Goal: Task Accomplishment & Management: Use online tool/utility

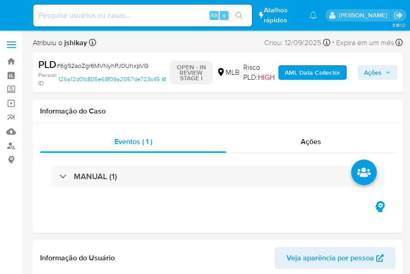
select select "10"
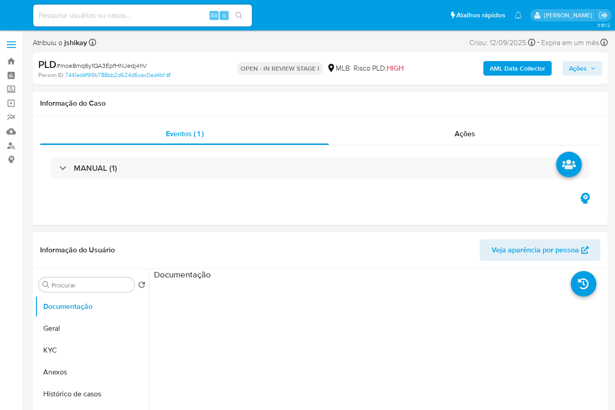
select select "10"
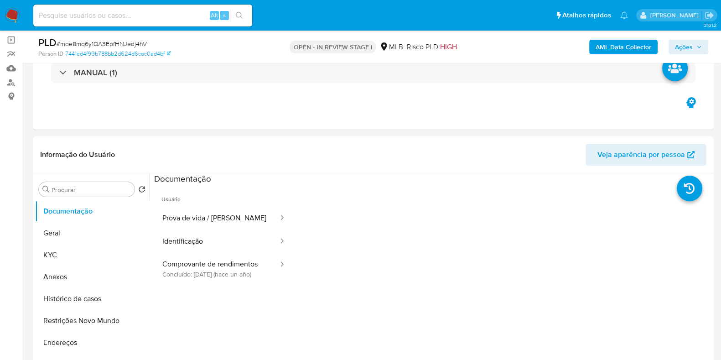
scroll to position [114, 0]
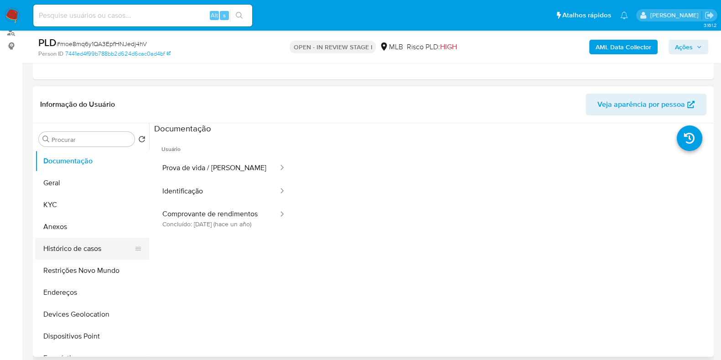
click at [82, 247] on button "Histórico de casos" at bounding box center [88, 248] width 107 height 22
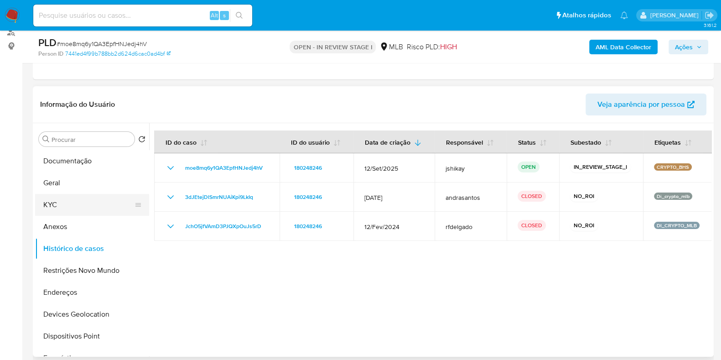
click at [71, 204] on button "KYC" at bounding box center [88, 205] width 107 height 22
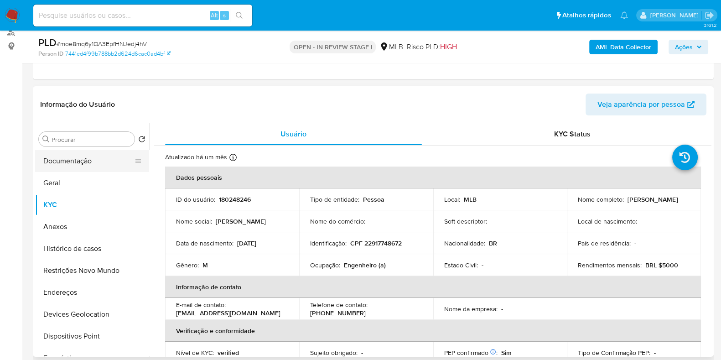
click at [71, 159] on button "Documentação" at bounding box center [88, 161] width 107 height 22
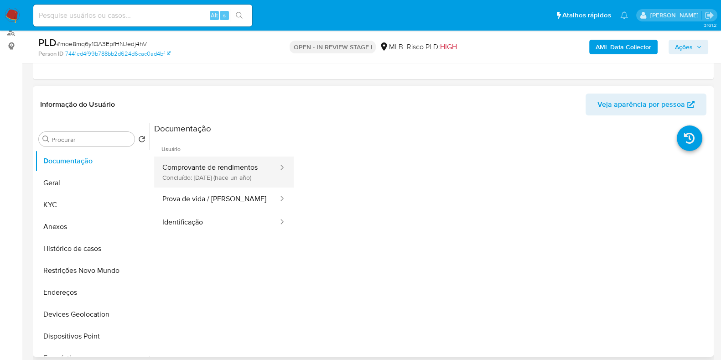
click at [227, 173] on button "Comprovante de rendimentos Concluído: 04/06/2024 (hace un año)" at bounding box center [216, 171] width 125 height 31
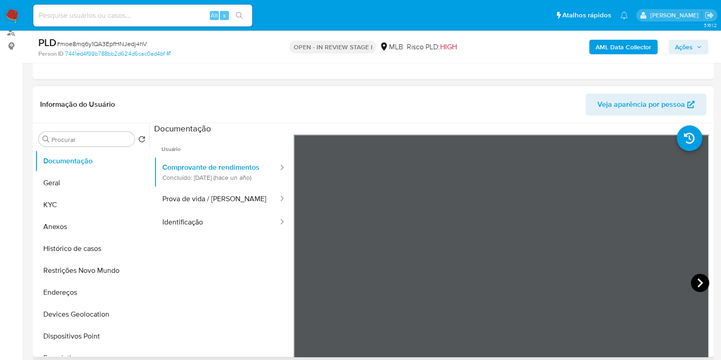
click at [615, 286] on icon at bounding box center [699, 282] width 5 height 9
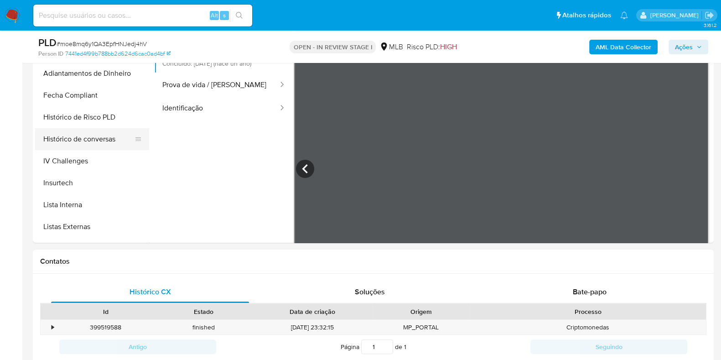
scroll to position [342, 0]
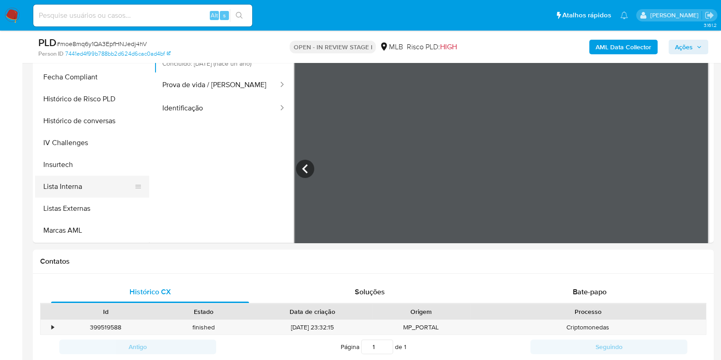
click at [80, 186] on button "Lista Interna" at bounding box center [88, 186] width 107 height 22
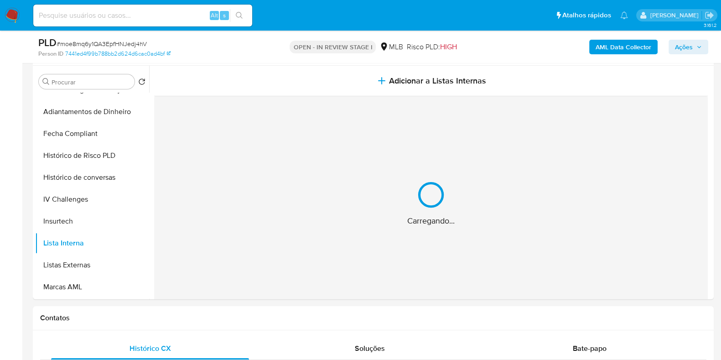
scroll to position [114, 0]
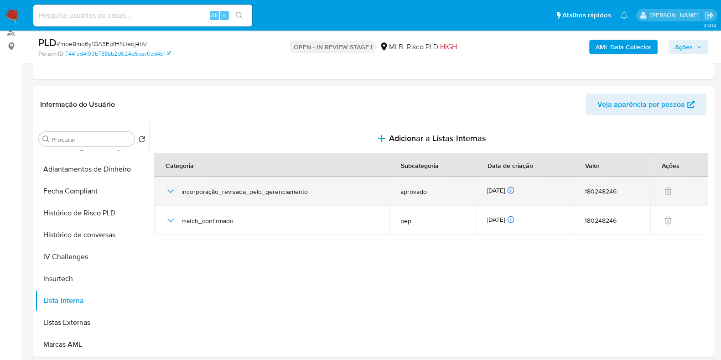
click at [167, 190] on icon "button" at bounding box center [170, 191] width 11 height 11
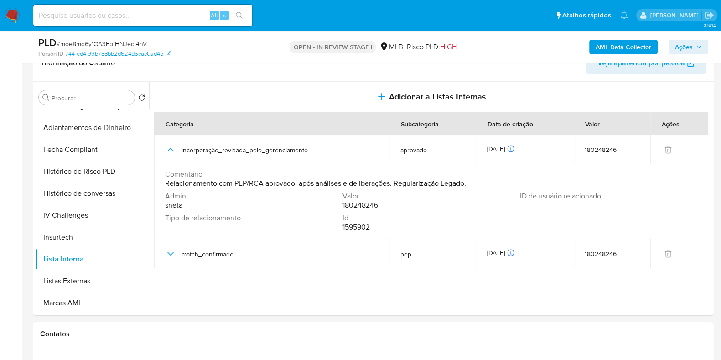
scroll to position [171, 0]
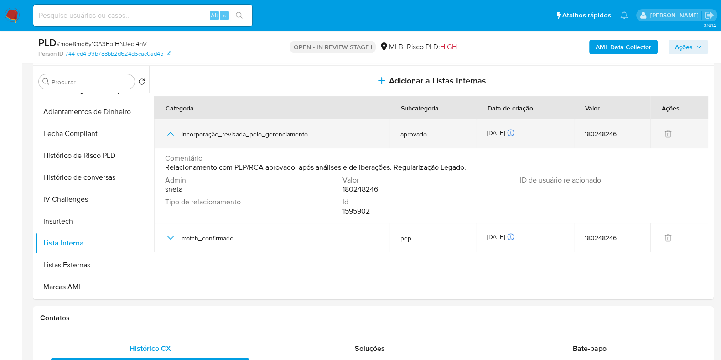
click at [169, 136] on icon "button" at bounding box center [170, 133] width 11 height 11
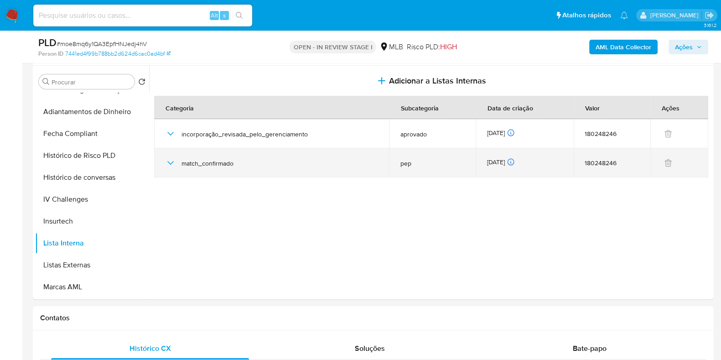
click at [176, 163] on div "match_confirmado" at bounding box center [271, 162] width 213 height 29
click at [170, 166] on icon "button" at bounding box center [170, 162] width 11 height 11
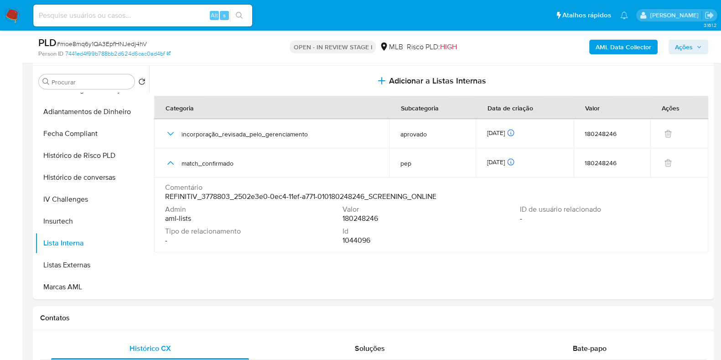
click at [173, 192] on span "REFINITIV_3778803_2502e3e0-0ec4-11ef-a771-010180248246_SCREENING_ONLINE" at bounding box center [300, 196] width 271 height 9
click at [61, 266] on button "Listas Externas" at bounding box center [88, 265] width 107 height 22
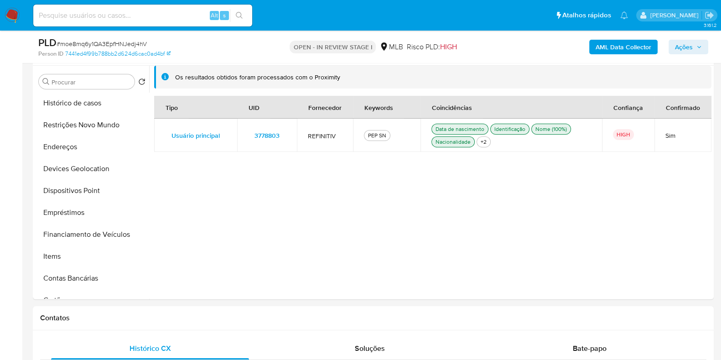
scroll to position [0, 0]
click at [72, 172] on button "Anexos" at bounding box center [88, 169] width 107 height 22
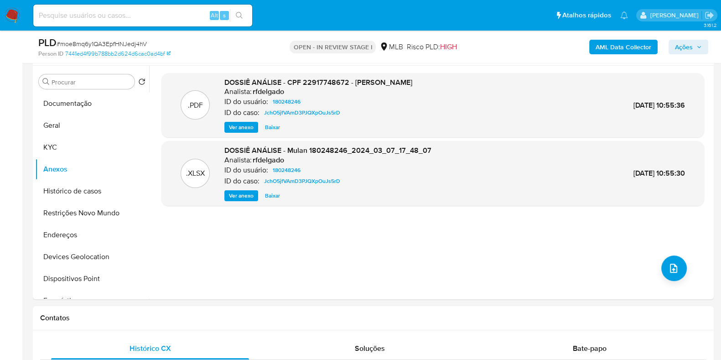
click at [246, 126] on span "Ver anexo" at bounding box center [241, 127] width 25 height 9
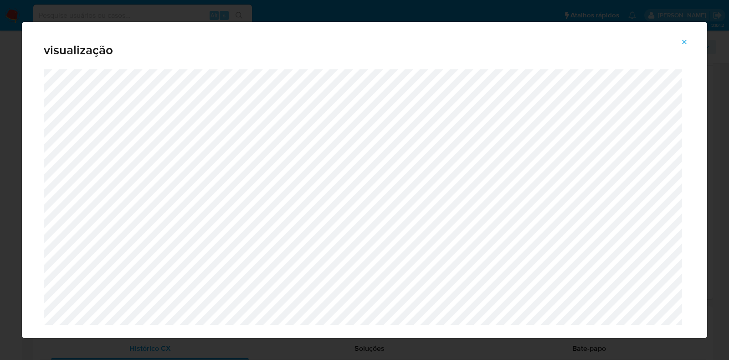
click at [615, 43] on icon "Attachment preview" at bounding box center [685, 42] width 4 height 4
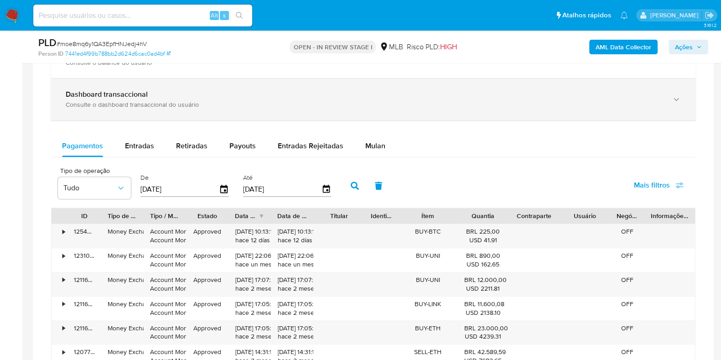
scroll to position [513, 0]
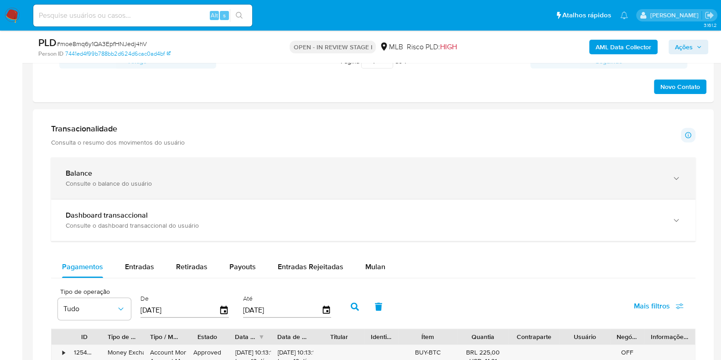
click at [191, 190] on div "Balance Consulte o balance do usuário" at bounding box center [373, 177] width 644 height 41
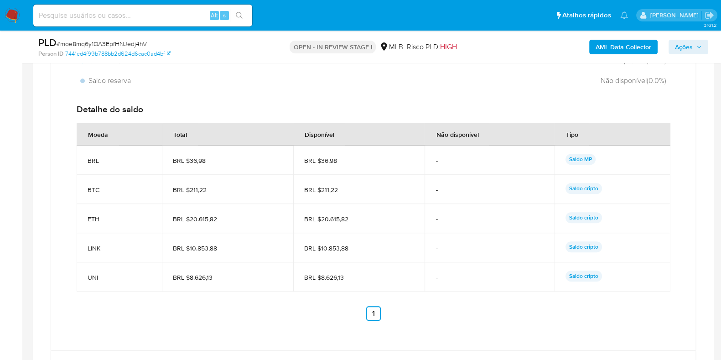
scroll to position [797, 0]
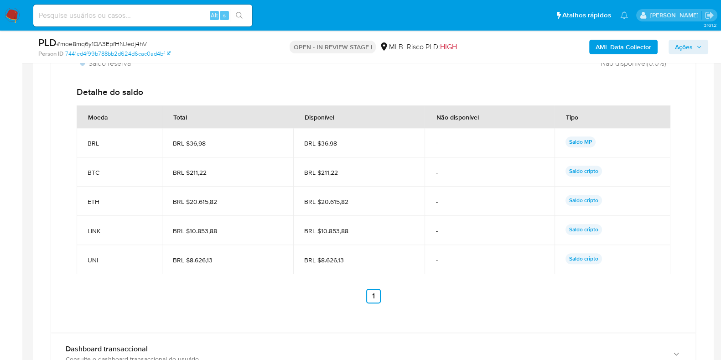
drag, startPoint x: 347, startPoint y: 257, endPoint x: 319, endPoint y: 263, distance: 28.9
click at [319, 263] on span "BRL $8.626,13" at bounding box center [358, 260] width 109 height 8
drag, startPoint x: 348, startPoint y: 230, endPoint x: 319, endPoint y: 229, distance: 29.2
click at [319, 229] on span "BRL $10.853,88" at bounding box center [358, 231] width 109 height 8
drag, startPoint x: 353, startPoint y: 201, endPoint x: 319, endPoint y: 201, distance: 34.2
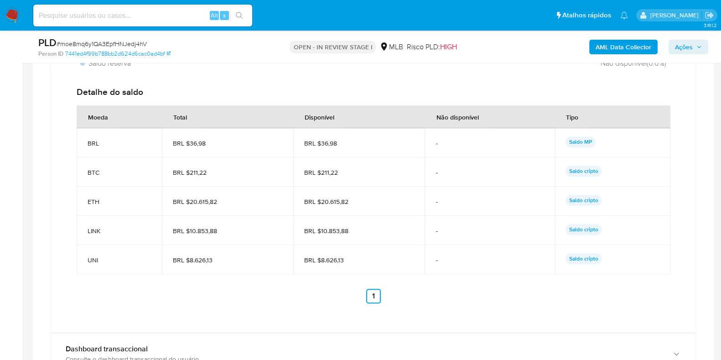
click at [319, 201] on span "BRL $20.615,82" at bounding box center [358, 201] width 109 height 8
drag, startPoint x: 342, startPoint y: 170, endPoint x: 319, endPoint y: 174, distance: 23.7
click at [319, 174] on span "BRL $211,22" at bounding box center [358, 172] width 109 height 8
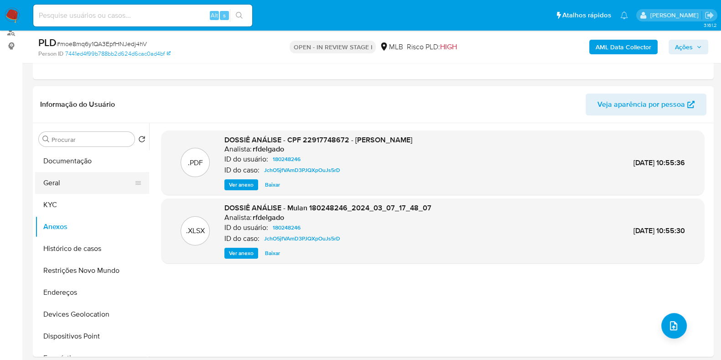
scroll to position [0, 0]
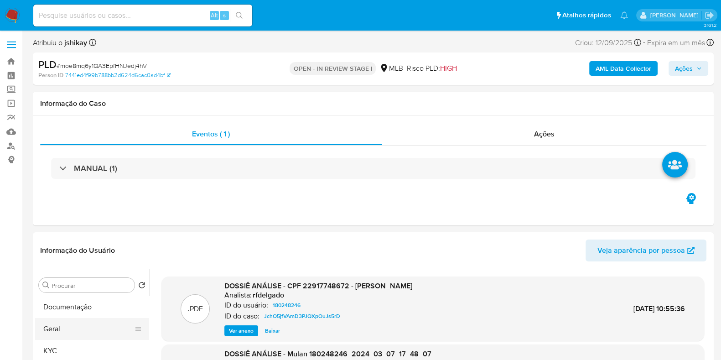
click at [57, 325] on button "Geral" at bounding box center [88, 329] width 107 height 22
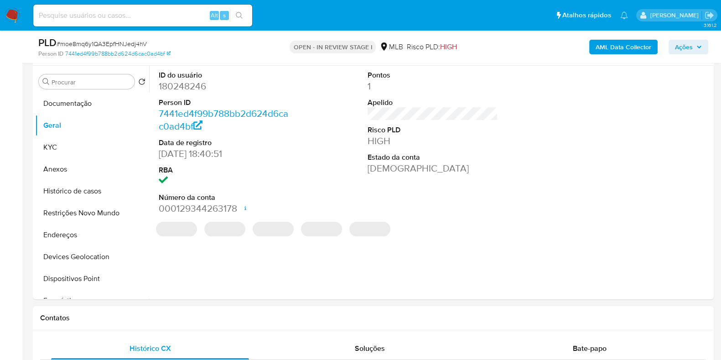
scroll to position [114, 0]
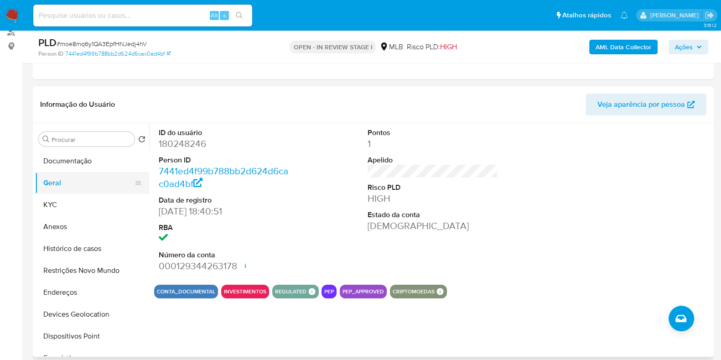
drag, startPoint x: 77, startPoint y: 194, endPoint x: 83, endPoint y: 190, distance: 7.2
click at [77, 194] on button "KYC" at bounding box center [92, 205] width 114 height 22
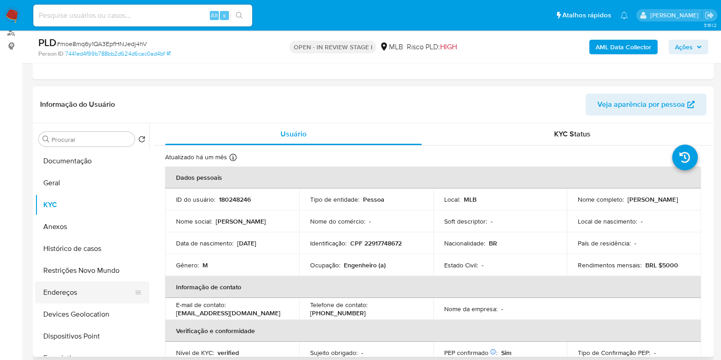
click at [71, 291] on button "Endereços" at bounding box center [88, 292] width 107 height 22
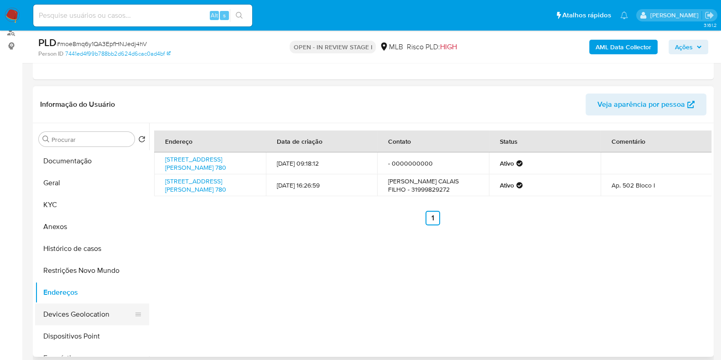
click at [83, 318] on button "Devices Geolocation" at bounding box center [88, 314] width 107 height 22
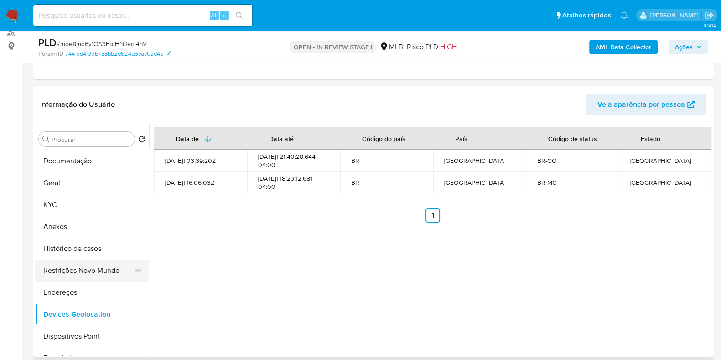
click at [92, 275] on button "Restrições Novo Mundo" at bounding box center [88, 270] width 107 height 22
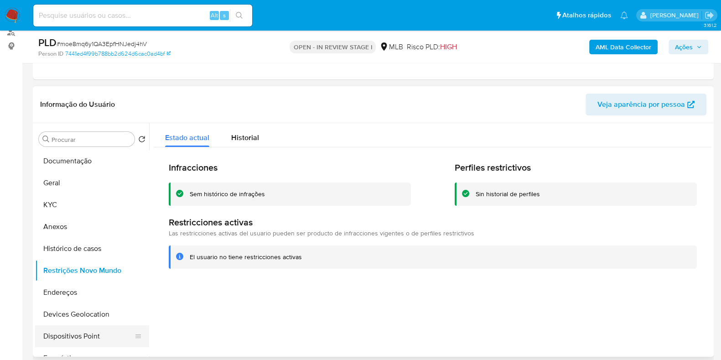
click at [67, 332] on button "Dispositivos Point" at bounding box center [88, 336] width 107 height 22
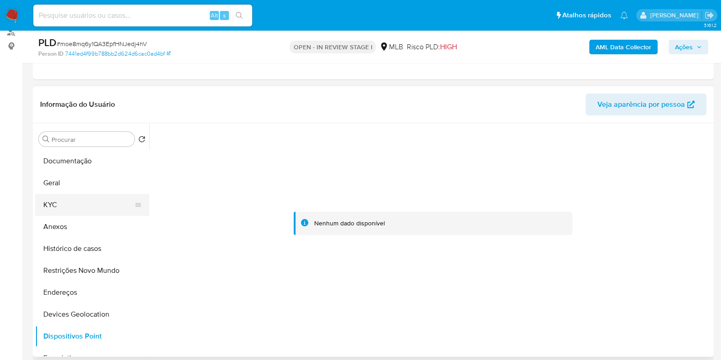
click at [57, 209] on button "KYC" at bounding box center [88, 205] width 107 height 22
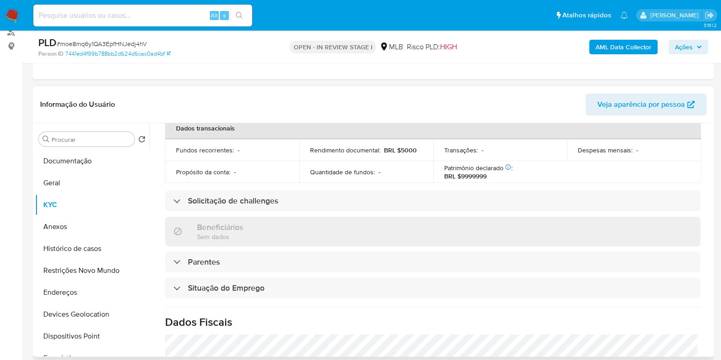
scroll to position [396, 0]
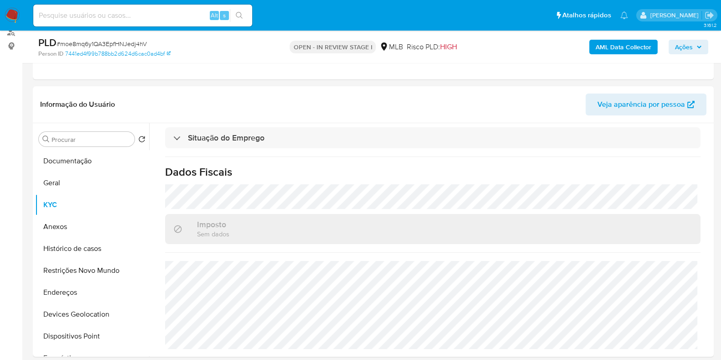
click at [615, 49] on b "AML Data Collector" at bounding box center [623, 47] width 56 height 15
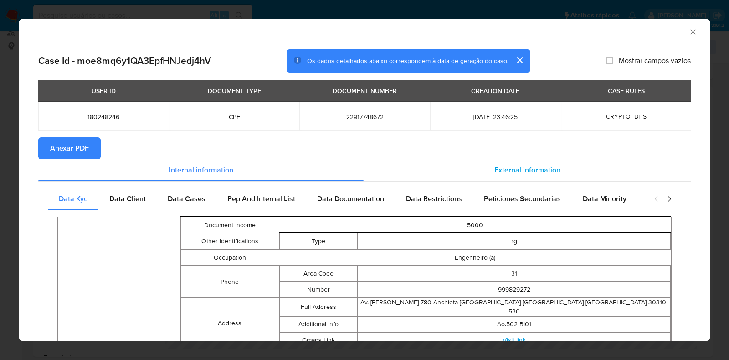
click at [527, 168] on span "External information" at bounding box center [528, 170] width 66 height 10
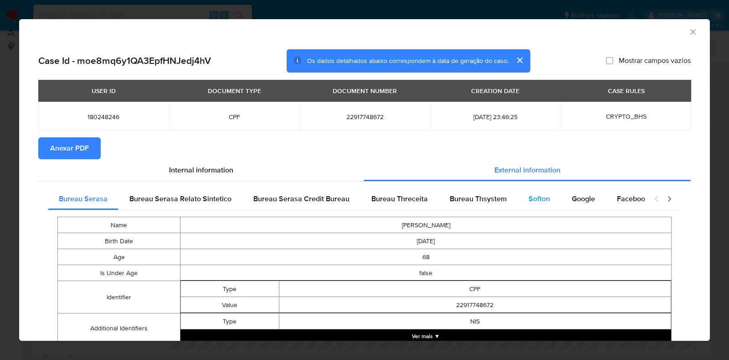
click at [529, 201] on span "Softon" at bounding box center [539, 198] width 21 height 10
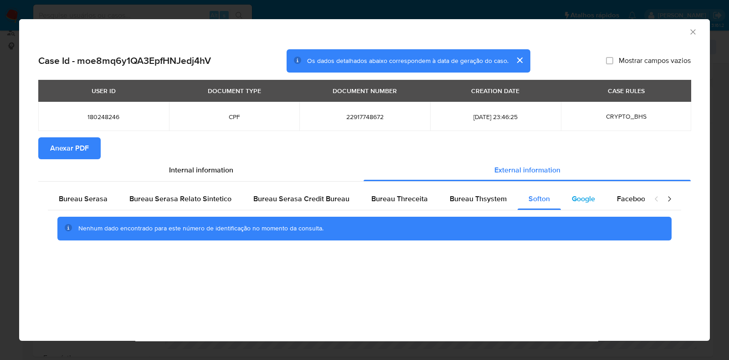
click at [586, 199] on span "Google" at bounding box center [583, 198] width 23 height 10
click at [43, 141] on button "Anexar PDF" at bounding box center [69, 148] width 62 height 22
click at [615, 35] on icon "Fechar a janela" at bounding box center [693, 31] width 9 height 9
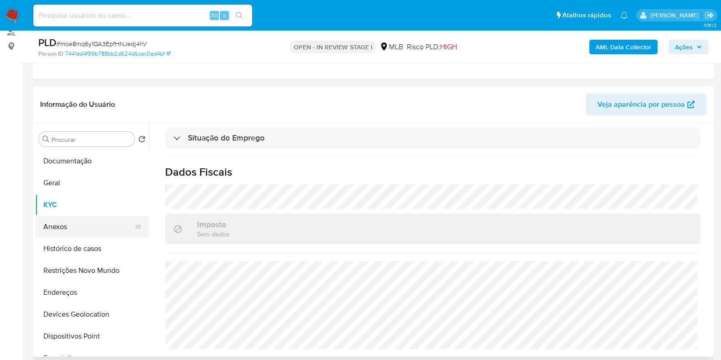
click at [60, 222] on button "Anexos" at bounding box center [88, 227] width 107 height 22
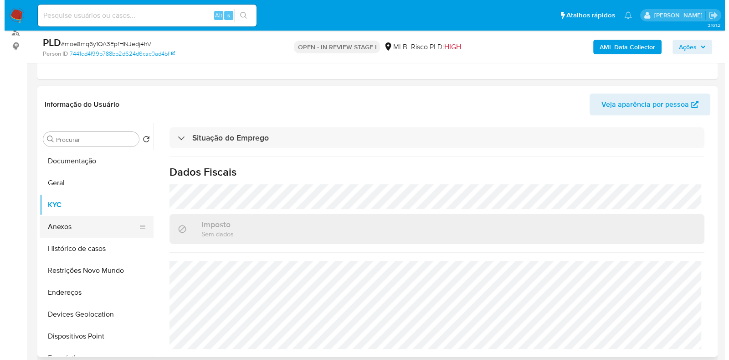
scroll to position [0, 0]
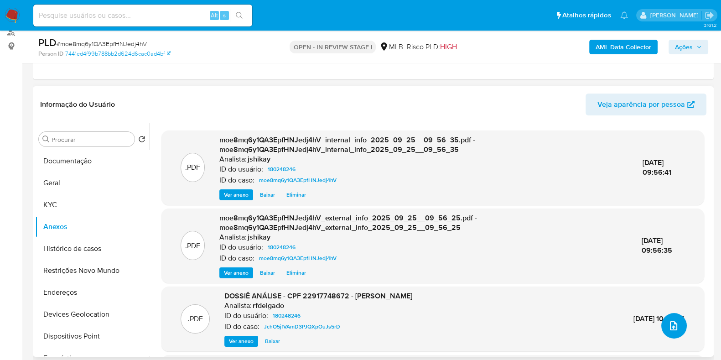
click at [615, 322] on icon "upload-file" at bounding box center [673, 325] width 11 height 11
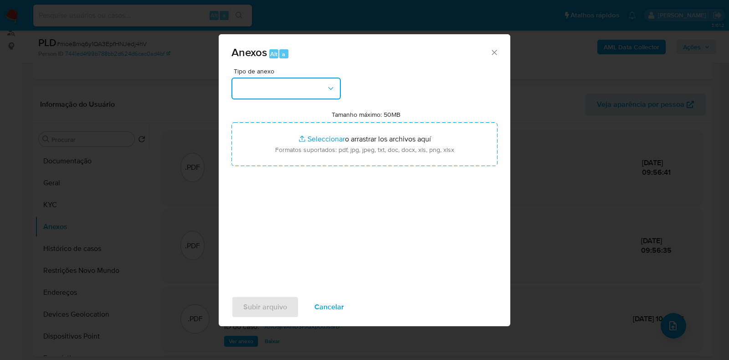
click at [286, 92] on button "button" at bounding box center [286, 88] width 109 height 22
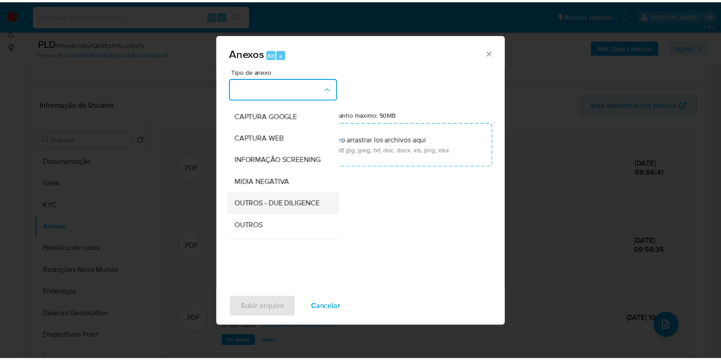
scroll to position [57, 0]
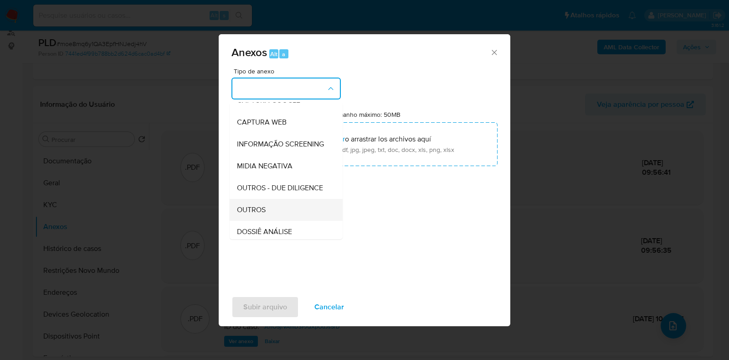
click at [258, 214] on span "OUTROS" at bounding box center [251, 209] width 29 height 9
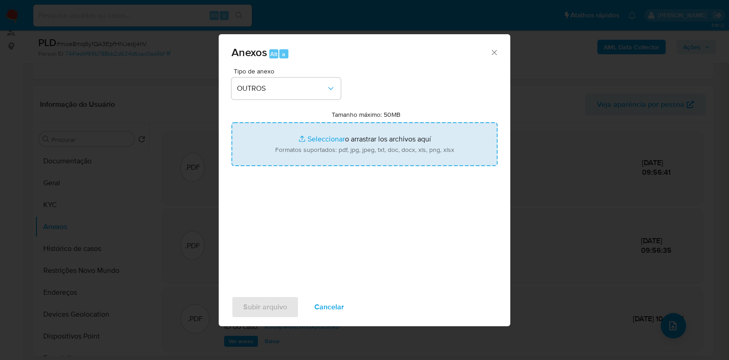
click at [311, 156] on input "Tamanho máximo: 50MB Seleccionar archivos" at bounding box center [365, 144] width 266 height 44
type input "C:\fakepath\Declinio - XXXX - CPF 22917748672 - JOAO BOSCO CALAIS FILHO.pdf"
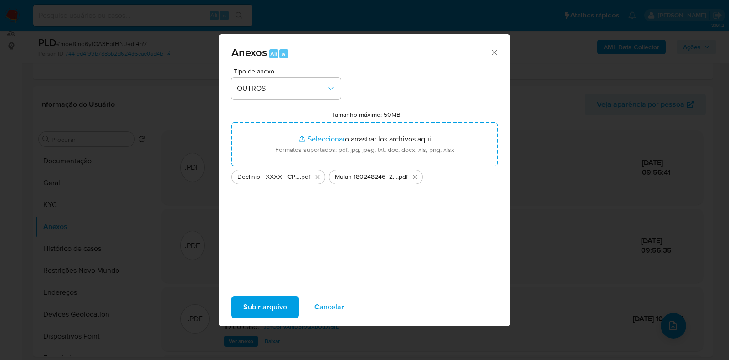
click at [271, 304] on span "Subir arquivo" at bounding box center [265, 307] width 44 height 20
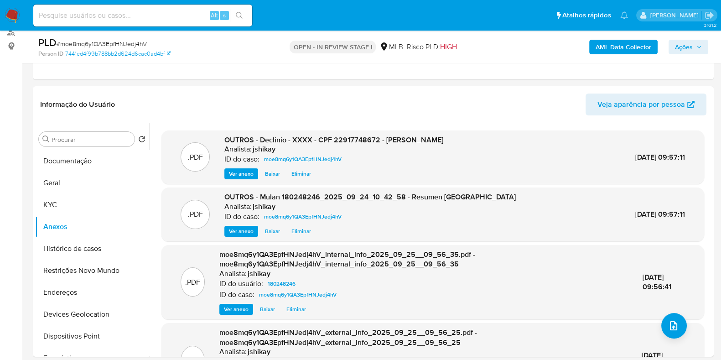
click at [615, 46] on span "Ações" at bounding box center [684, 47] width 18 height 15
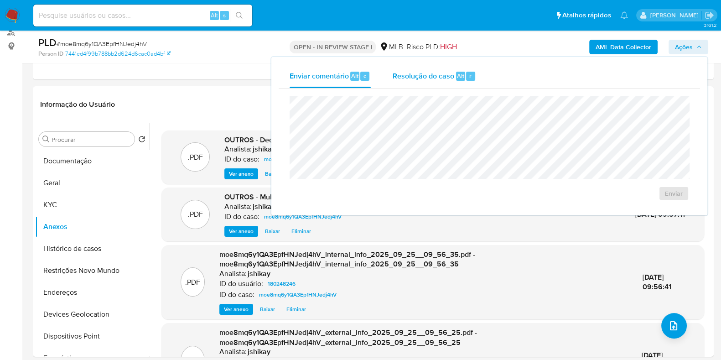
drag, startPoint x: 452, startPoint y: 69, endPoint x: 444, endPoint y: 74, distance: 9.0
click at [451, 71] on div "Resolução do caso Alt r" at bounding box center [433, 76] width 83 height 24
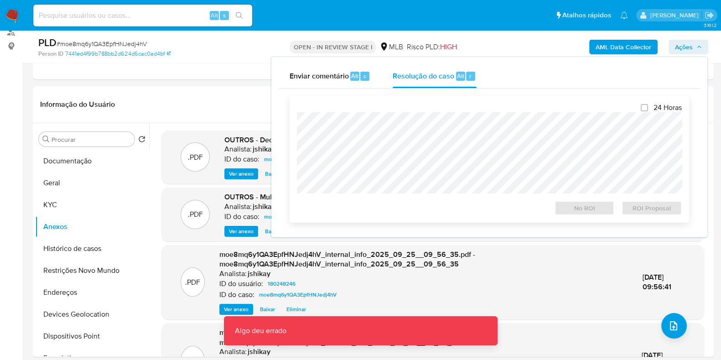
click at [335, 110] on div "24 Horas No ROI ROI Proposal" at bounding box center [489, 159] width 385 height 112
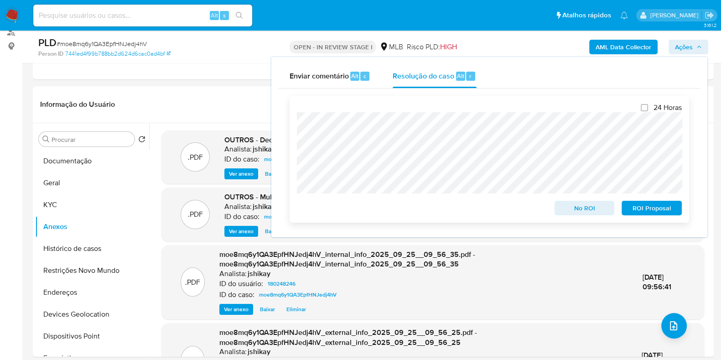
click at [562, 207] on span "No ROI" at bounding box center [584, 207] width 47 height 13
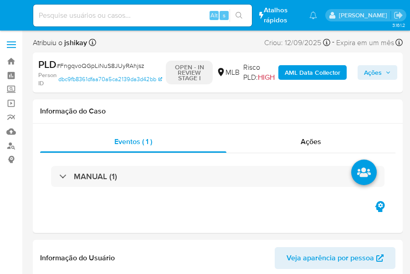
select select "10"
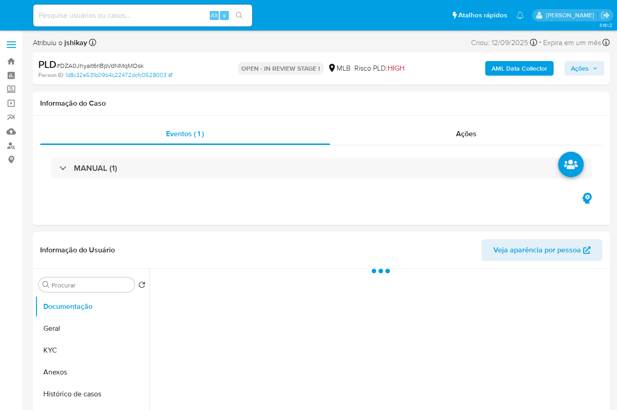
select select "10"
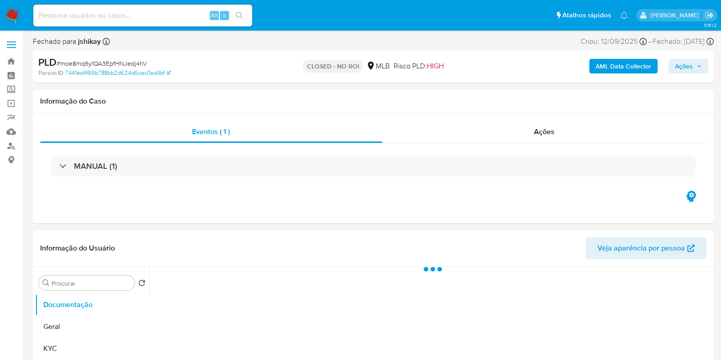
select select "10"
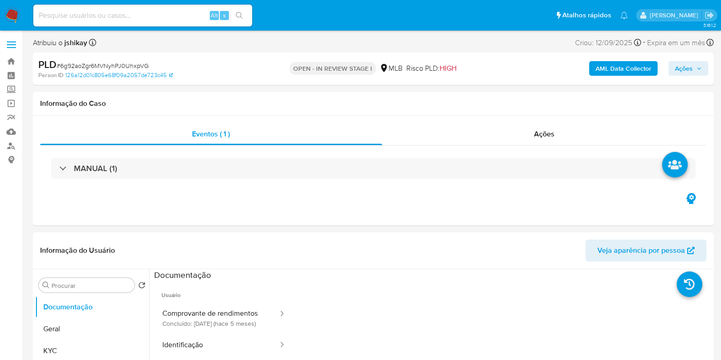
select select "10"
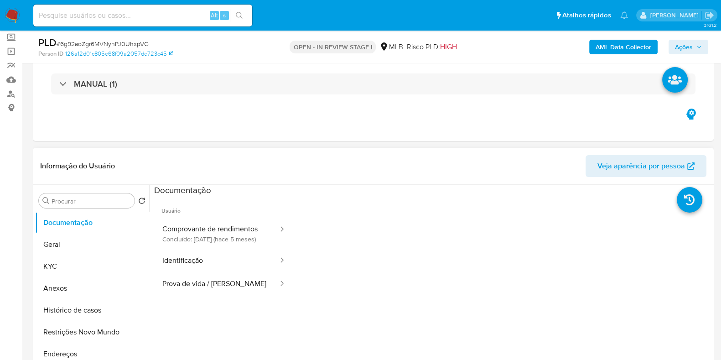
scroll to position [114, 0]
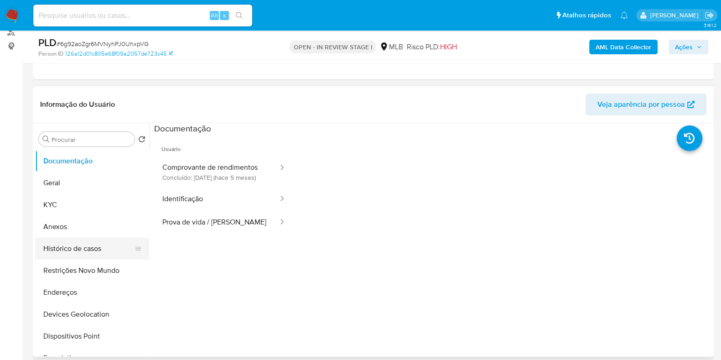
click at [97, 243] on button "Histórico de casos" at bounding box center [88, 248] width 107 height 22
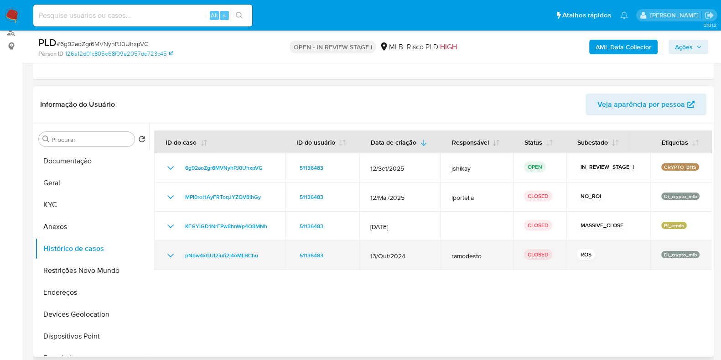
click at [175, 254] on icon "Mostrar/Ocultar" at bounding box center [170, 255] width 11 height 11
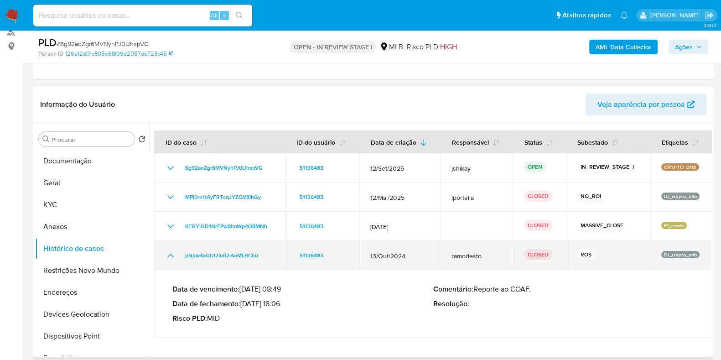
click at [175, 254] on icon "Mostrar/Ocultar" at bounding box center [170, 255] width 11 height 11
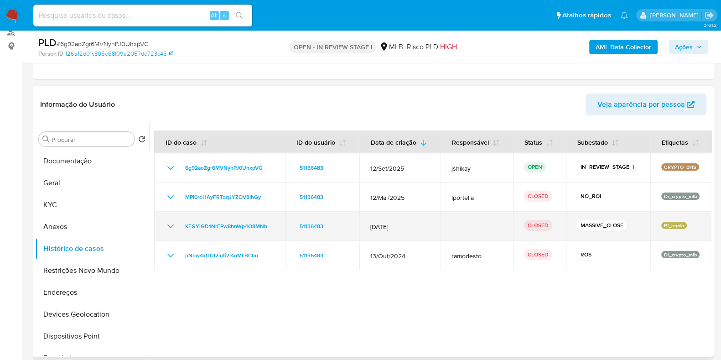
click at [175, 224] on icon "Mostrar/Ocultar" at bounding box center [170, 226] width 11 height 11
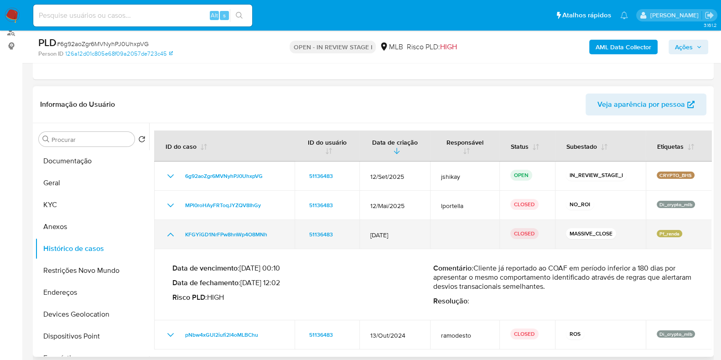
click at [175, 224] on td "KFGYiGD1NrFPw8hnWp4O8MNh" at bounding box center [224, 234] width 140 height 29
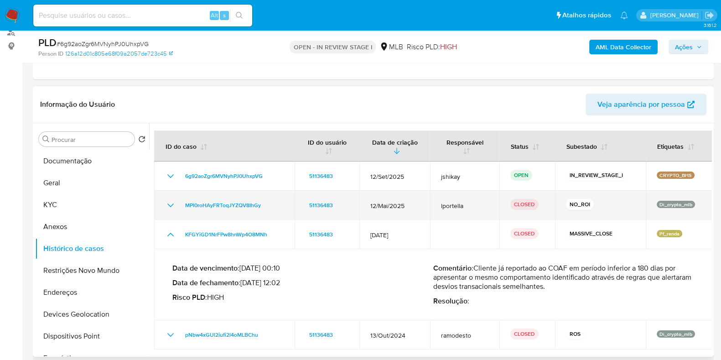
click at [179, 203] on div "MPl0roHAyFRToqJYZQV8IhGy" at bounding box center [224, 205] width 119 height 11
click at [176, 206] on div "MPl0roHAyFRToqJYZQV8IhGy" at bounding box center [224, 205] width 119 height 11
click at [174, 204] on icon "Mostrar/Ocultar" at bounding box center [170, 205] width 11 height 11
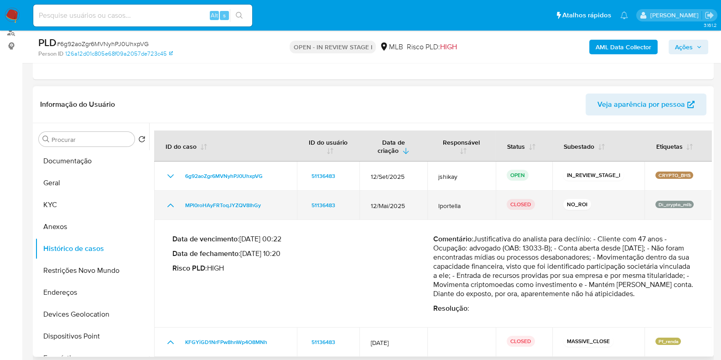
click at [174, 204] on icon "Mostrar/Ocultar" at bounding box center [170, 205] width 11 height 11
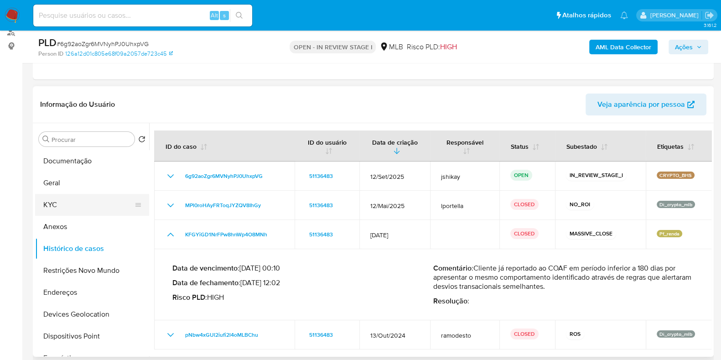
click at [61, 206] on button "KYC" at bounding box center [88, 205] width 107 height 22
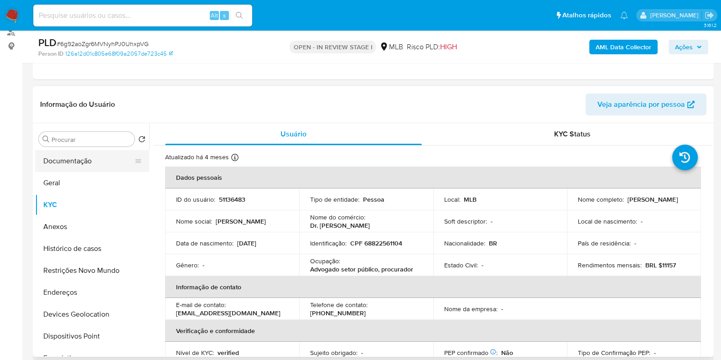
click at [89, 158] on button "Documentação" at bounding box center [88, 161] width 107 height 22
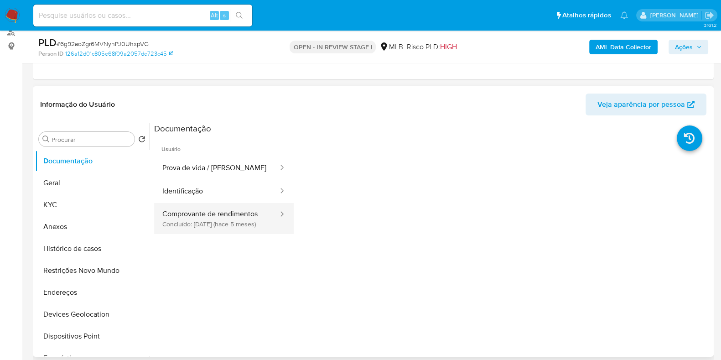
click at [220, 208] on button "Comprovante de rendimentos Concluído: 22/04/2025 (hace 5 meses)" at bounding box center [216, 218] width 125 height 31
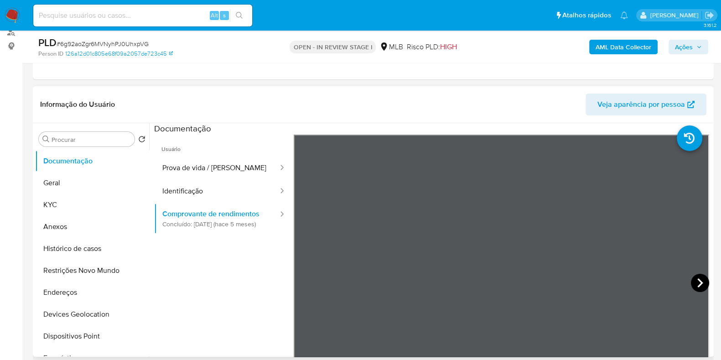
click at [697, 283] on icon at bounding box center [699, 282] width 5 height 9
click at [304, 282] on icon at bounding box center [305, 282] width 18 height 18
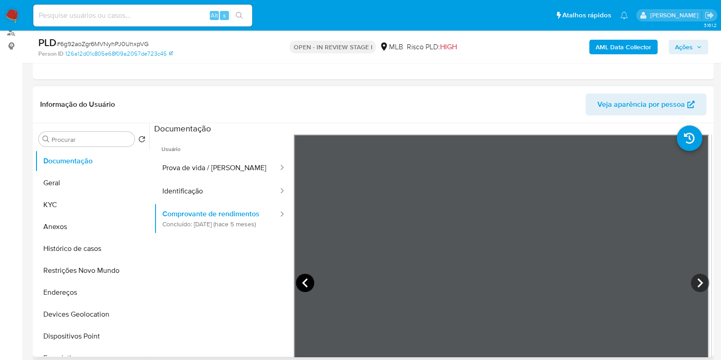
click at [304, 282] on icon at bounding box center [305, 282] width 18 height 18
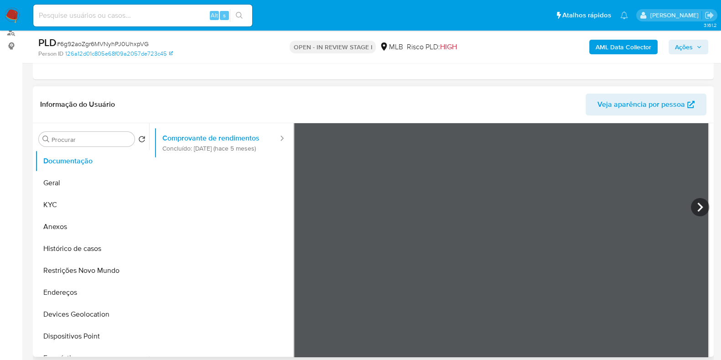
scroll to position [80, 0]
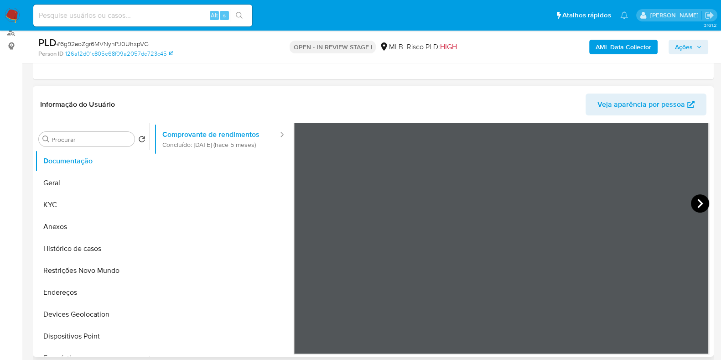
click at [698, 206] on icon at bounding box center [700, 203] width 18 height 18
click at [693, 202] on icon at bounding box center [700, 203] width 18 height 18
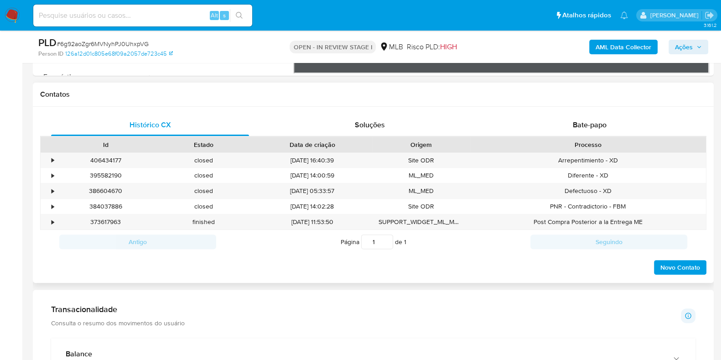
scroll to position [398, 0]
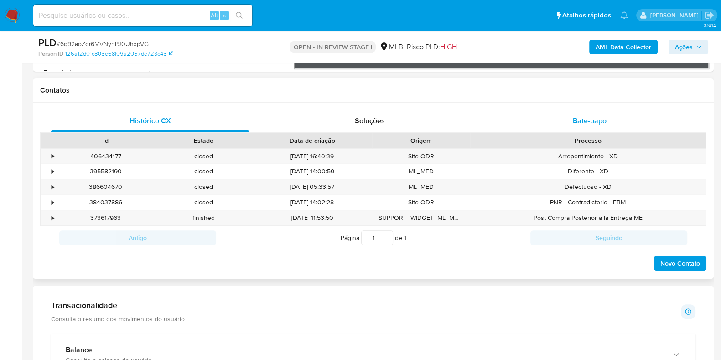
click at [590, 120] on span "Bate-papo" at bounding box center [590, 120] width 34 height 10
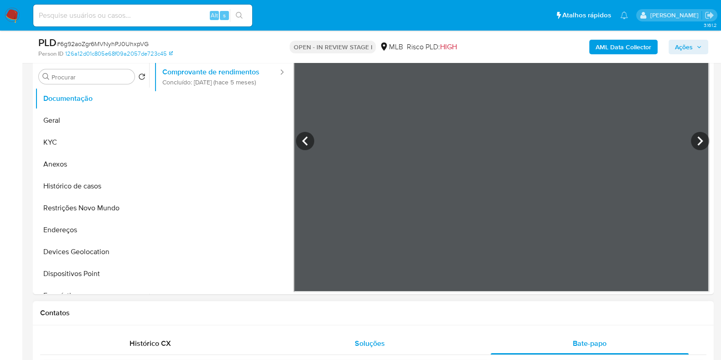
scroll to position [114, 0]
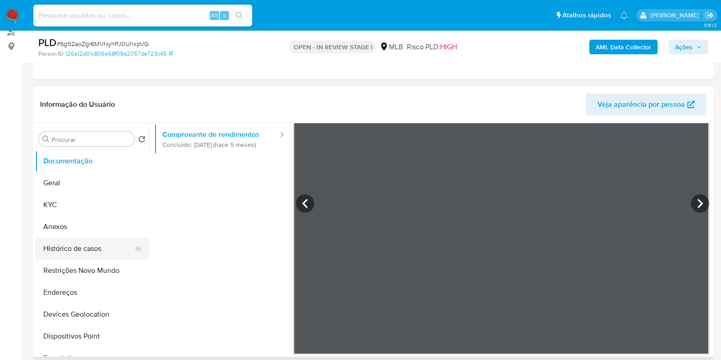
click at [99, 239] on button "Histórico de casos" at bounding box center [88, 248] width 107 height 22
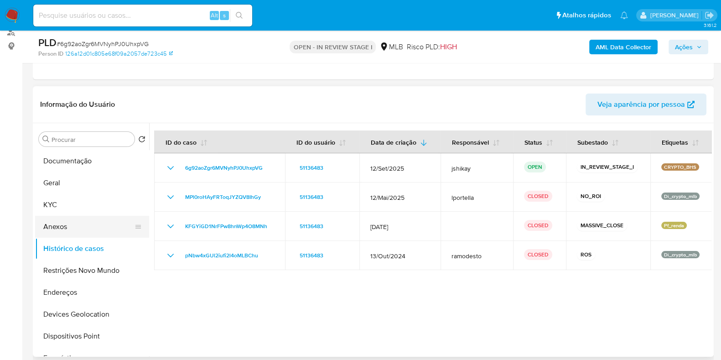
click at [64, 229] on button "Anexos" at bounding box center [88, 227] width 107 height 22
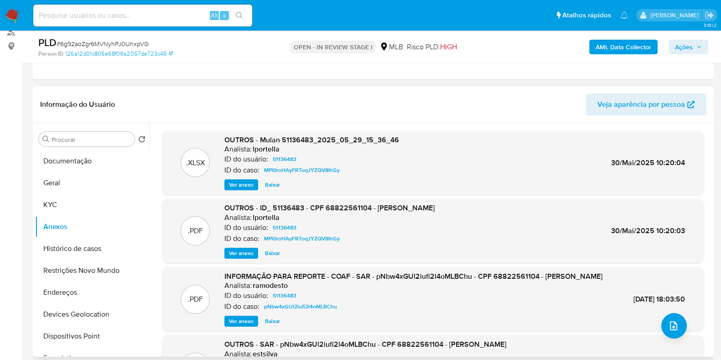
click at [239, 248] on span "Ver anexo" at bounding box center [241, 252] width 25 height 9
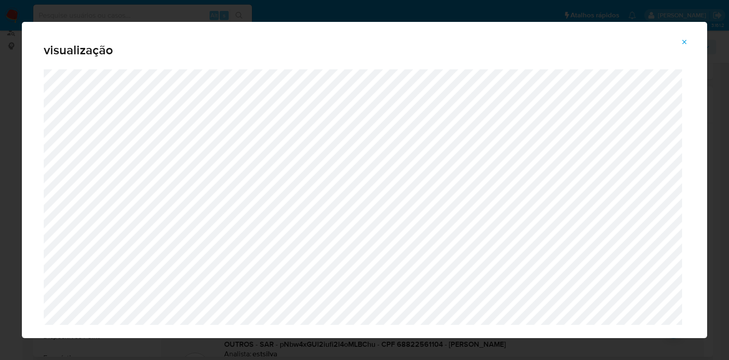
click at [685, 38] on icon "Attachment preview" at bounding box center [684, 41] width 7 height 7
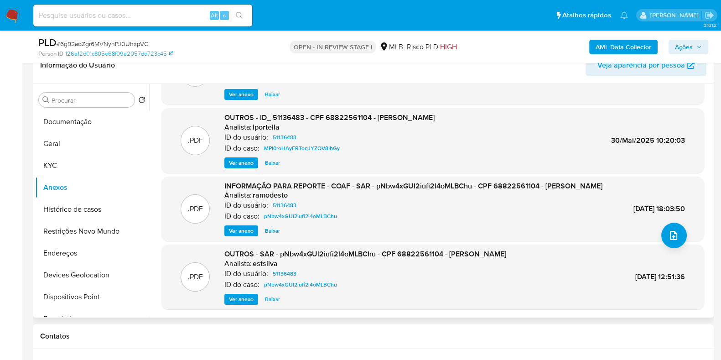
scroll to position [171, 0]
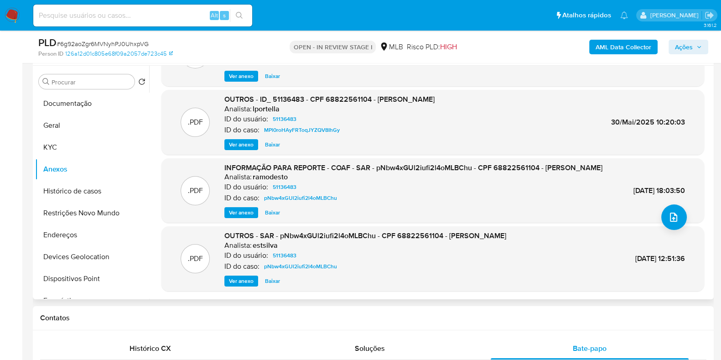
click at [245, 208] on span "Ver anexo" at bounding box center [241, 212] width 25 height 9
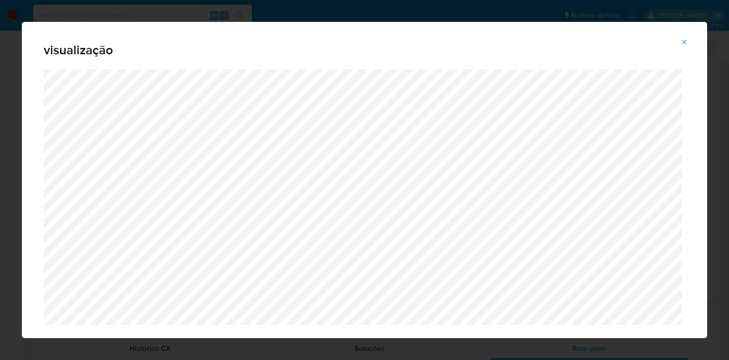
click at [689, 40] on button "Attachment preview" at bounding box center [685, 42] width 20 height 15
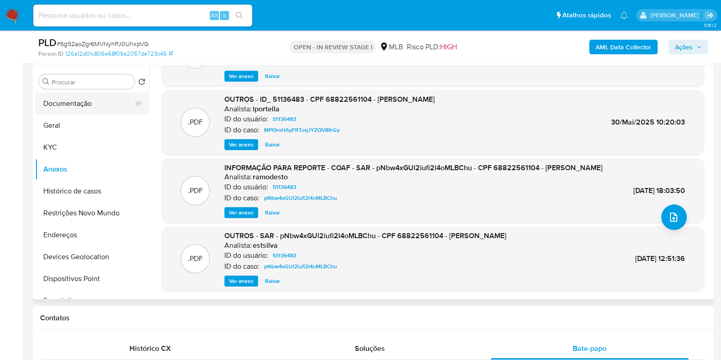
click at [66, 97] on button "Documentação" at bounding box center [88, 104] width 107 height 22
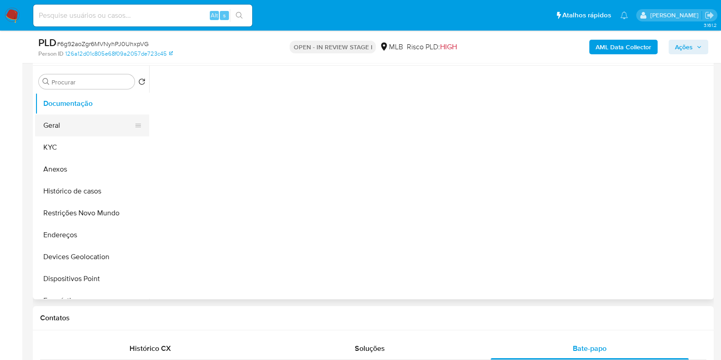
scroll to position [0, 0]
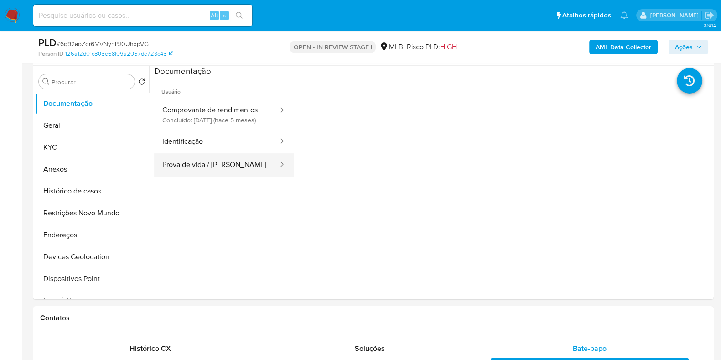
click at [227, 172] on button "Prova de vida / [PERSON_NAME]" at bounding box center [216, 164] width 125 height 23
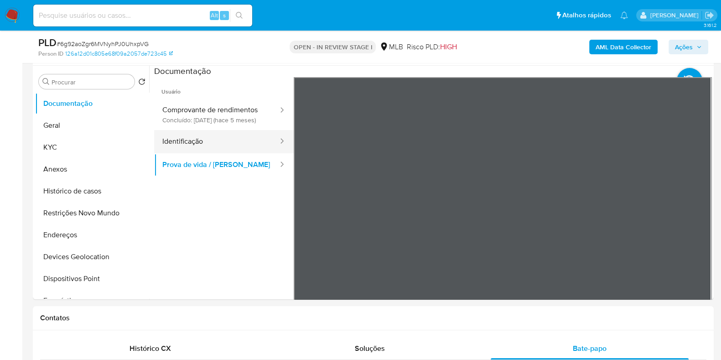
click at [224, 153] on button "Identificação" at bounding box center [216, 141] width 125 height 23
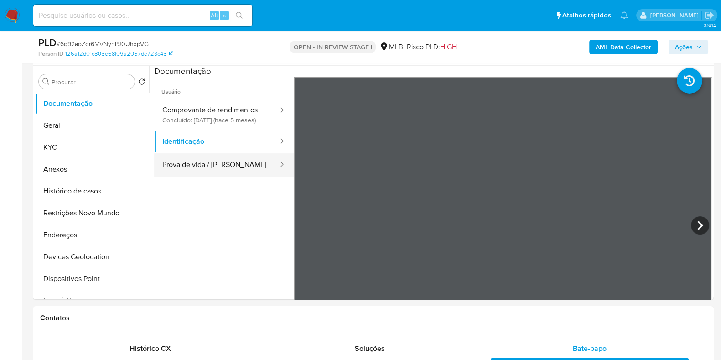
click at [232, 172] on button "Prova de vida / [PERSON_NAME]" at bounding box center [216, 164] width 125 height 23
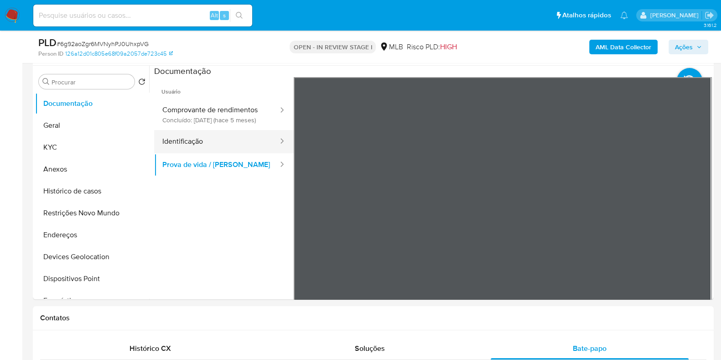
click at [216, 149] on button "Identificação" at bounding box center [216, 141] width 125 height 23
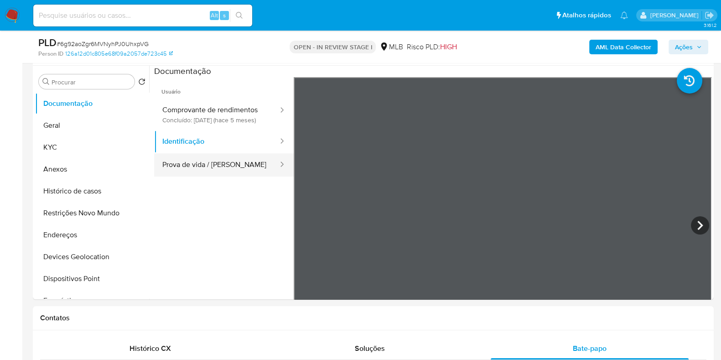
click at [216, 176] on button "Prova de vida / [PERSON_NAME]" at bounding box center [216, 164] width 125 height 23
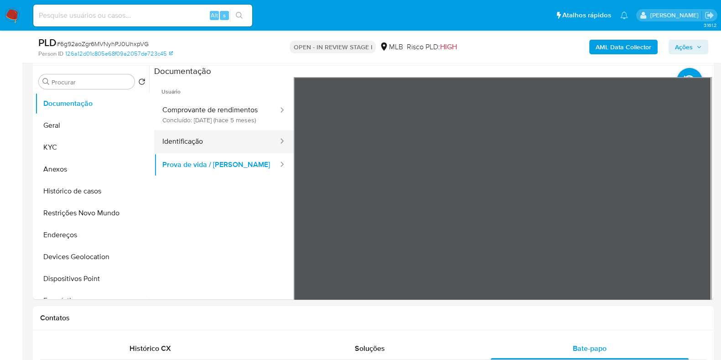
click at [240, 151] on button "Identificação" at bounding box center [216, 141] width 125 height 23
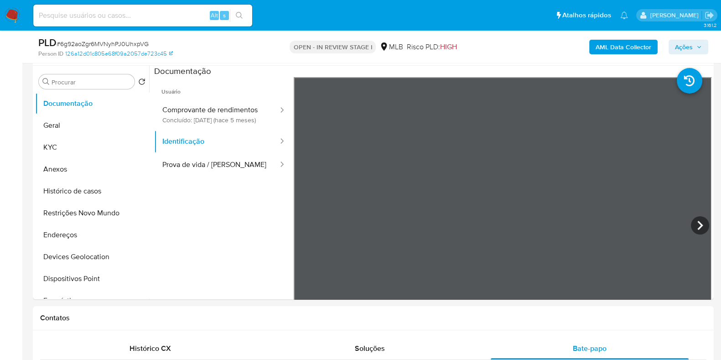
click at [701, 232] on icon at bounding box center [700, 225] width 18 height 18
click at [246, 173] on button "Prova de vida / [PERSON_NAME]" at bounding box center [216, 164] width 125 height 23
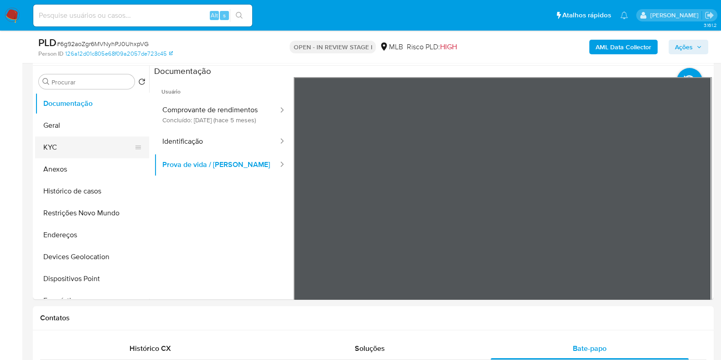
click at [68, 152] on button "KYC" at bounding box center [88, 147] width 107 height 22
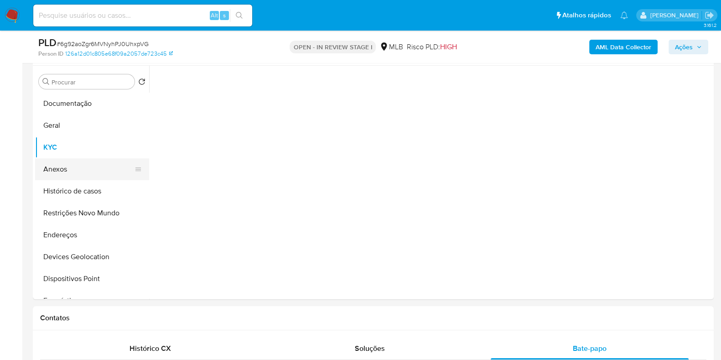
click at [65, 170] on button "Anexos" at bounding box center [88, 169] width 107 height 22
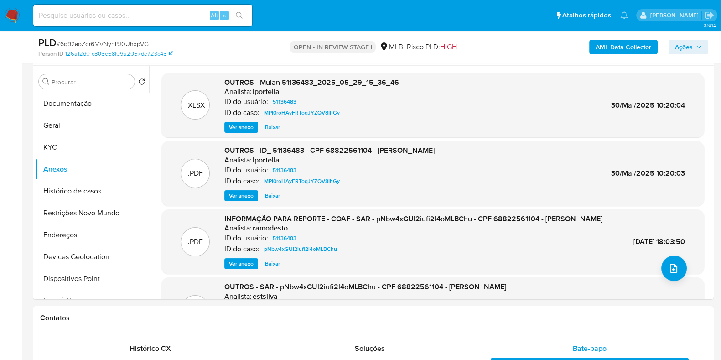
click at [242, 268] on span "Ver anexo" at bounding box center [241, 263] width 25 height 9
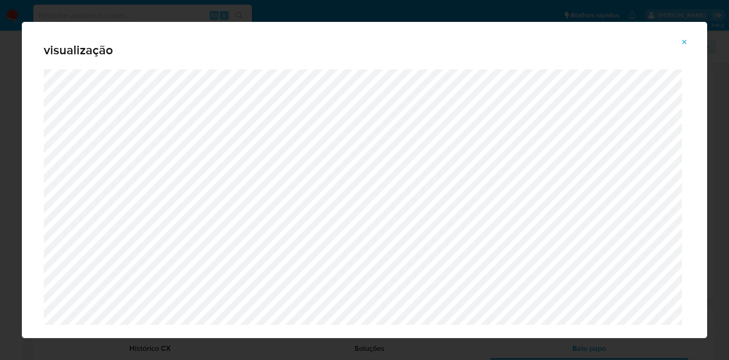
click at [688, 42] on icon "Attachment preview" at bounding box center [684, 41] width 7 height 7
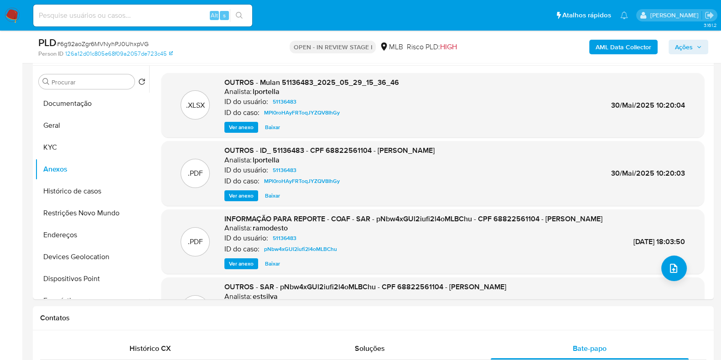
click at [246, 195] on span "Ver anexo" at bounding box center [241, 195] width 25 height 9
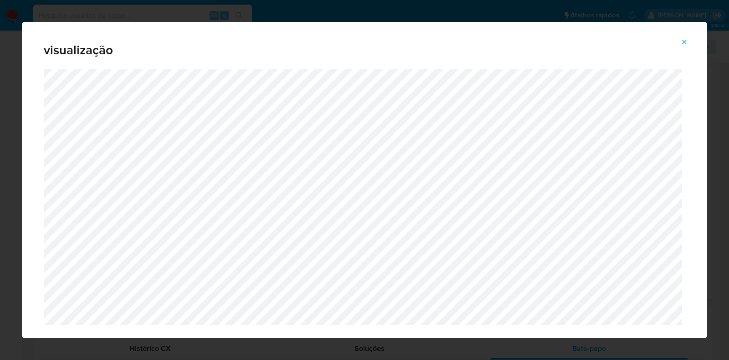
click at [688, 38] on button "Attachment preview" at bounding box center [685, 42] width 20 height 15
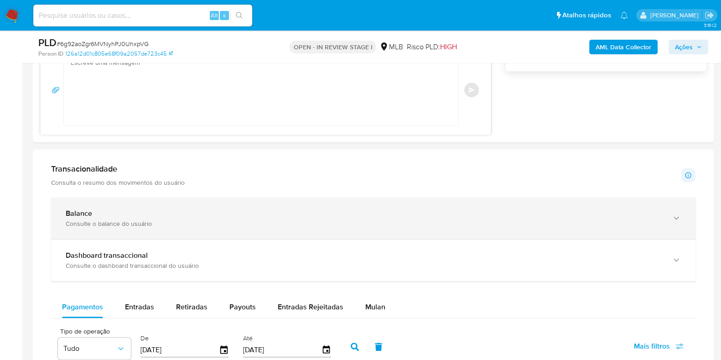
scroll to position [684, 0]
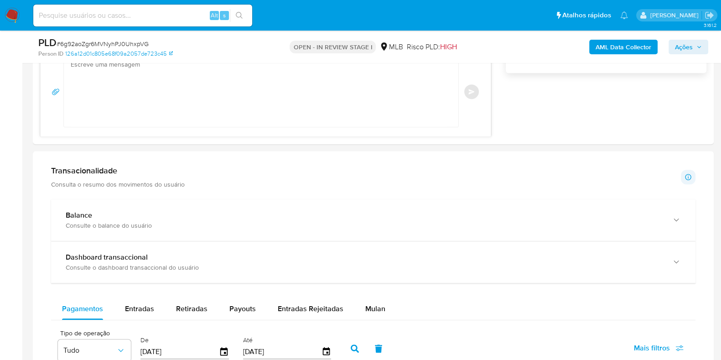
drag, startPoint x: 242, startPoint y: 221, endPoint x: 254, endPoint y: 269, distance: 50.3
click at [242, 221] on div "Consulte o balance do usuário" at bounding box center [364, 225] width 597 height 8
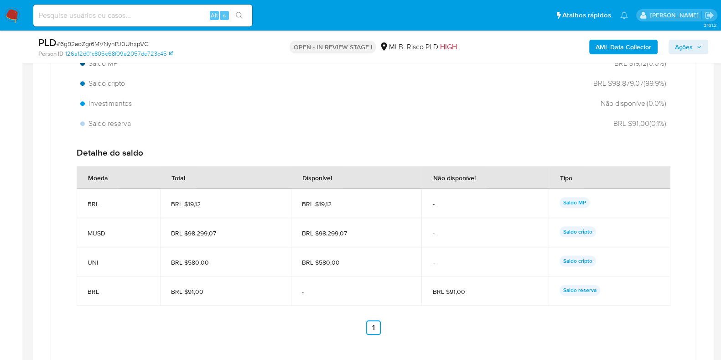
scroll to position [969, 0]
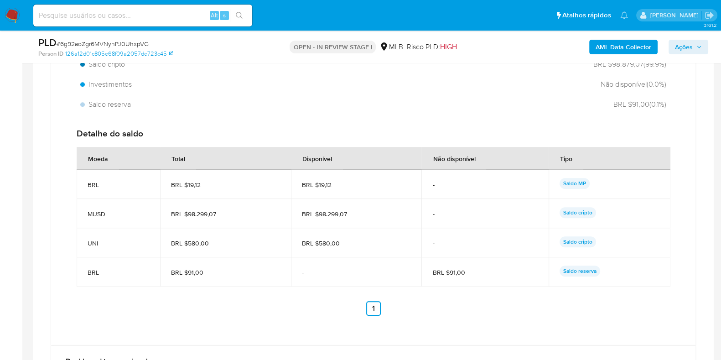
drag, startPoint x: 350, startPoint y: 214, endPoint x: 317, endPoint y: 217, distance: 32.5
click at [317, 217] on td "BRL $98.299,07" at bounding box center [356, 213] width 131 height 29
drag, startPoint x: 317, startPoint y: 243, endPoint x: 338, endPoint y: 242, distance: 21.0
click at [338, 242] on span "BRL $580,00" at bounding box center [356, 243] width 109 height 8
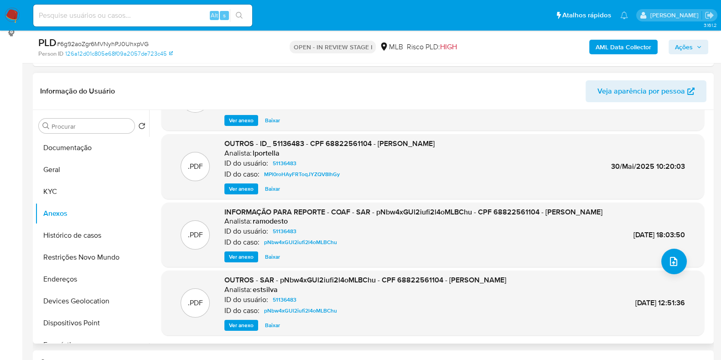
scroll to position [57, 0]
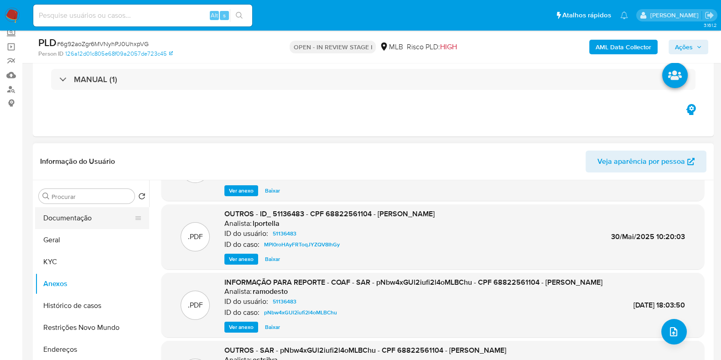
click at [75, 223] on button "Documentação" at bounding box center [88, 218] width 107 height 22
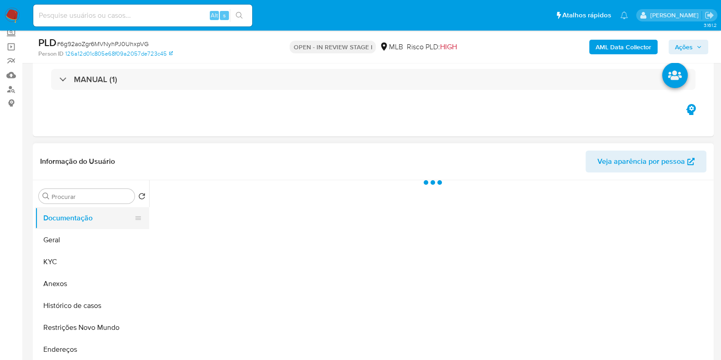
scroll to position [0, 0]
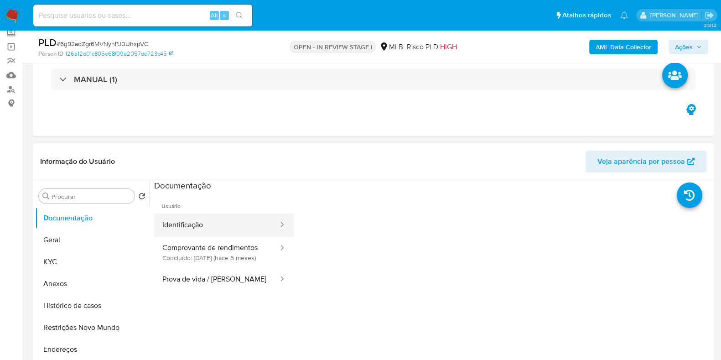
click at [213, 220] on button "Identificação" at bounding box center [216, 224] width 125 height 23
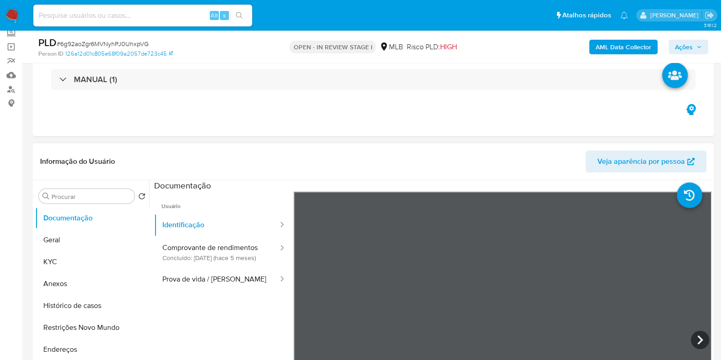
click at [235, 304] on ul "Usuário Identificação Comprovante de rendimentos Concluído: 22/04/2025 (hace 5 …" at bounding box center [223, 322] width 139 height 263
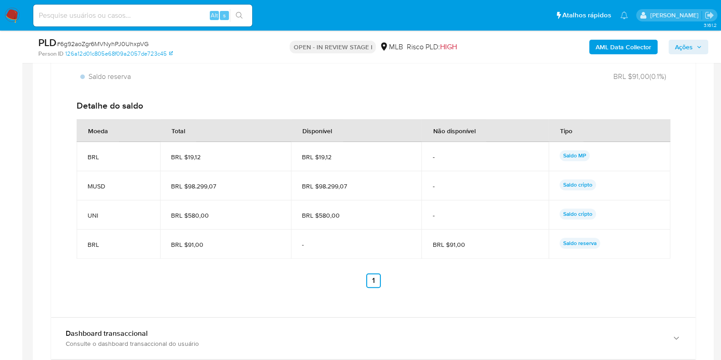
scroll to position [1140, 0]
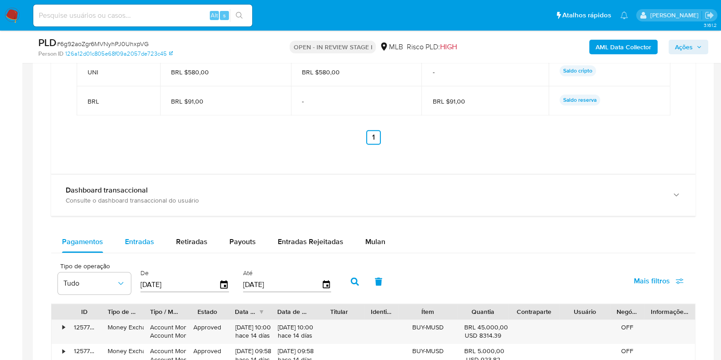
click at [130, 238] on span "Entradas" at bounding box center [139, 241] width 29 height 10
select select "10"
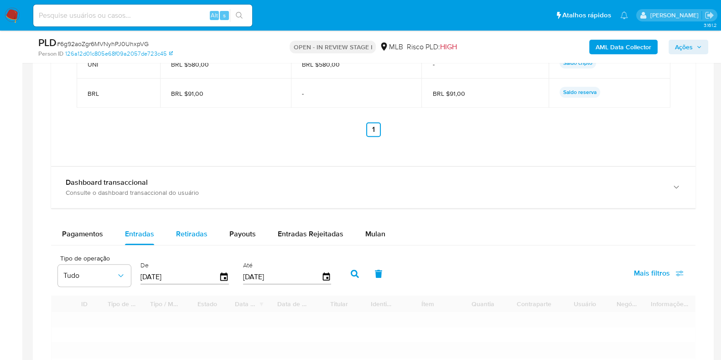
scroll to position [1197, 0]
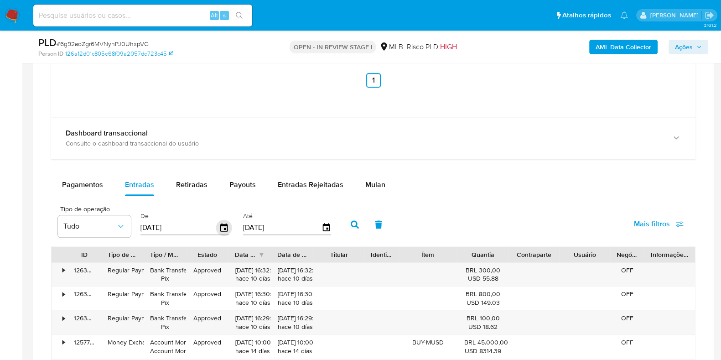
click at [221, 220] on icon "button" at bounding box center [224, 228] width 16 height 16
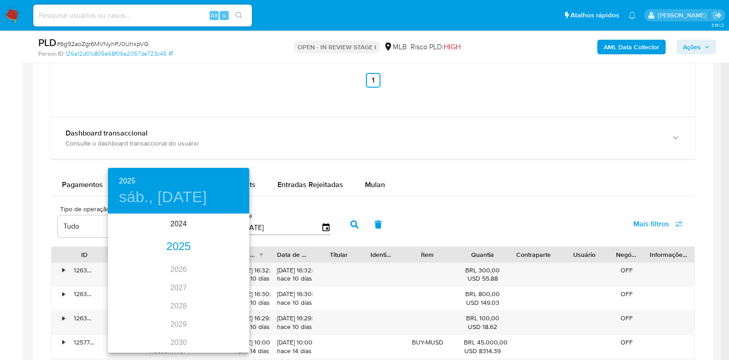
click at [172, 240] on div "2025" at bounding box center [178, 246] width 141 height 18
click at [124, 297] on div "[DATE]." at bounding box center [131, 300] width 47 height 34
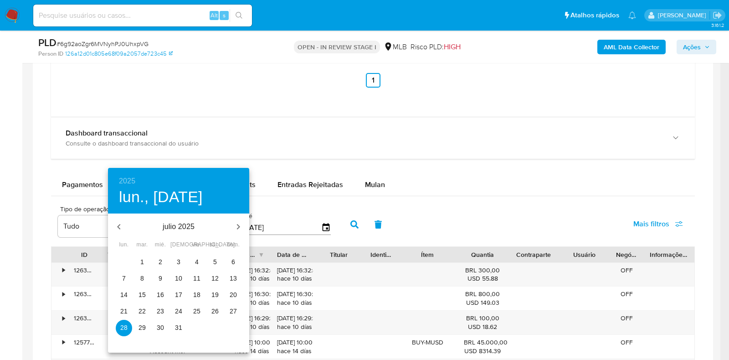
click at [143, 256] on button "1" at bounding box center [142, 262] width 16 height 16
type input "[DATE]"
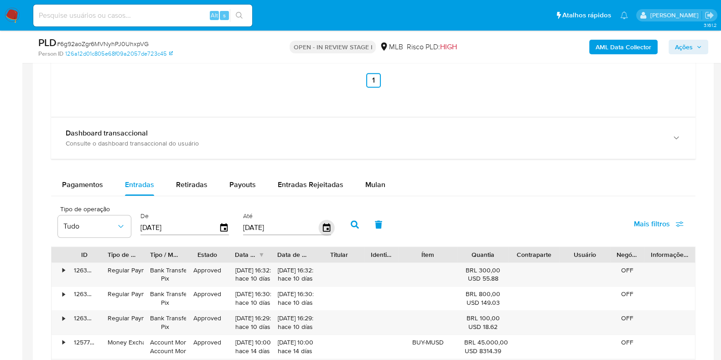
click at [325, 224] on icon "button" at bounding box center [325, 227] width 7 height 8
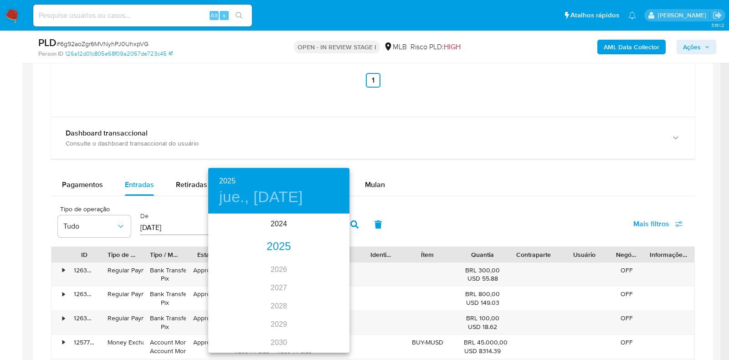
click at [269, 245] on div "2025" at bounding box center [278, 246] width 141 height 18
click at [232, 299] on div "[DATE]." at bounding box center [231, 300] width 47 height 34
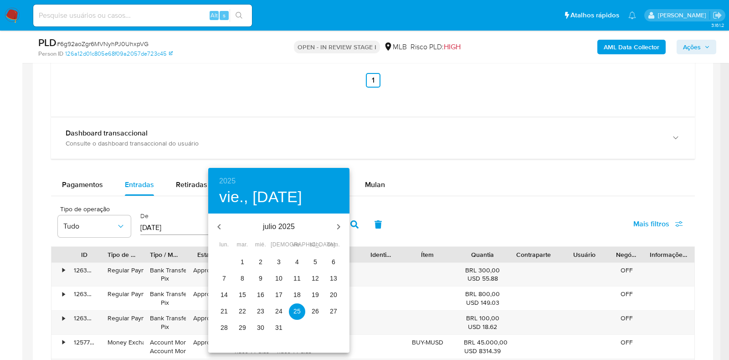
click at [278, 325] on p "31" at bounding box center [278, 327] width 7 height 9
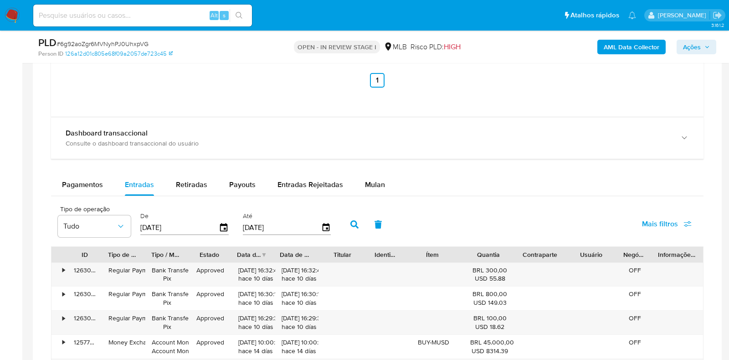
type input "[DATE]"
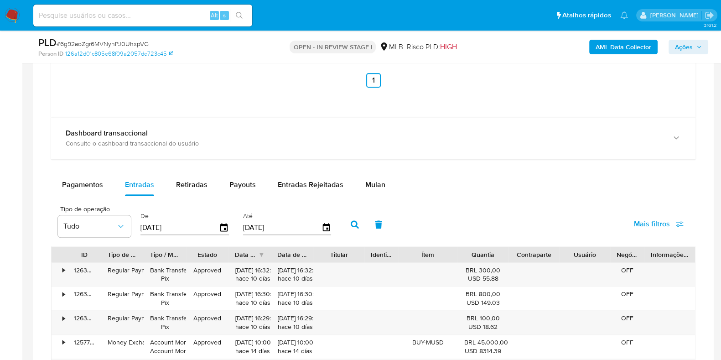
click at [352, 223] on icon "button" at bounding box center [355, 224] width 8 height 8
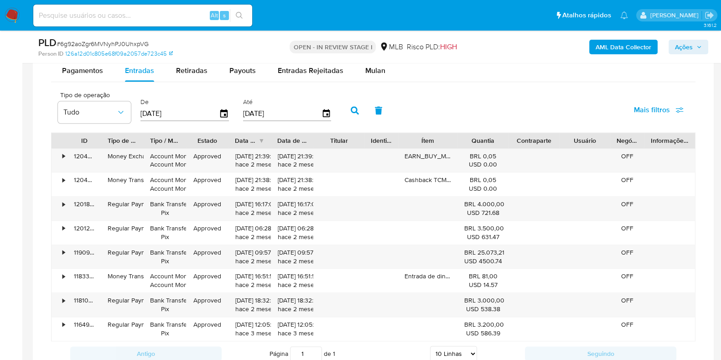
scroll to position [1367, 0]
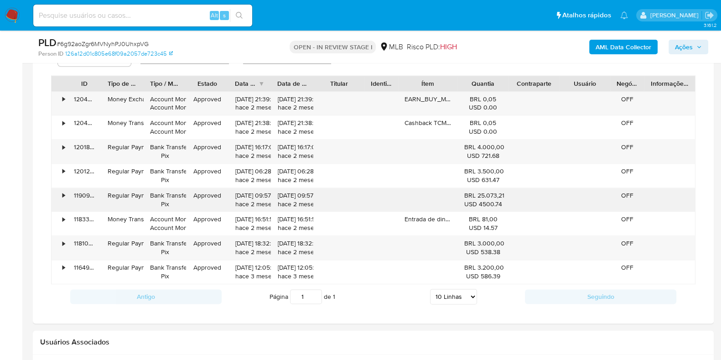
click at [66, 195] on div "•" at bounding box center [60, 200] width 16 height 24
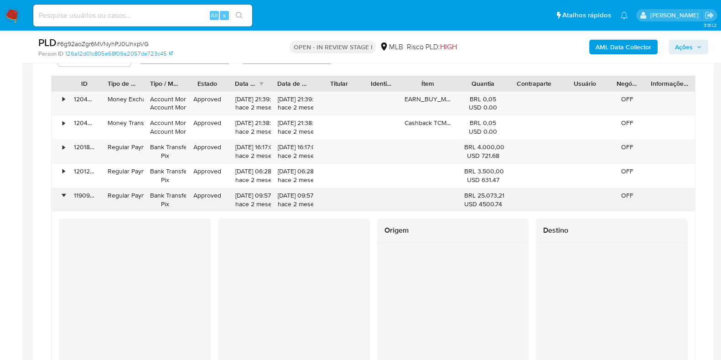
click at [65, 192] on div "•" at bounding box center [63, 195] width 2 height 9
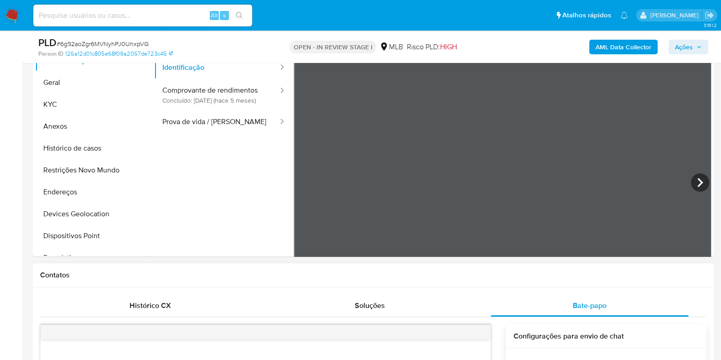
scroll to position [57, 0]
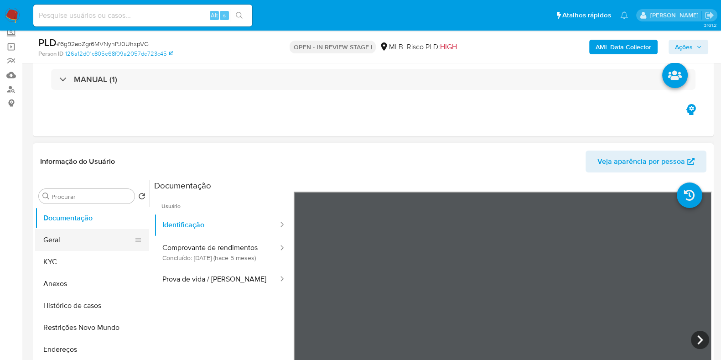
click at [69, 246] on button "Geral" at bounding box center [88, 240] width 107 height 22
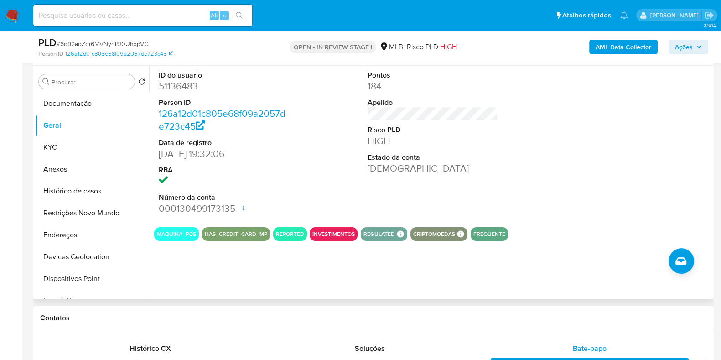
scroll to position [114, 0]
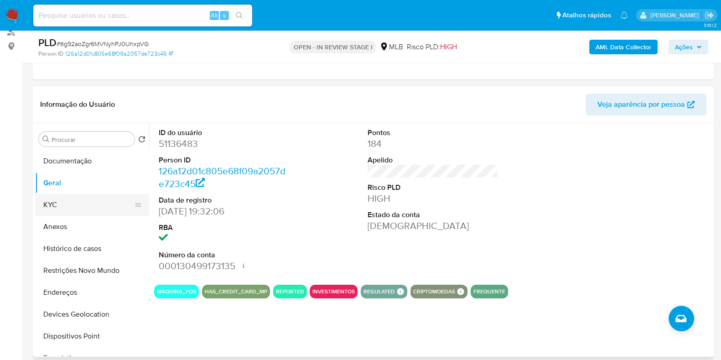
click at [66, 201] on button "KYC" at bounding box center [88, 205] width 107 height 22
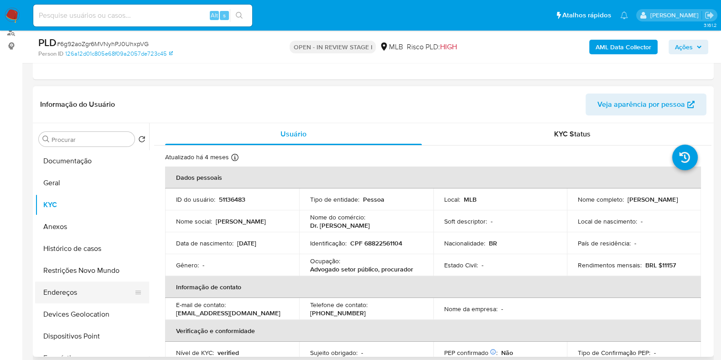
click at [72, 286] on button "Endereços" at bounding box center [88, 292] width 107 height 22
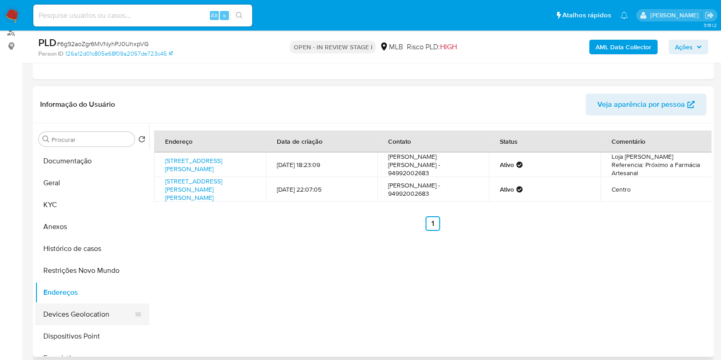
click at [68, 315] on button "Devices Geolocation" at bounding box center [88, 314] width 107 height 22
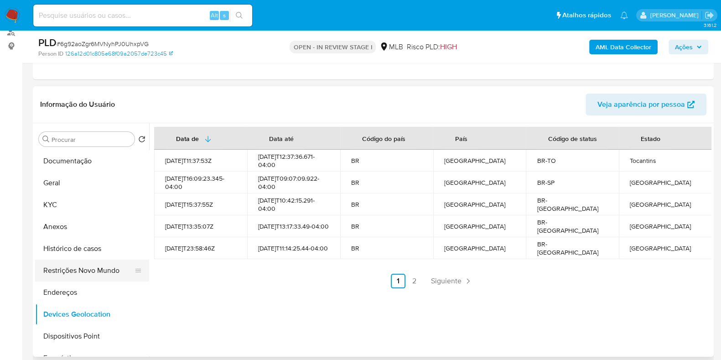
click at [62, 268] on button "Restrições Novo Mundo" at bounding box center [88, 270] width 107 height 22
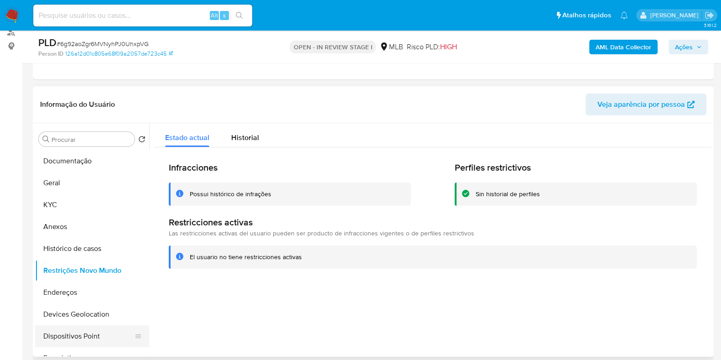
click at [72, 334] on button "Dispositivos Point" at bounding box center [88, 336] width 107 height 22
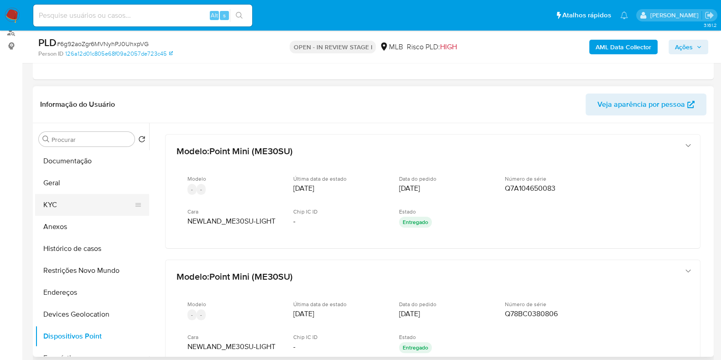
click at [67, 203] on button "KYC" at bounding box center [88, 205] width 107 height 22
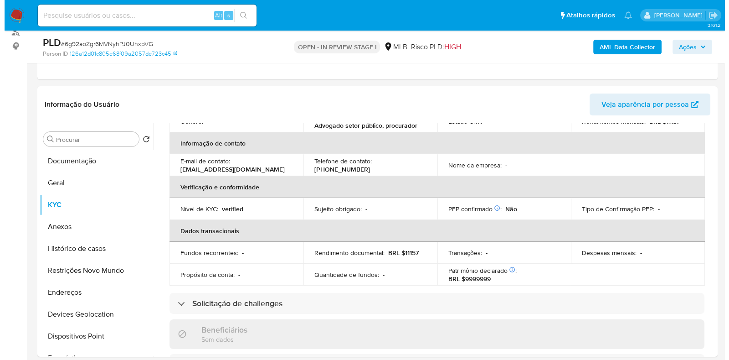
scroll to position [0, 0]
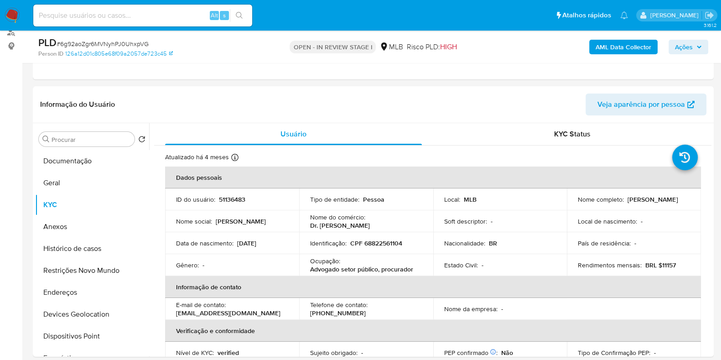
click at [627, 48] on b "AML Data Collector" at bounding box center [623, 47] width 56 height 15
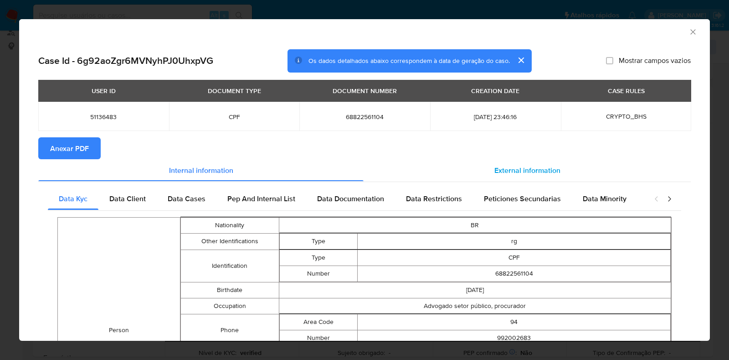
click at [512, 171] on span "External information" at bounding box center [528, 170] width 66 height 10
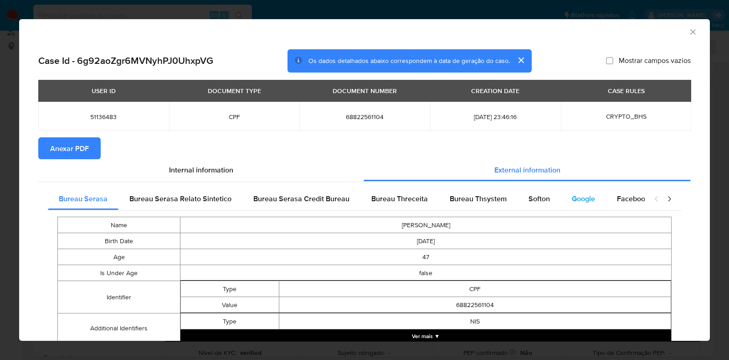
drag, startPoint x: 518, startPoint y: 196, endPoint x: 568, endPoint y: 201, distance: 49.5
click at [518, 197] on div "Softon" at bounding box center [539, 199] width 43 height 22
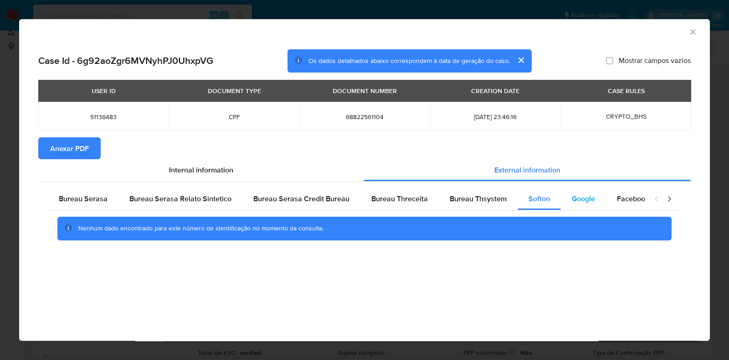
click at [601, 198] on div "Google" at bounding box center [583, 199] width 45 height 22
click at [490, 201] on span "Bureau Thsystem" at bounding box center [478, 198] width 57 height 10
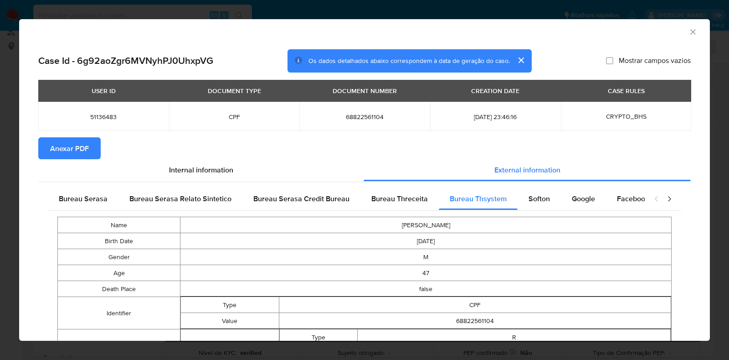
click at [74, 143] on span "Anexar PDF" at bounding box center [69, 148] width 39 height 20
click at [689, 30] on icon "Fechar a janela" at bounding box center [693, 31] width 9 height 9
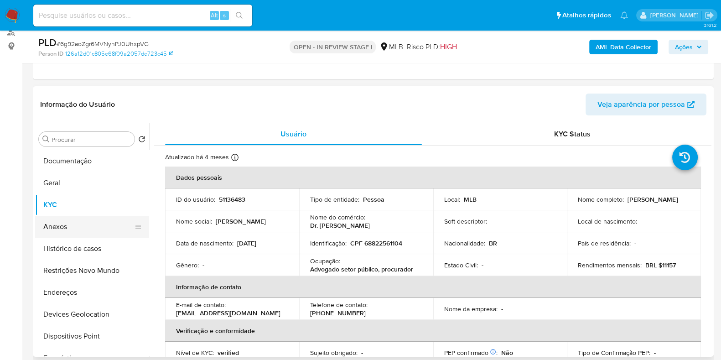
click at [61, 226] on button "Anexos" at bounding box center [88, 227] width 107 height 22
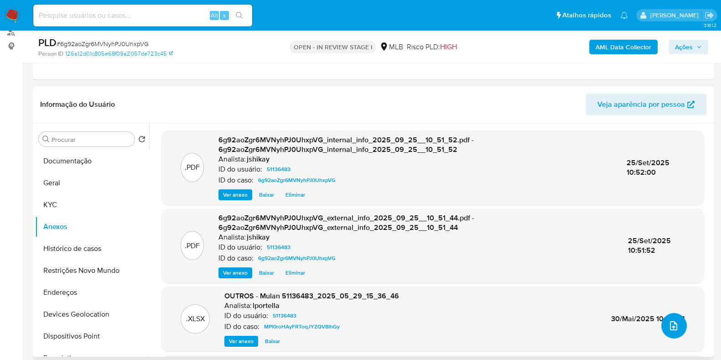
click at [668, 330] on span "upload-file" at bounding box center [673, 325] width 10 height 11
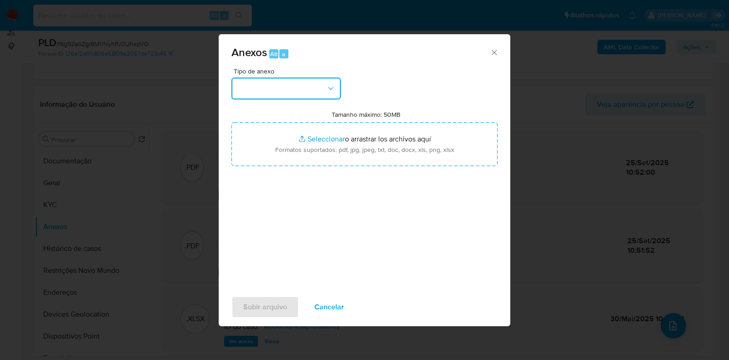
click at [293, 86] on button "button" at bounding box center [286, 88] width 109 height 22
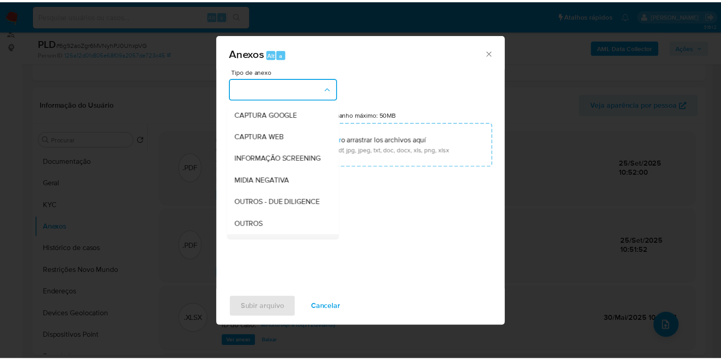
scroll to position [114, 0]
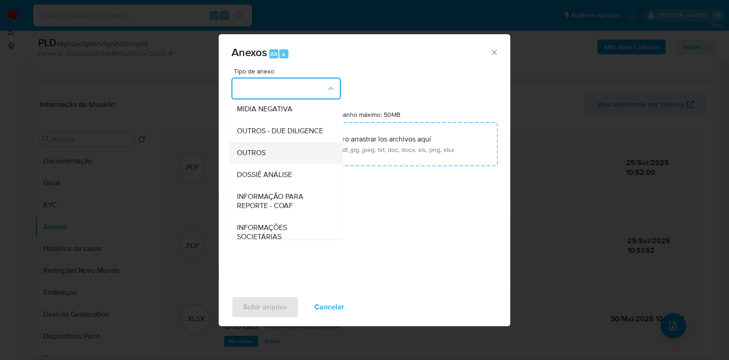
click at [247, 157] on span "OUTROS" at bounding box center [251, 152] width 29 height 9
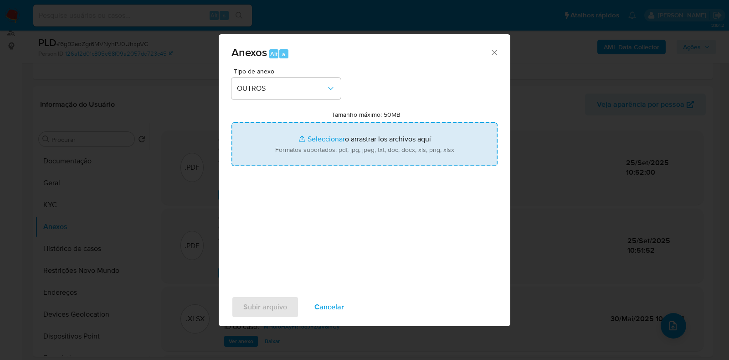
click at [283, 131] on input "Tamanho máximo: 50MB Seleccionar archivos" at bounding box center [365, 144] width 266 height 44
type input "C:\fakepath\2° SAR - XXXX - CPF 68822561104 - LUCIBALDO BONFIM GUIMARAES FRANCO…"
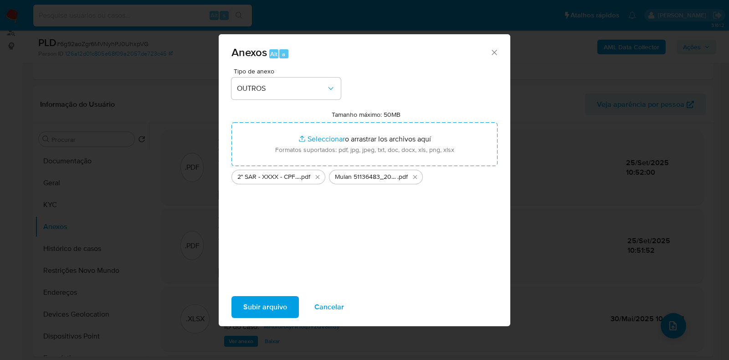
drag, startPoint x: 283, startPoint y: 131, endPoint x: 263, endPoint y: 306, distance: 176.6
click at [263, 306] on span "Subir arquivo" at bounding box center [265, 307] width 44 height 20
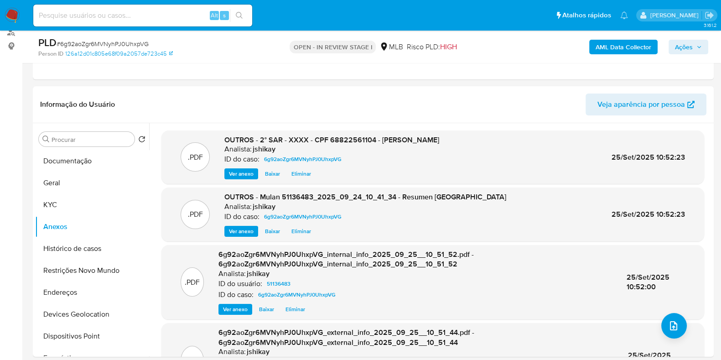
click at [692, 39] on div "AML Data Collector Ações" at bounding box center [597, 46] width 221 height 21
click at [678, 46] on span "Ações" at bounding box center [684, 47] width 18 height 15
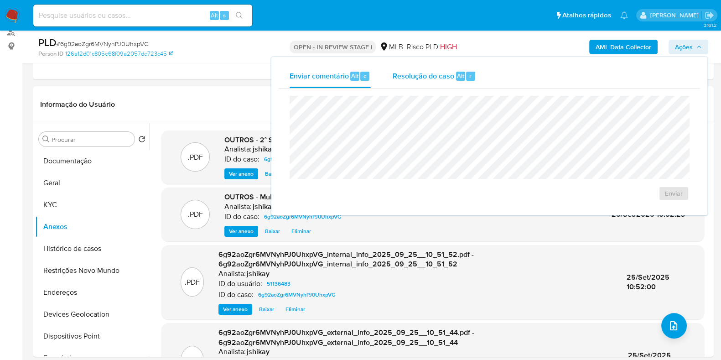
click at [391, 85] on button "Resolução do caso Alt r" at bounding box center [434, 76] width 105 height 24
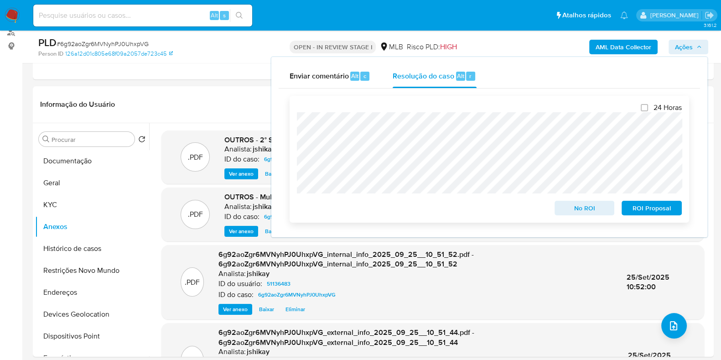
click at [652, 208] on span "ROI Proposal" at bounding box center [651, 207] width 47 height 13
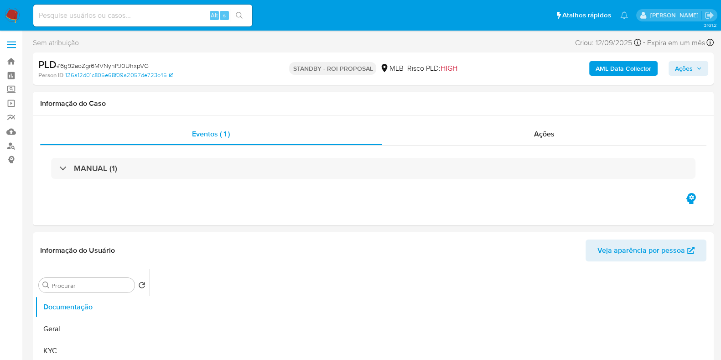
select select "10"
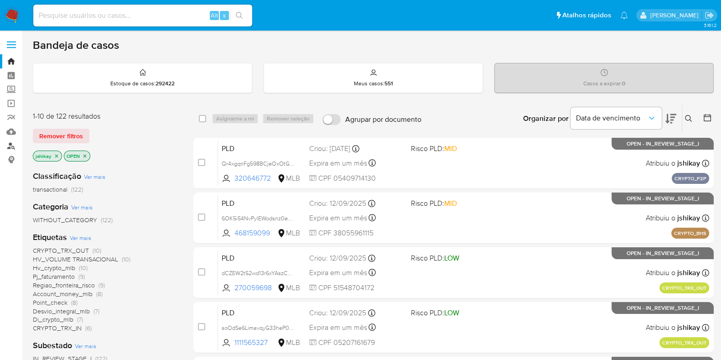
click at [14, 144] on link "Localizador de pessoas" at bounding box center [54, 146] width 108 height 14
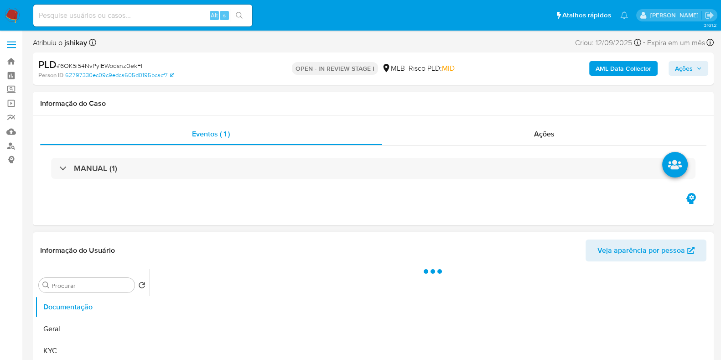
select select "10"
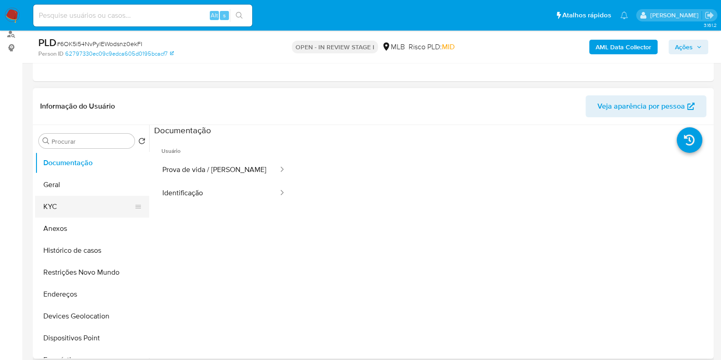
scroll to position [114, 0]
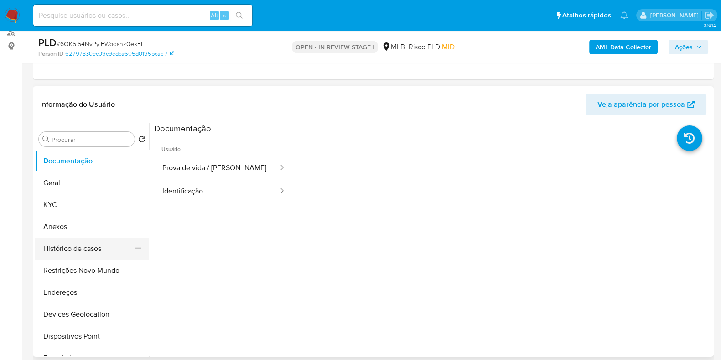
click at [107, 245] on button "Histórico de casos" at bounding box center [88, 248] width 107 height 22
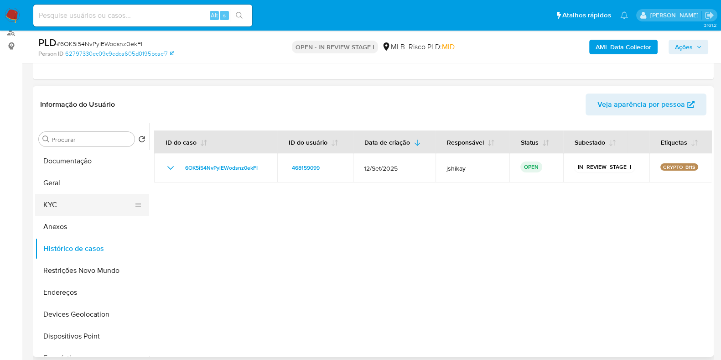
click at [74, 207] on button "KYC" at bounding box center [88, 205] width 107 height 22
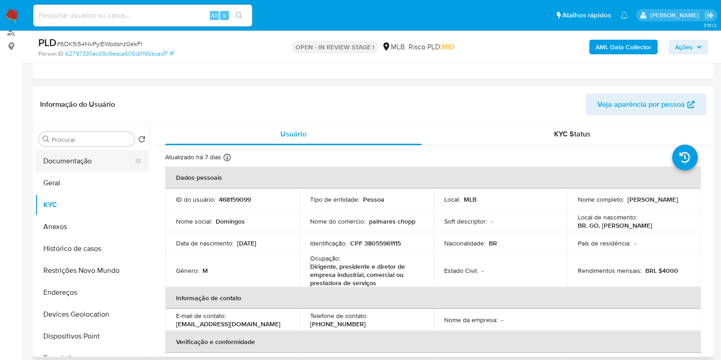
click at [70, 162] on button "Documentação" at bounding box center [88, 161] width 107 height 22
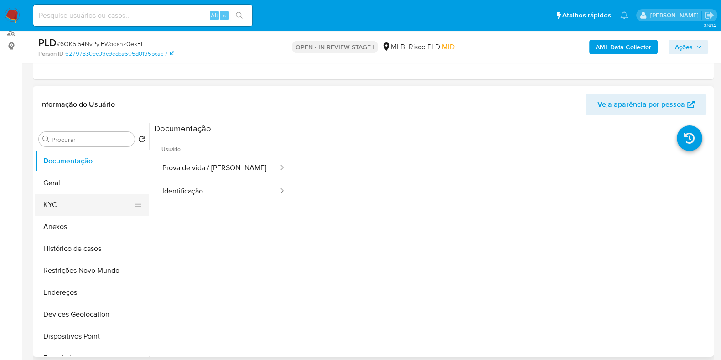
click at [88, 196] on button "KYC" at bounding box center [88, 205] width 107 height 22
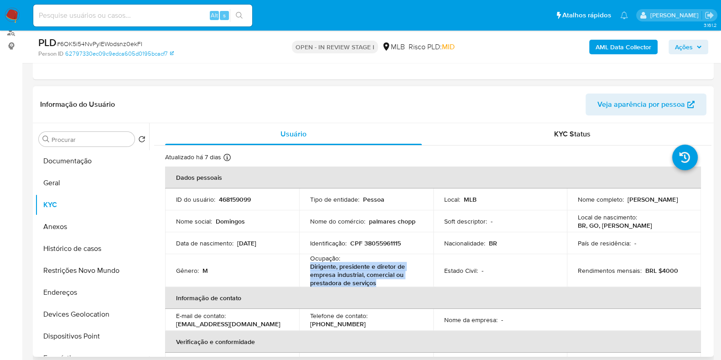
drag, startPoint x: 378, startPoint y: 281, endPoint x: 303, endPoint y: 268, distance: 76.3
click at [303, 268] on td "Ocupação : Dirigente, presidente e diretor de empresa industrial, comercial ou …" at bounding box center [366, 270] width 134 height 33
copy p "Dirigente, presidente e diretor de empresa industrial, comercial ou prestadora …"
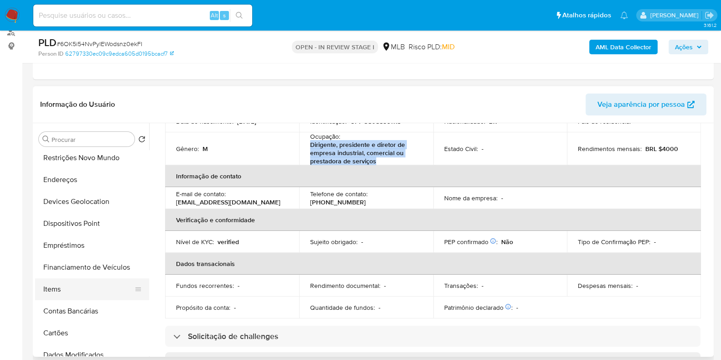
scroll to position [0, 0]
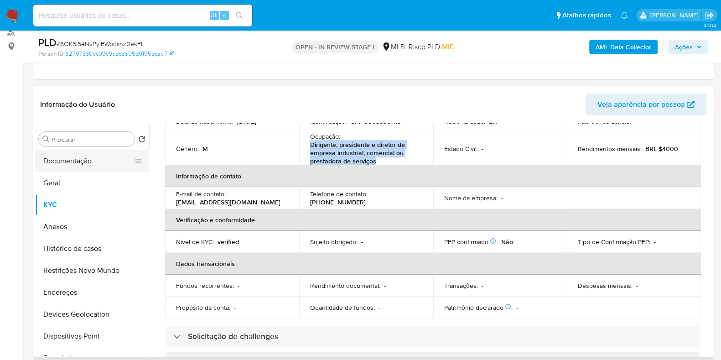
click at [71, 156] on button "Documentação" at bounding box center [88, 161] width 107 height 22
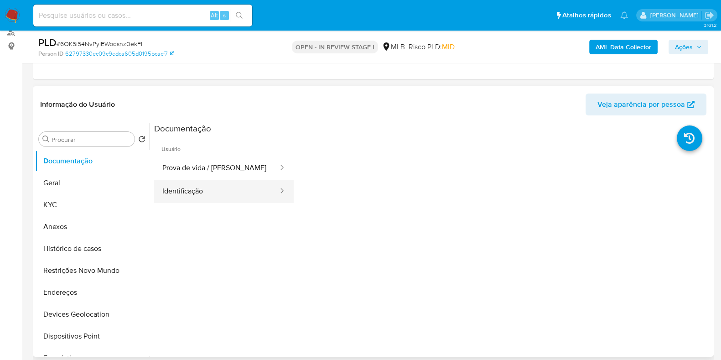
click at [203, 186] on button "Identificação" at bounding box center [216, 191] width 125 height 23
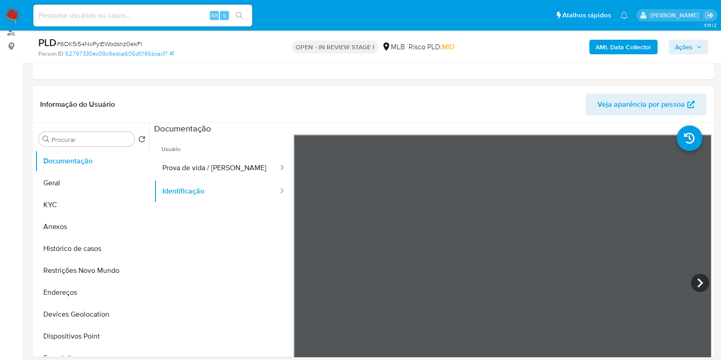
copy p "Dirigente, presidente e diretor de empresa industrial, comercial ou prestadora …"
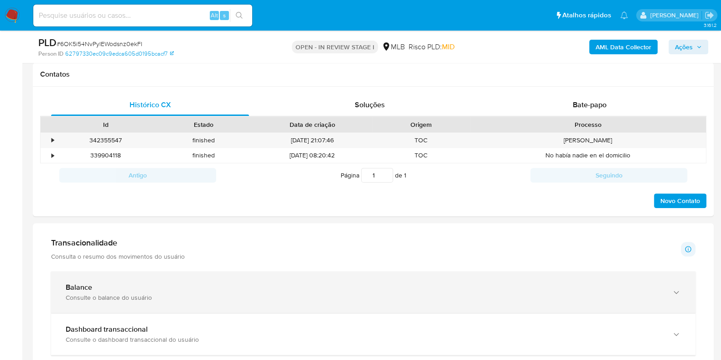
scroll to position [455, 0]
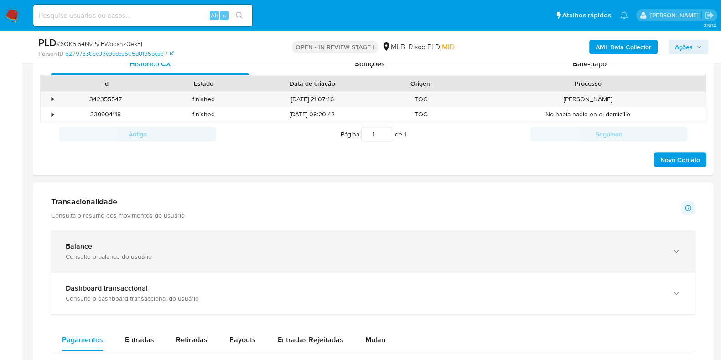
click at [273, 242] on div "Balance" at bounding box center [364, 246] width 597 height 9
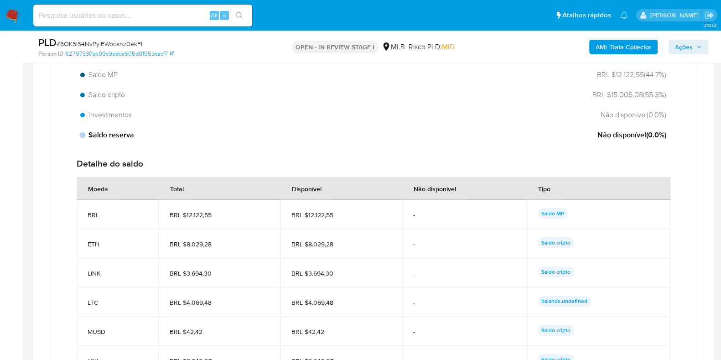
scroll to position [797, 0]
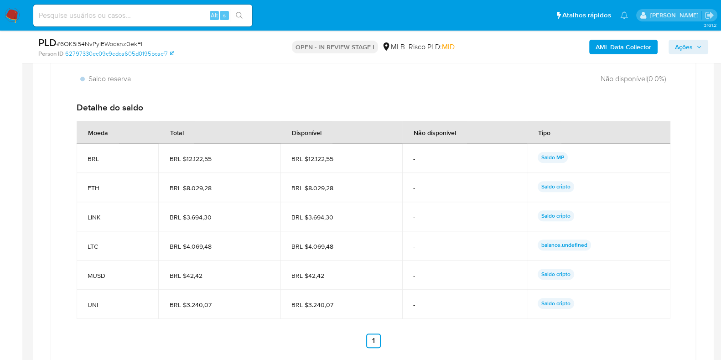
drag, startPoint x: 343, startPoint y: 159, endPoint x: 306, endPoint y: 163, distance: 37.1
click at [306, 163] on td "BRL $12.122,55" at bounding box center [341, 158] width 122 height 29
drag, startPoint x: 307, startPoint y: 188, endPoint x: 333, endPoint y: 188, distance: 26.0
click at [333, 188] on span "BRL $8.029,28" at bounding box center [341, 188] width 100 height 8
drag, startPoint x: 338, startPoint y: 215, endPoint x: 309, endPoint y: 217, distance: 29.2
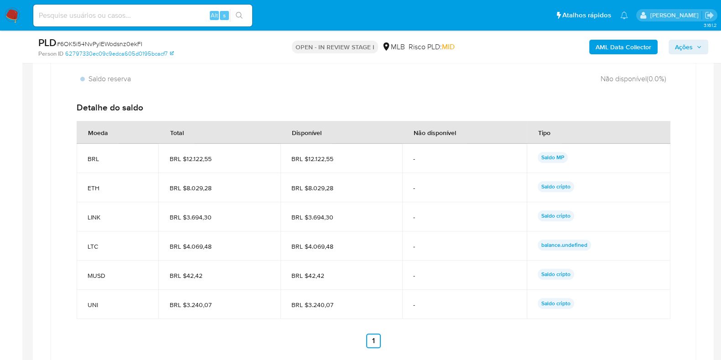
click at [309, 217] on span "BRL $3.694,30" at bounding box center [341, 217] width 100 height 8
drag, startPoint x: 326, startPoint y: 274, endPoint x: 309, endPoint y: 276, distance: 17.0
click at [309, 276] on span "BRL $42,42" at bounding box center [341, 275] width 100 height 8
drag, startPoint x: 344, startPoint y: 304, endPoint x: 308, endPoint y: 310, distance: 36.4
click at [308, 310] on td "BRL $3.240,07" at bounding box center [341, 303] width 122 height 29
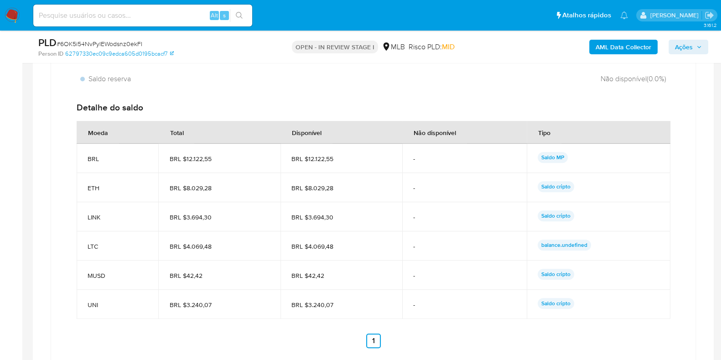
click at [371, 263] on td "BRL $42,42" at bounding box center [341, 274] width 122 height 29
drag, startPoint x: 342, startPoint y: 242, endPoint x: 309, endPoint y: 245, distance: 33.5
click at [309, 245] on span "BRL $4.069,48" at bounding box center [341, 246] width 100 height 8
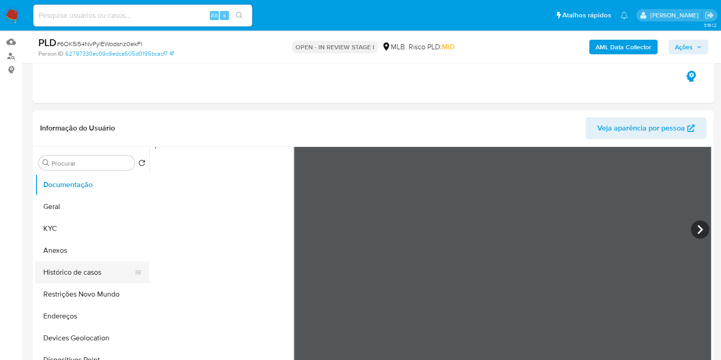
scroll to position [114, 0]
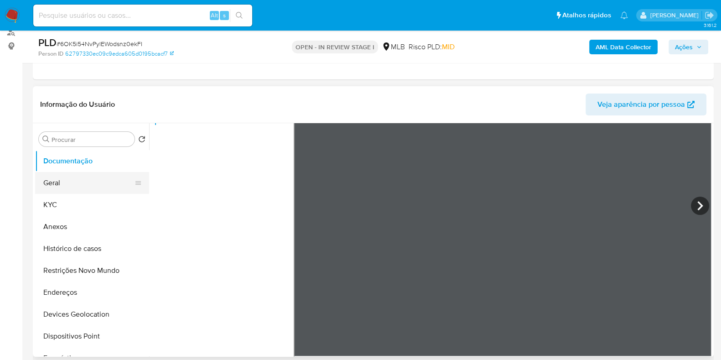
click at [72, 185] on button "Geral" at bounding box center [88, 183] width 107 height 22
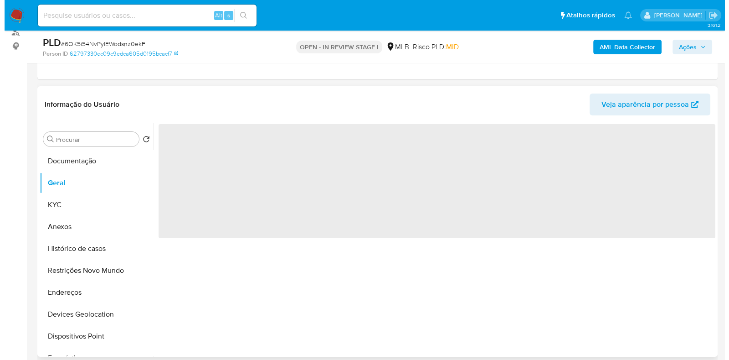
scroll to position [0, 0]
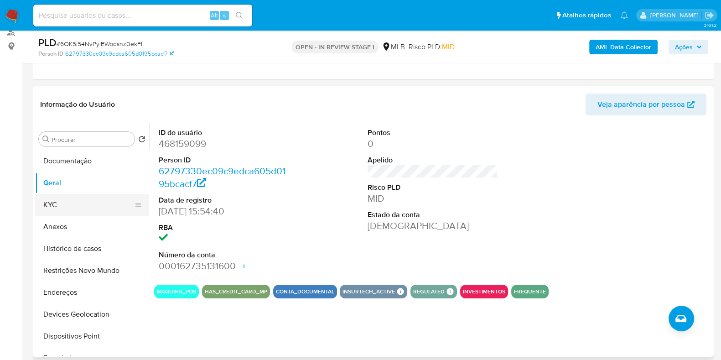
click at [64, 194] on button "KYC" at bounding box center [88, 205] width 107 height 22
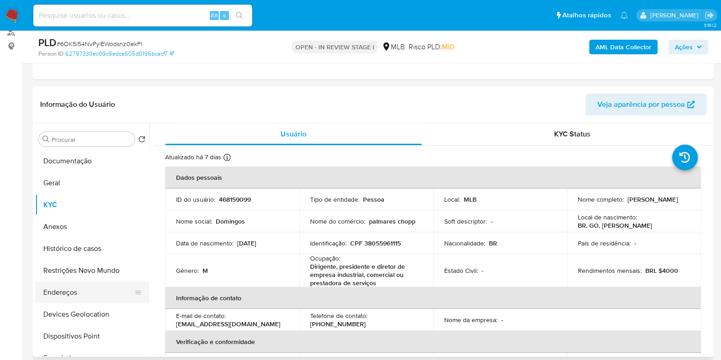
drag, startPoint x: 73, startPoint y: 290, endPoint x: 144, endPoint y: 288, distance: 70.7
click at [73, 290] on button "Endereços" at bounding box center [88, 292] width 107 height 22
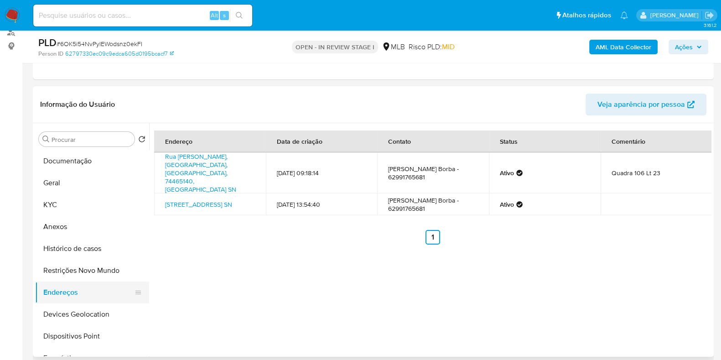
drag, startPoint x: 75, startPoint y: 308, endPoint x: 137, endPoint y: 301, distance: 62.8
click at [75, 309] on button "Devices Geolocation" at bounding box center [92, 314] width 114 height 22
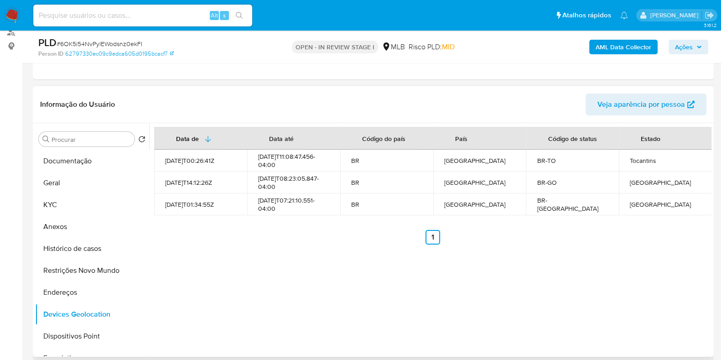
drag, startPoint x: 73, startPoint y: 271, endPoint x: 160, endPoint y: 265, distance: 87.3
click at [80, 270] on button "Restrições Novo Mundo" at bounding box center [92, 270] width 114 height 22
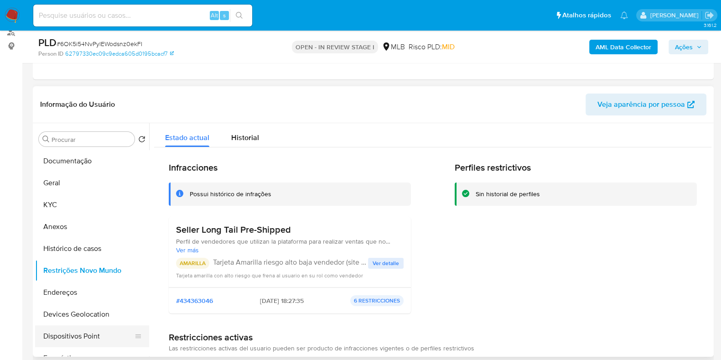
click at [98, 335] on button "Dispositivos Point" at bounding box center [88, 336] width 107 height 22
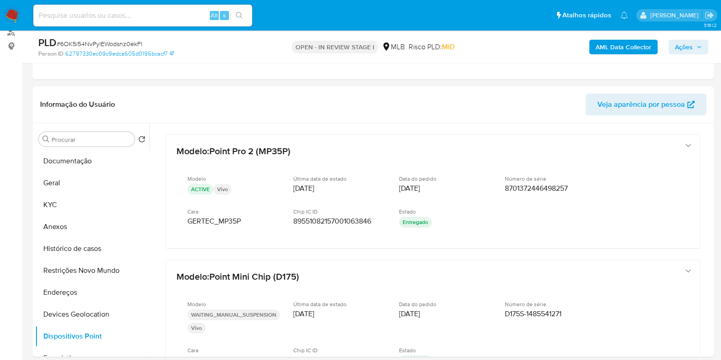
drag, startPoint x: 613, startPoint y: 65, endPoint x: 613, endPoint y: 58, distance: 6.9
click at [613, 65] on div "Eventos ( 1 ) Ações MANUAL (1)" at bounding box center [373, 24] width 681 height 109
click at [613, 48] on b "AML Data Collector" at bounding box center [623, 47] width 56 height 15
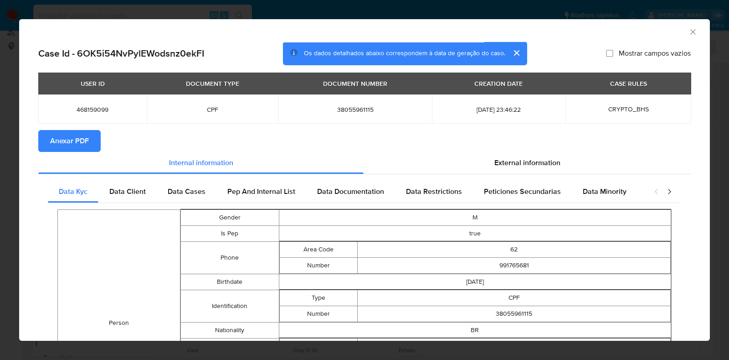
click at [514, 150] on section "Anexar PDF" at bounding box center [364, 141] width 653 height 22
click at [513, 170] on div "External information" at bounding box center [527, 163] width 327 height 22
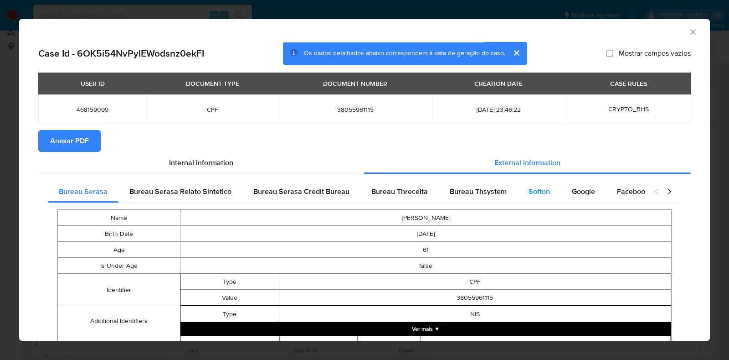
click at [518, 199] on div "Softon" at bounding box center [539, 192] width 43 height 22
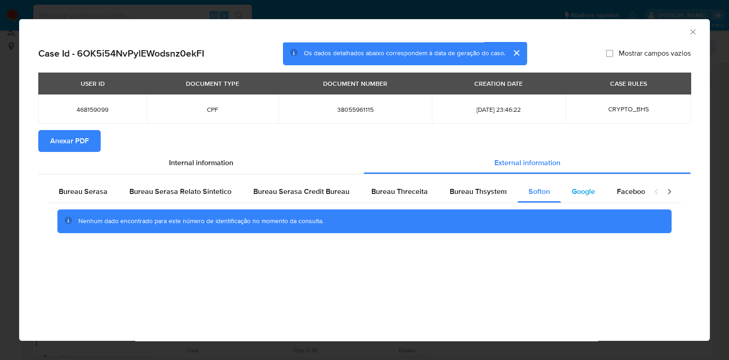
click at [566, 193] on div "Google" at bounding box center [583, 192] width 45 height 22
click at [56, 134] on span "Anexar PDF" at bounding box center [69, 141] width 39 height 20
click at [691, 28] on icon "Fechar a janela" at bounding box center [693, 31] width 9 height 9
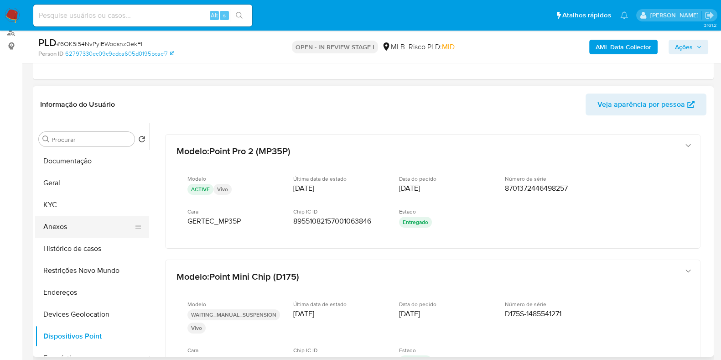
click at [67, 227] on button "Anexos" at bounding box center [88, 227] width 107 height 22
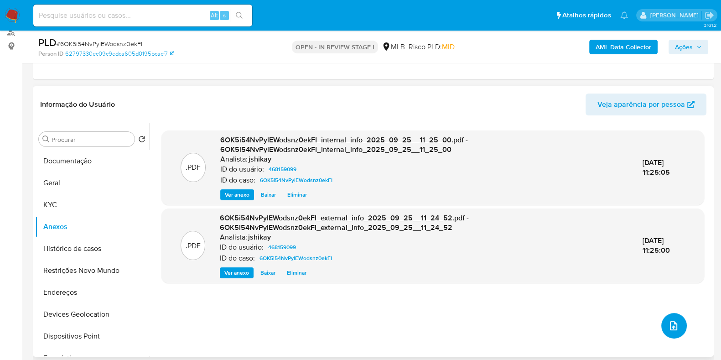
click at [668, 325] on icon "upload-file" at bounding box center [673, 325] width 11 height 11
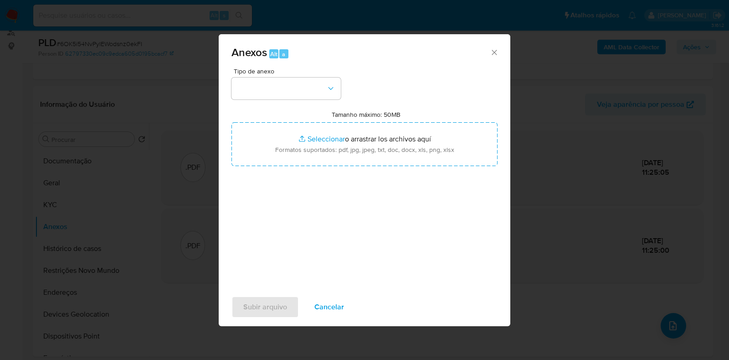
click at [317, 99] on div "Tipo de anexo Tamanho máximo: 50MB Seleccionar archivos Seleccionar o arrastrar…" at bounding box center [365, 175] width 266 height 215
click at [298, 99] on div "Tipo de anexo Tamanho máximo: 50MB Seleccionar archivos Seleccionar o arrastrar…" at bounding box center [365, 175] width 266 height 215
click at [294, 88] on button "button" at bounding box center [286, 88] width 109 height 22
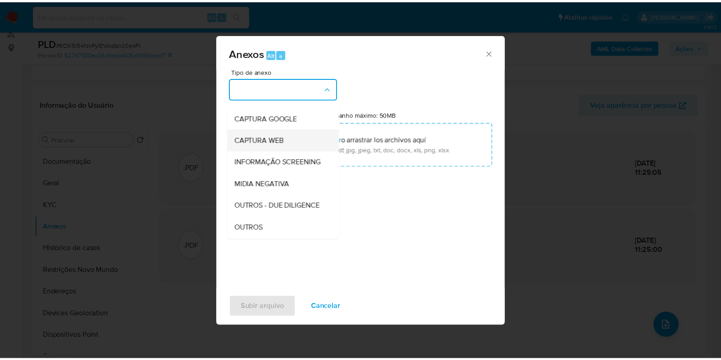
scroll to position [57, 0]
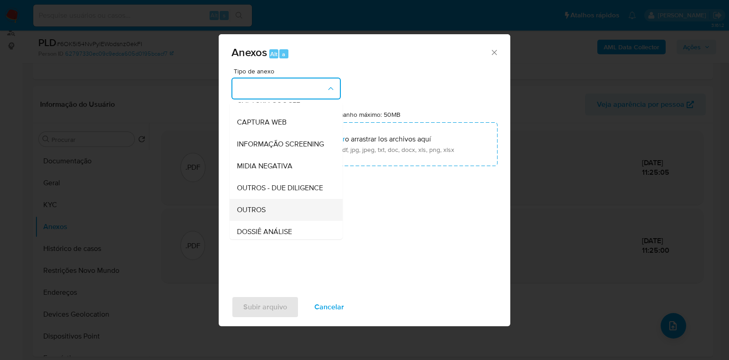
click at [260, 214] on span "OUTROS" at bounding box center [251, 209] width 29 height 9
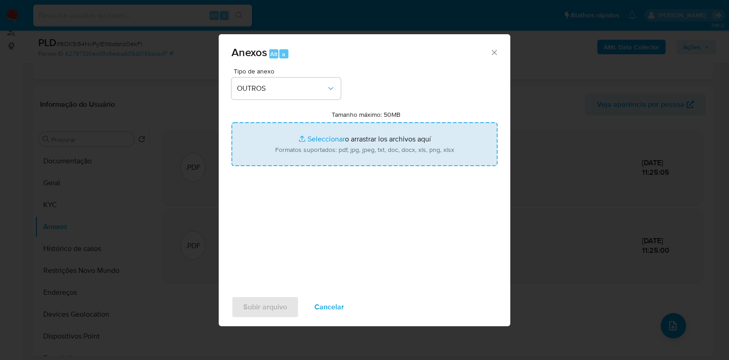
click at [296, 147] on input "Tamanho máximo: 50MB Seleccionar archivos" at bounding box center [365, 144] width 266 height 44
type input "C:\fakepath\Declinio - XXX - CPF 38055961115 - DOMINGOS ALVES BORBA.pdf"
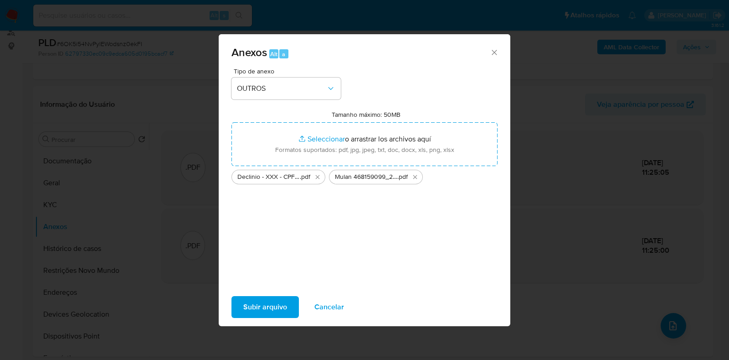
click at [260, 302] on span "Subir arquivo" at bounding box center [265, 307] width 44 height 20
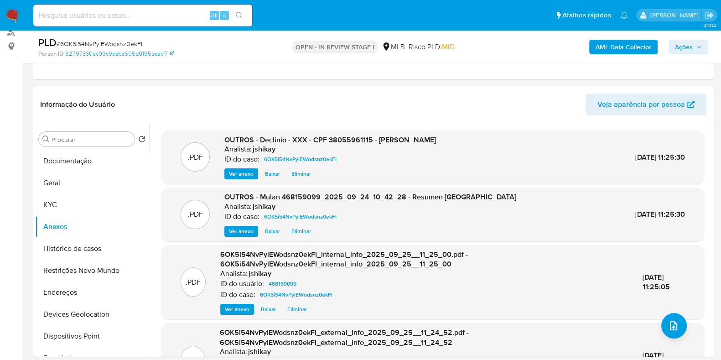
click at [678, 45] on span "Ações" at bounding box center [684, 47] width 18 height 15
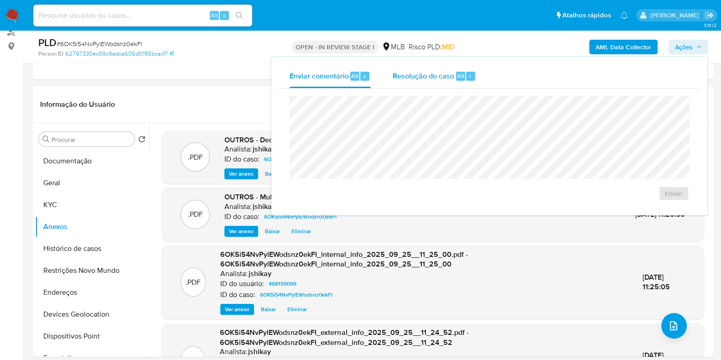
click at [461, 76] on span "Alt" at bounding box center [460, 76] width 7 height 9
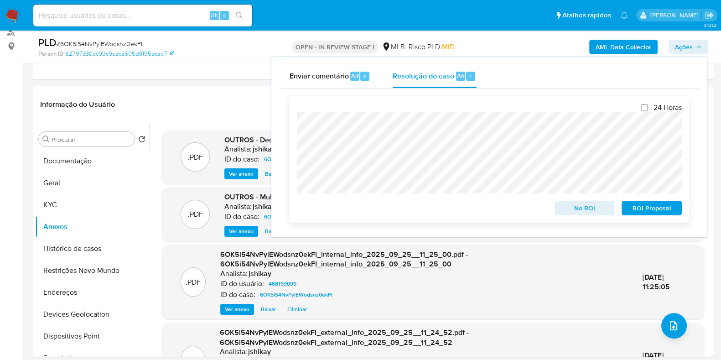
click at [591, 208] on span "No ROI" at bounding box center [584, 207] width 47 height 13
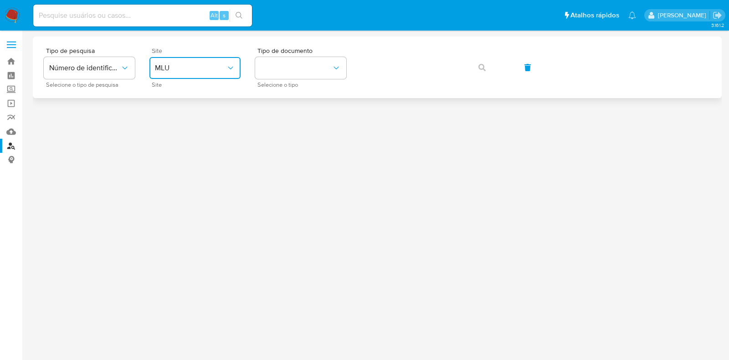
click at [219, 74] on button "MLU" at bounding box center [195, 68] width 91 height 22
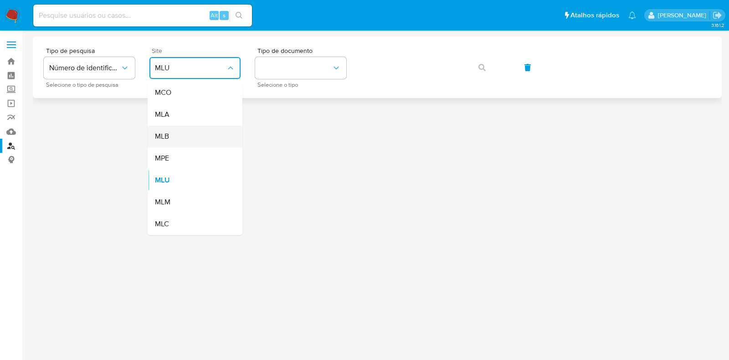
click at [185, 134] on div "MLB" at bounding box center [192, 136] width 75 height 22
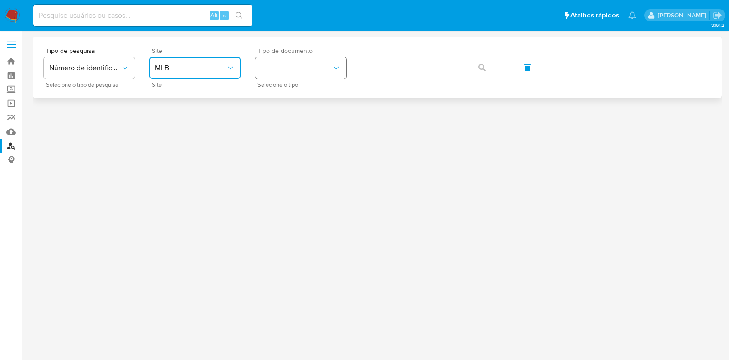
click at [285, 66] on button "identificationType" at bounding box center [300, 68] width 91 height 22
click at [305, 124] on div "CPF CPF" at bounding box center [298, 128] width 75 height 31
click at [473, 62] on button "button" at bounding box center [482, 68] width 31 height 22
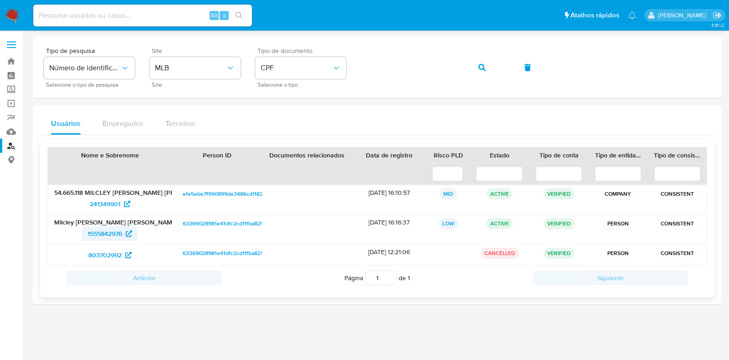
click at [115, 232] on span "1555842976" at bounding box center [105, 233] width 35 height 15
click at [22, 15] on nav "Pausado Ver notificaciones Alt s Atalhos rápidos Presiona las siguientes teclas…" at bounding box center [364, 15] width 729 height 31
click at [13, 12] on img at bounding box center [12, 15] width 15 height 15
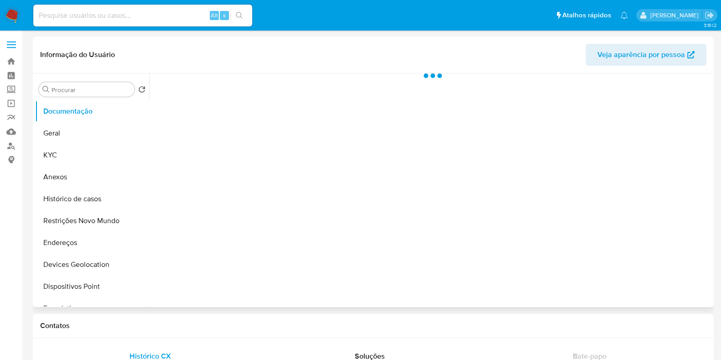
select select "10"
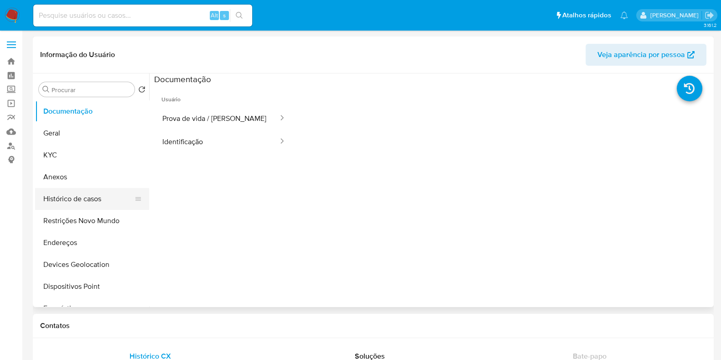
click at [99, 202] on button "Histórico de casos" at bounding box center [88, 199] width 107 height 22
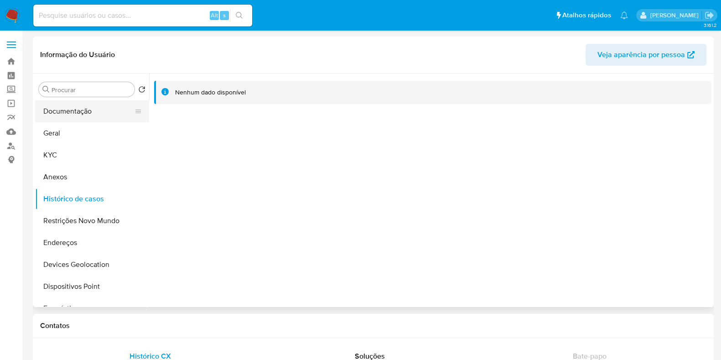
click at [76, 111] on button "Documentação" at bounding box center [88, 111] width 107 height 22
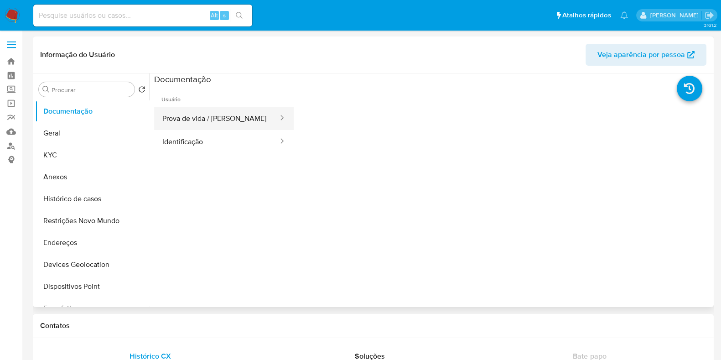
click at [211, 118] on button "Prova de vida / [PERSON_NAME]" at bounding box center [216, 118] width 125 height 23
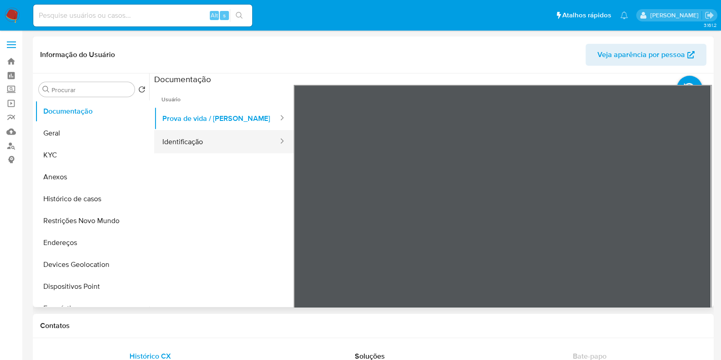
click at [234, 147] on button "Identificação" at bounding box center [216, 141] width 125 height 23
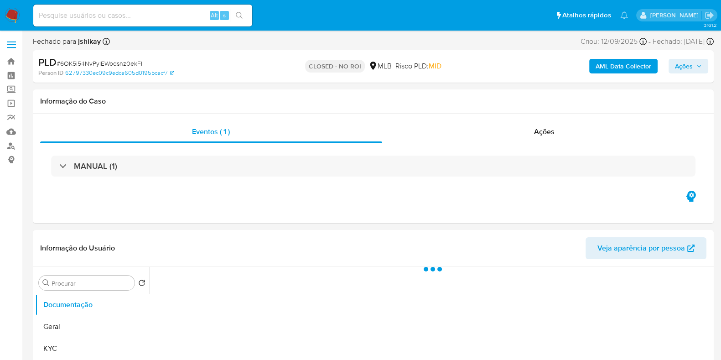
select select "10"
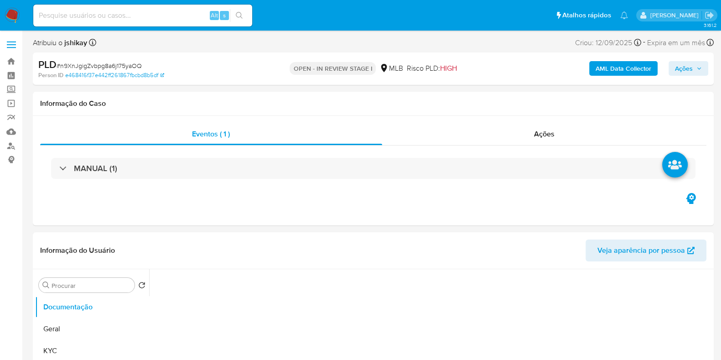
select select "10"
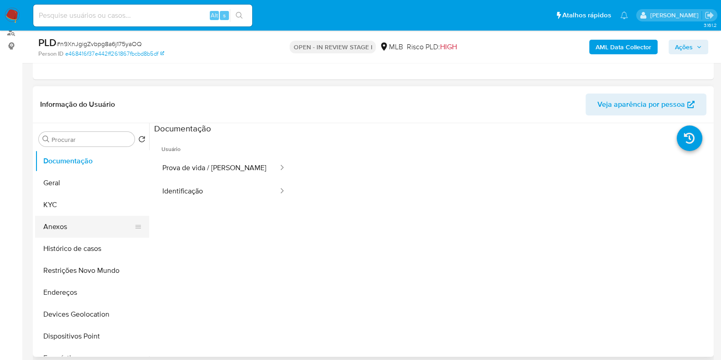
scroll to position [114, 0]
click at [96, 249] on button "Histórico de casos" at bounding box center [88, 248] width 107 height 22
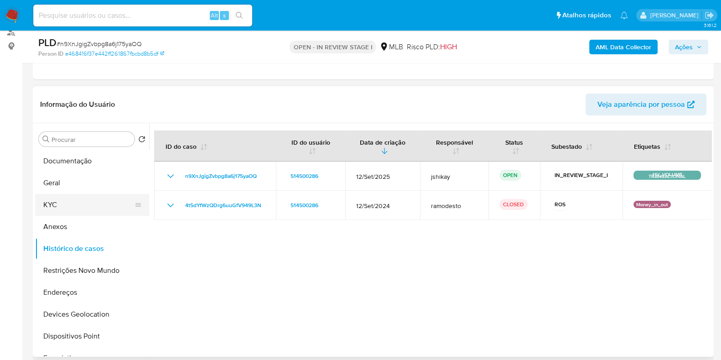
click at [90, 200] on button "KYC" at bounding box center [88, 205] width 107 height 22
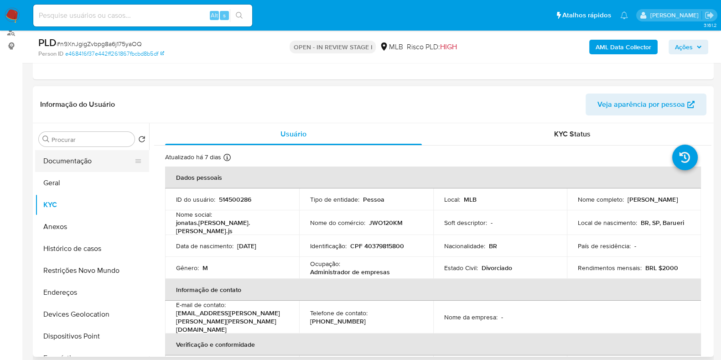
click at [49, 160] on button "Documentação" at bounding box center [88, 161] width 107 height 22
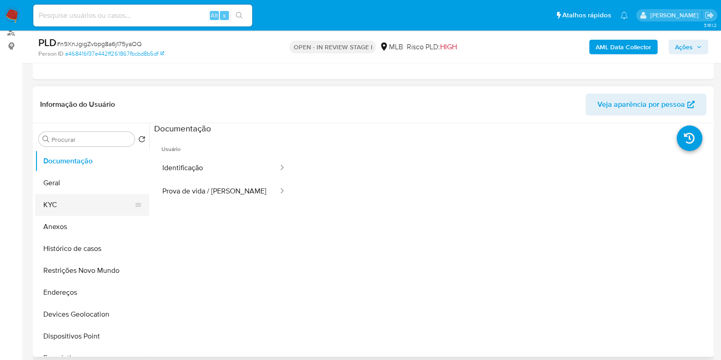
click at [61, 199] on button "KYC" at bounding box center [88, 205] width 107 height 22
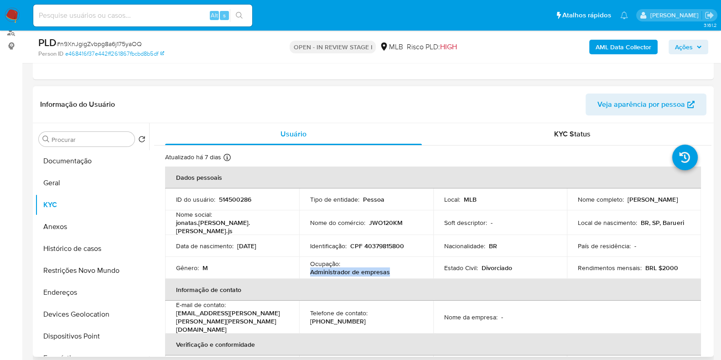
drag, startPoint x: 389, startPoint y: 272, endPoint x: 305, endPoint y: 268, distance: 84.5
click at [305, 268] on td "Ocupação : Administrador de empresas" at bounding box center [366, 268] width 134 height 22
copy p "Administrador de empresas"
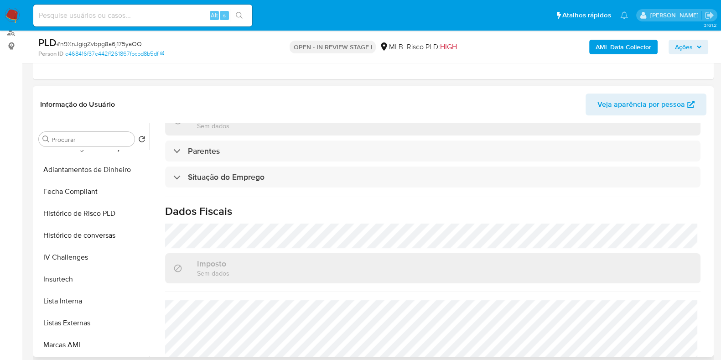
scroll to position [396, 0]
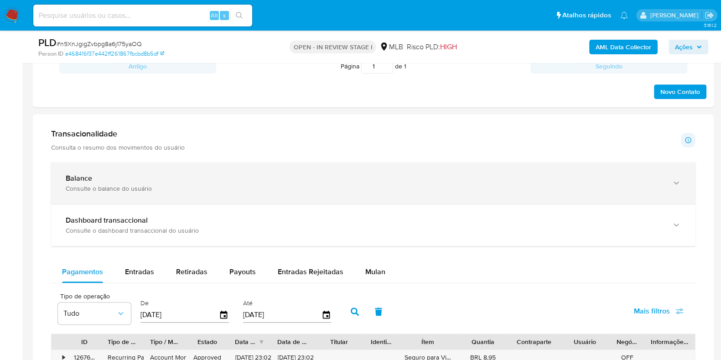
click at [188, 171] on div "Balance Consulte o balance do usuário" at bounding box center [373, 182] width 644 height 41
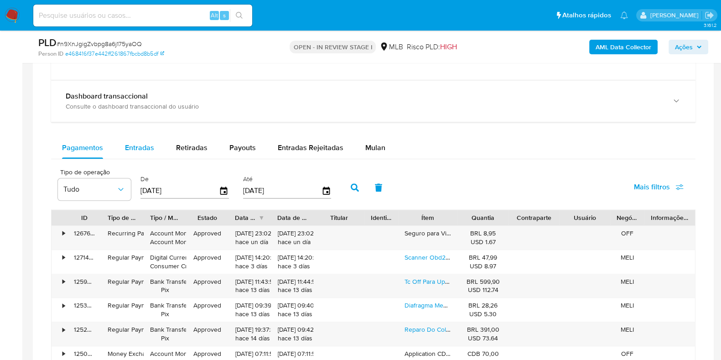
click at [142, 147] on span "Entradas" at bounding box center [139, 147] width 29 height 10
select select "10"
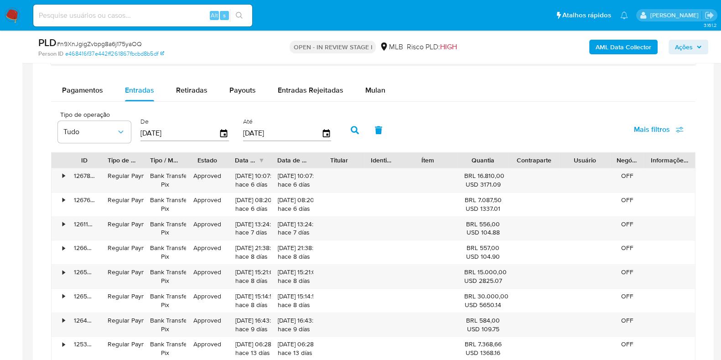
scroll to position [1140, 0]
click at [223, 131] on icon "button" at bounding box center [224, 134] width 16 height 16
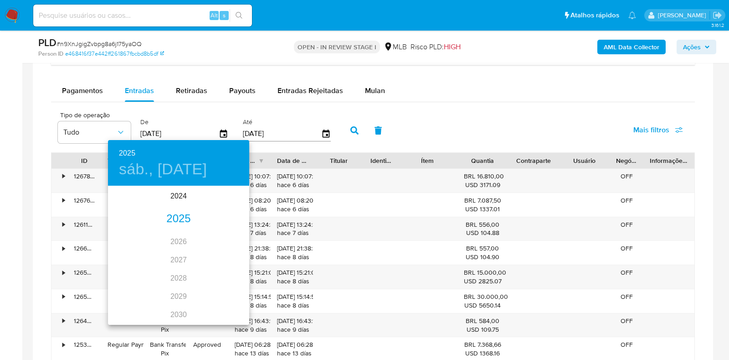
click at [179, 217] on div "2025" at bounding box center [178, 219] width 141 height 18
click at [121, 274] on div "[DATE]." at bounding box center [131, 272] width 47 height 34
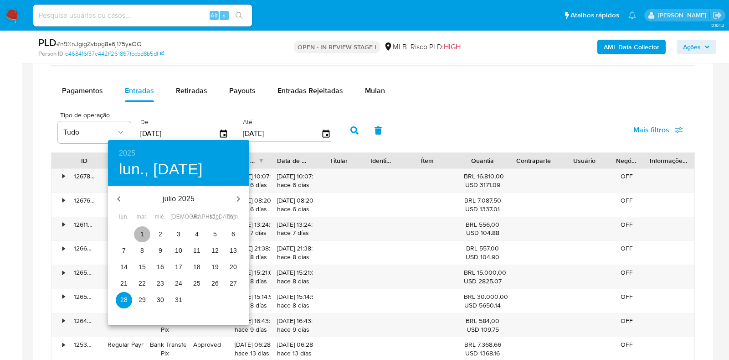
click at [138, 231] on span "1" at bounding box center [142, 233] width 16 height 9
type input "[DATE]"
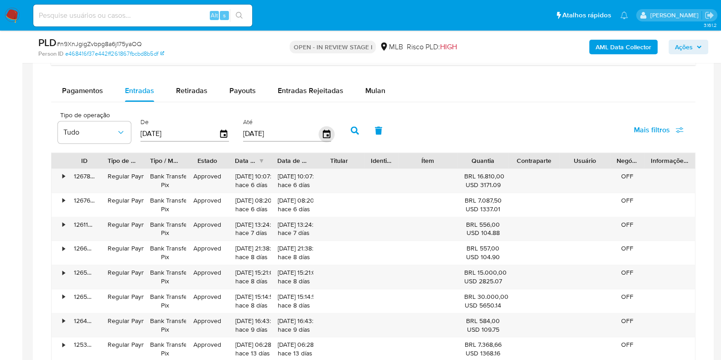
click at [325, 127] on icon "button" at bounding box center [326, 134] width 16 height 16
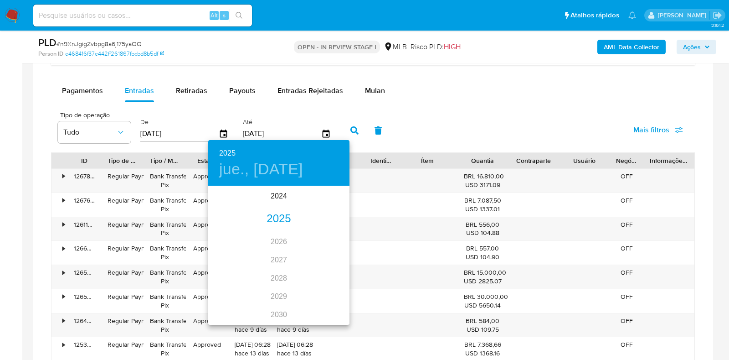
click at [264, 218] on div "2025" at bounding box center [278, 219] width 141 height 18
click at [233, 266] on div "[DATE]." at bounding box center [231, 272] width 47 height 34
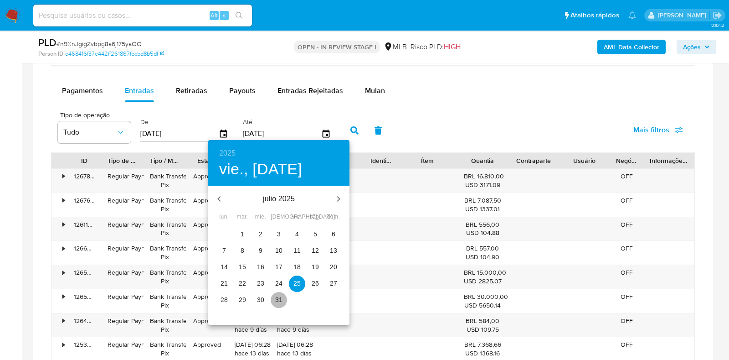
drag, startPoint x: 278, startPoint y: 299, endPoint x: 299, endPoint y: 234, distance: 68.6
click at [278, 299] on p "31" at bounding box center [278, 299] width 7 height 9
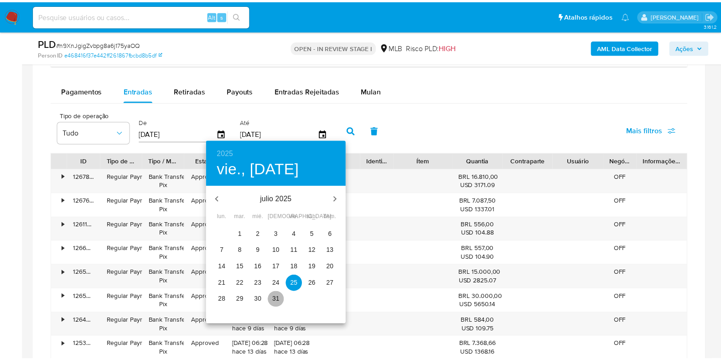
type input "[DATE]"
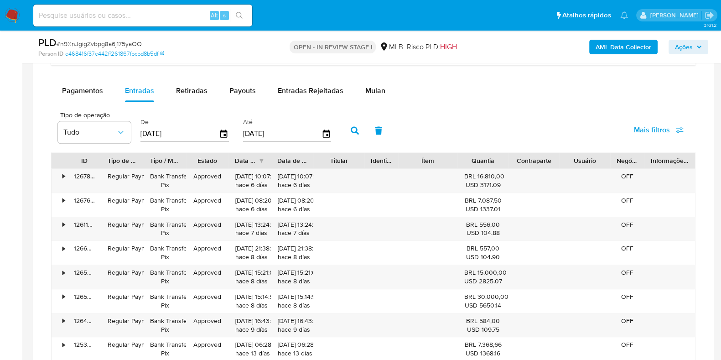
click at [351, 127] on icon "button" at bounding box center [355, 130] width 8 height 8
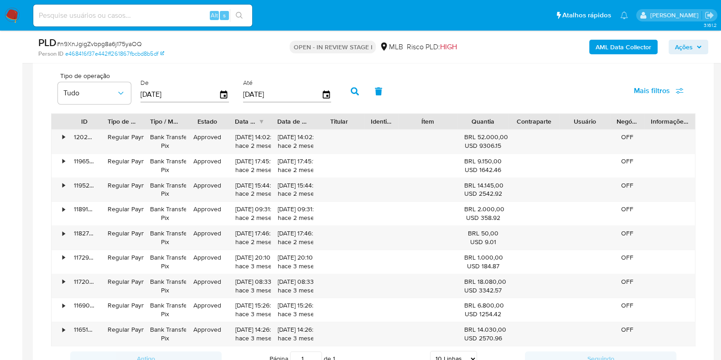
scroll to position [1197, 0]
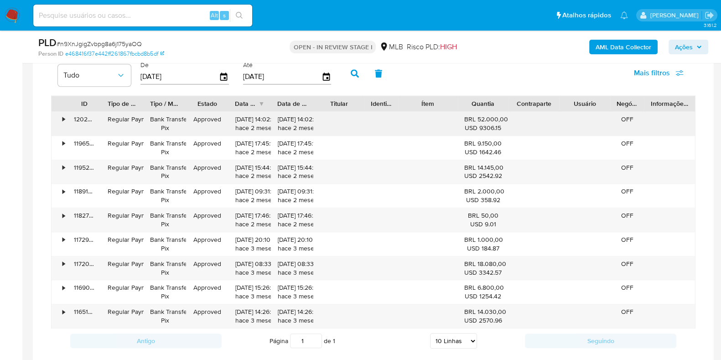
click at [61, 119] on div "•" at bounding box center [60, 124] width 16 height 24
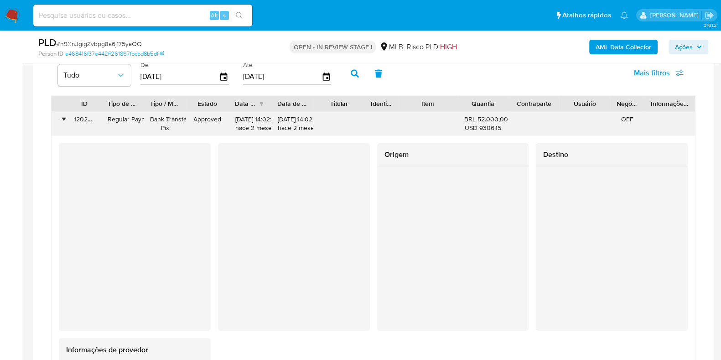
click at [62, 118] on div "•" at bounding box center [63, 119] width 2 height 9
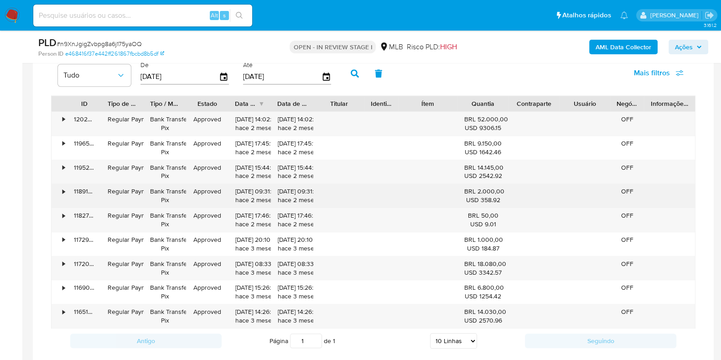
click at [63, 188] on div "•" at bounding box center [63, 191] width 2 height 9
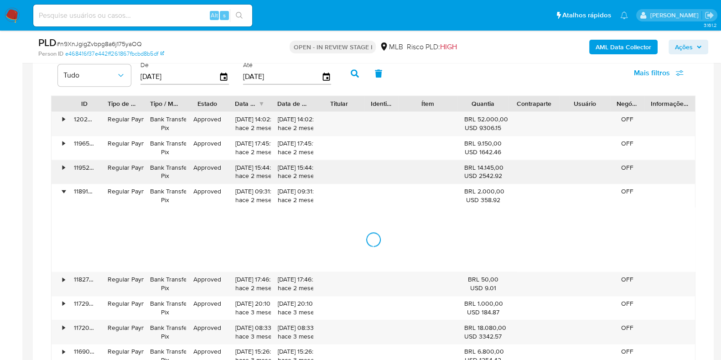
click at [62, 181] on div "•" at bounding box center [60, 172] width 16 height 24
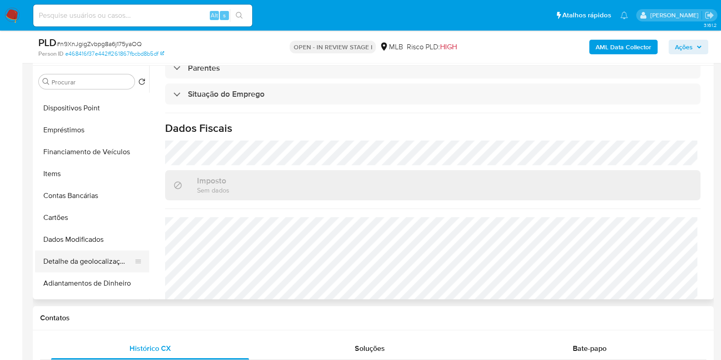
scroll to position [0, 0]
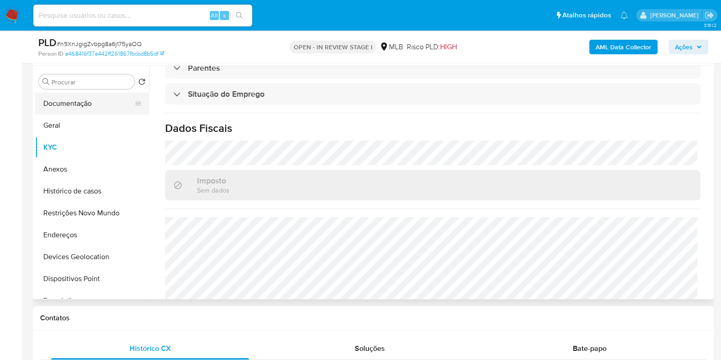
click at [72, 113] on button "Documentação" at bounding box center [88, 104] width 107 height 22
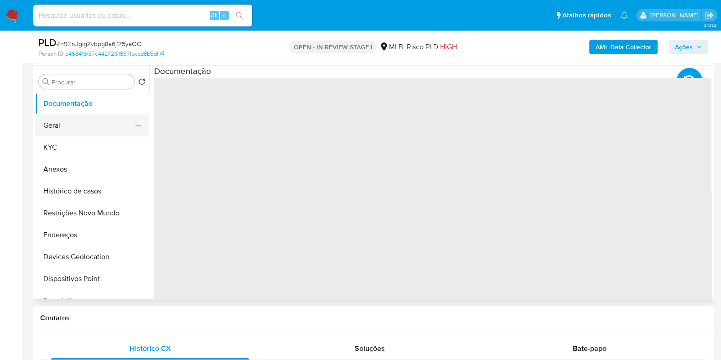
click at [75, 119] on button "Geral" at bounding box center [88, 125] width 107 height 22
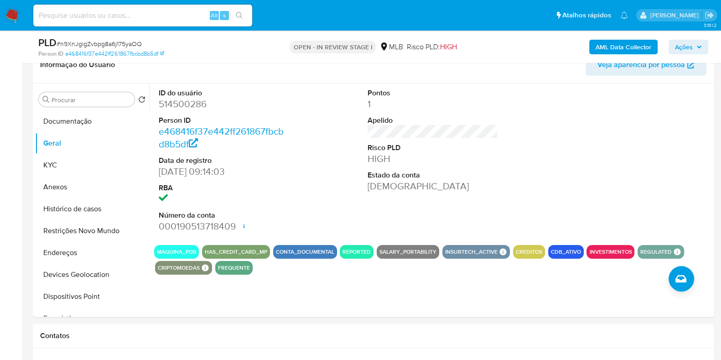
scroll to position [157, 0]
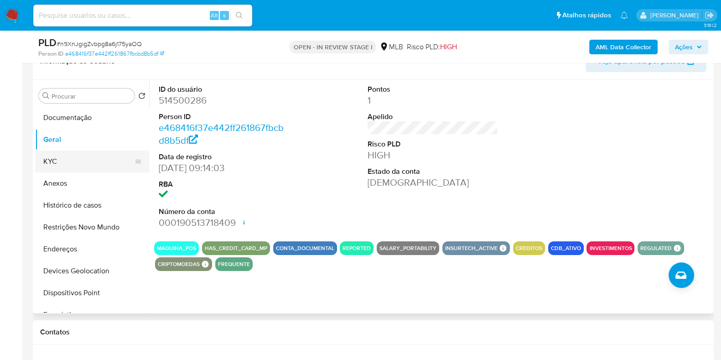
click at [91, 162] on button "KYC" at bounding box center [88, 161] width 107 height 22
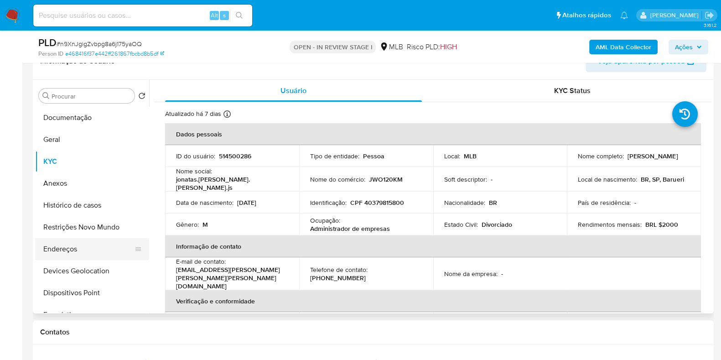
drag, startPoint x: 68, startPoint y: 249, endPoint x: 74, endPoint y: 249, distance: 5.5
click at [68, 249] on button "Endereços" at bounding box center [88, 249] width 107 height 22
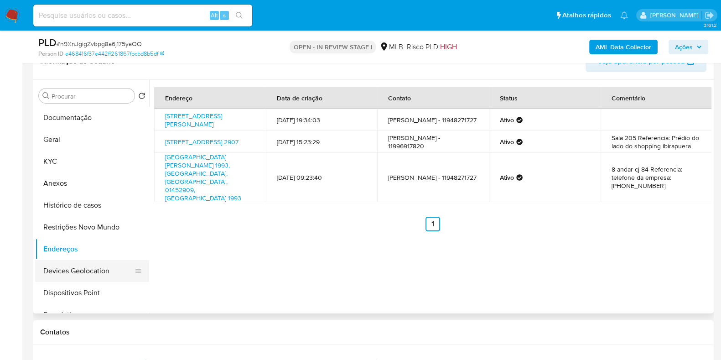
click at [75, 274] on button "Devices Geolocation" at bounding box center [88, 271] width 107 height 22
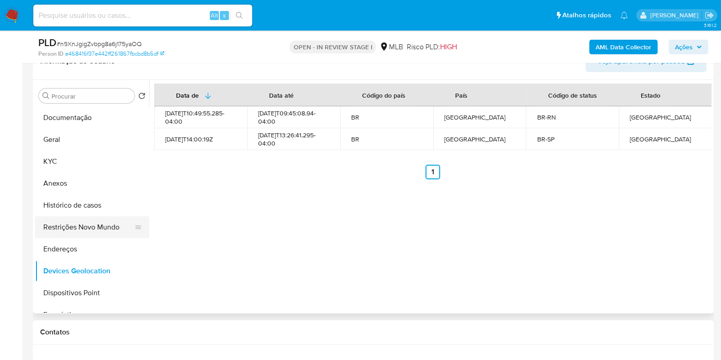
click at [59, 231] on button "Restrições Novo Mundo" at bounding box center [88, 227] width 107 height 22
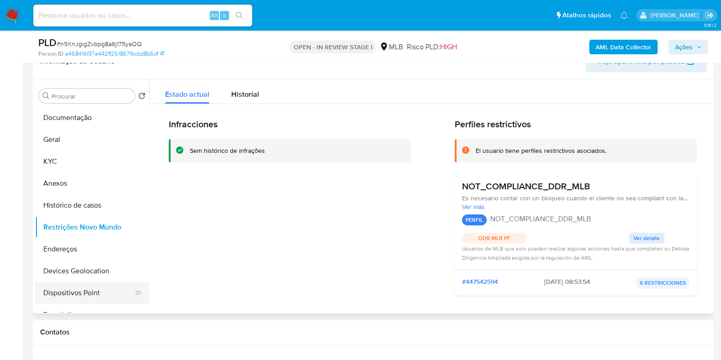
drag, startPoint x: 87, startPoint y: 289, endPoint x: 95, endPoint y: 288, distance: 8.7
click at [87, 289] on button "Dispositivos Point" at bounding box center [88, 293] width 107 height 22
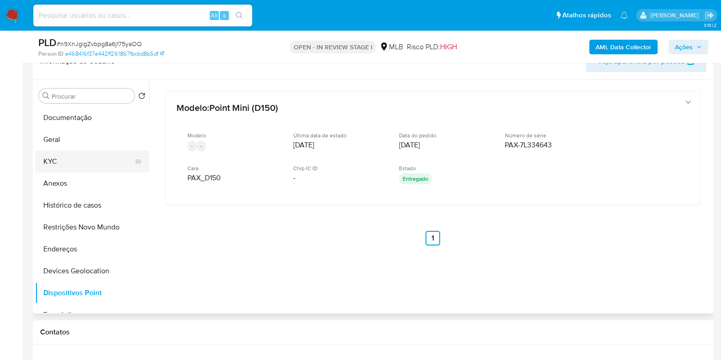
drag, startPoint x: 71, startPoint y: 166, endPoint x: 86, endPoint y: 169, distance: 15.3
click at [71, 166] on button "KYC" at bounding box center [88, 161] width 107 height 22
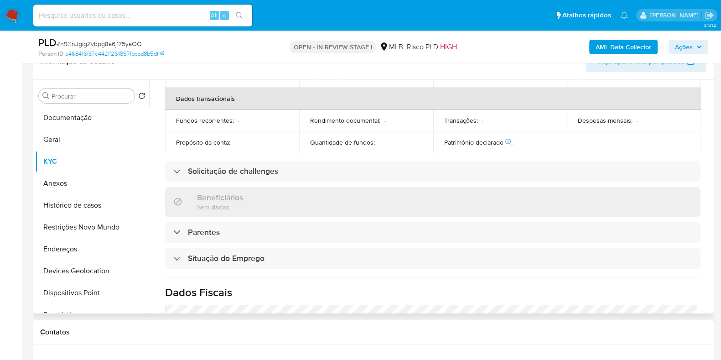
scroll to position [396, 0]
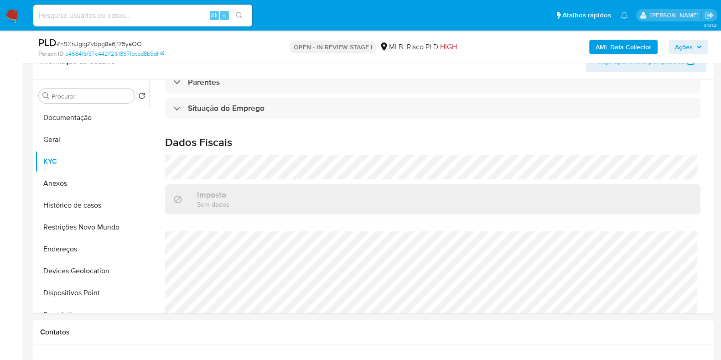
click at [622, 50] on b "AML Data Collector" at bounding box center [623, 47] width 56 height 15
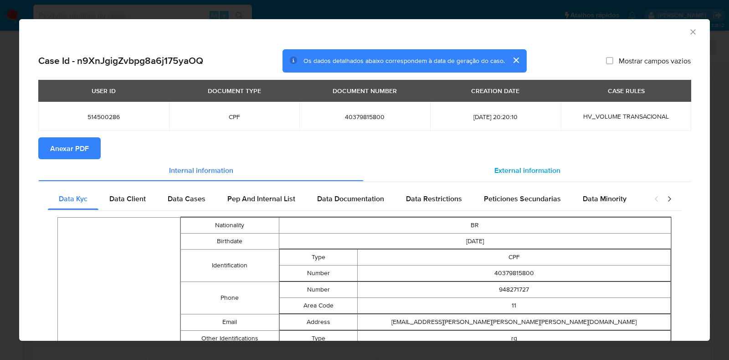
click at [475, 167] on div "External information" at bounding box center [527, 170] width 327 height 22
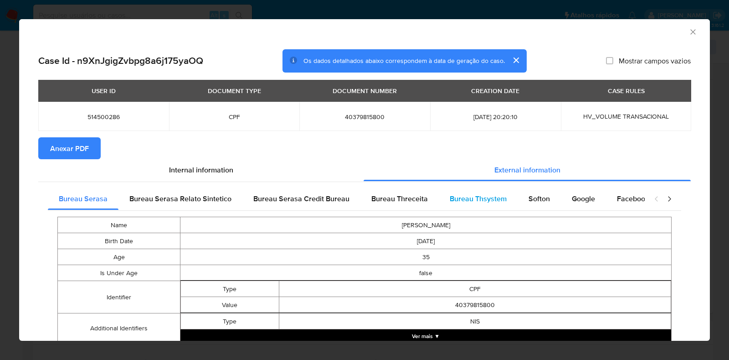
click at [484, 194] on span "Bureau Thsystem" at bounding box center [478, 198] width 57 height 10
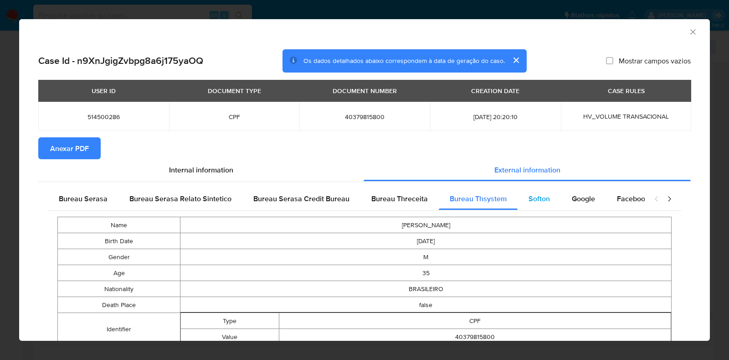
click at [539, 201] on span "Softon" at bounding box center [539, 198] width 21 height 10
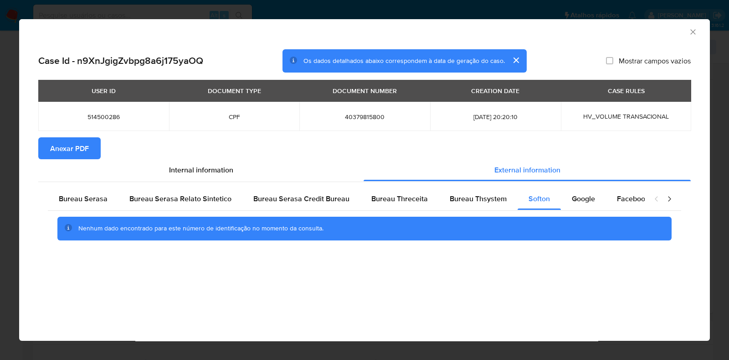
drag, startPoint x: 574, startPoint y: 199, endPoint x: 272, endPoint y: 155, distance: 305.4
click at [573, 199] on span "Google" at bounding box center [583, 198] width 23 height 10
click at [52, 144] on span "Anexar PDF" at bounding box center [69, 148] width 39 height 20
click at [691, 31] on icon "Fechar a janela" at bounding box center [693, 31] width 9 height 9
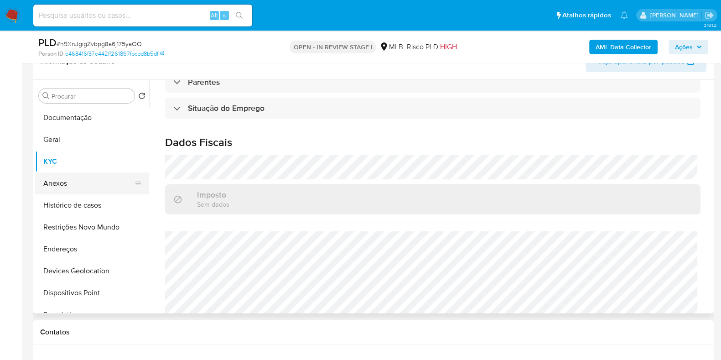
click at [79, 183] on button "Anexos" at bounding box center [88, 183] width 107 height 22
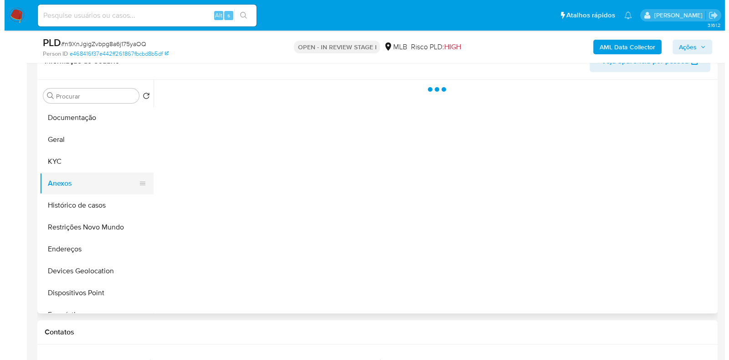
scroll to position [0, 0]
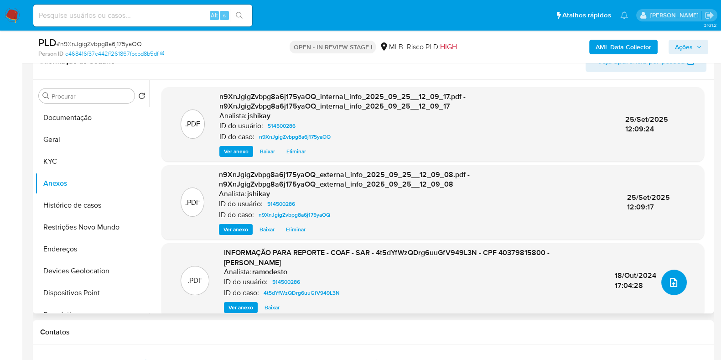
click at [671, 277] on icon "upload-file" at bounding box center [673, 282] width 11 height 11
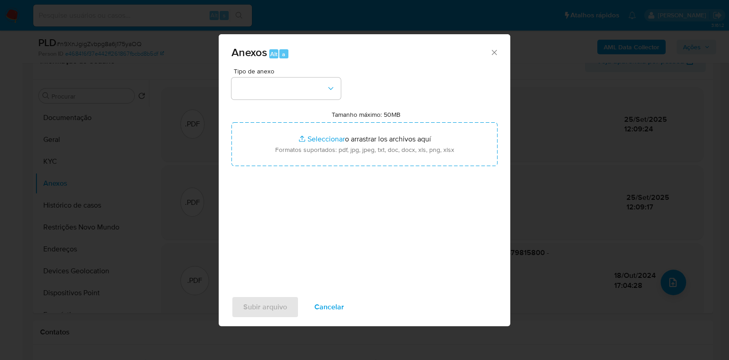
click at [311, 80] on button "button" at bounding box center [286, 88] width 109 height 22
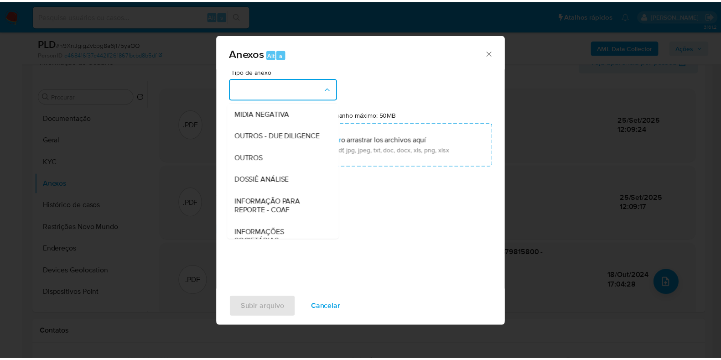
scroll to position [114, 0]
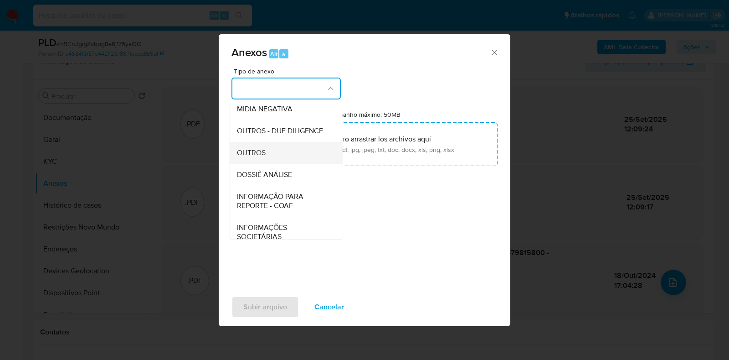
click at [246, 164] on div "OUTROS" at bounding box center [283, 153] width 93 height 22
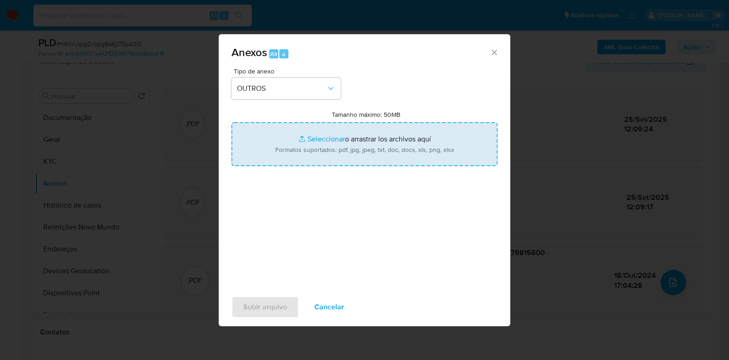
click at [301, 142] on input "Tamanho máximo: 50MB Seleccionar archivos" at bounding box center [365, 144] width 266 height 44
type input "C:\fakepath\2° SAR - XXX - CPF 40379815800 - JONATAS ANDRADE DE SOUZA.pdf"
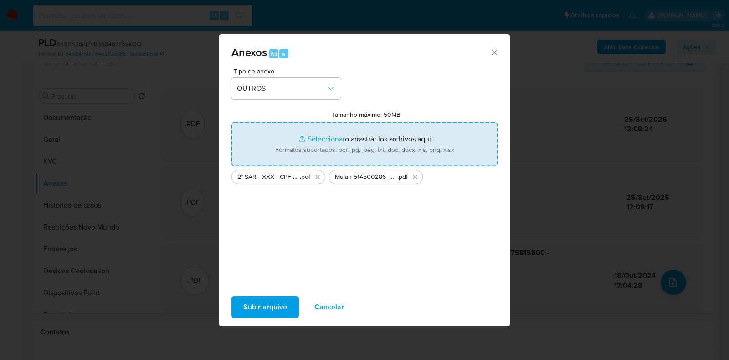
click at [264, 302] on span "Subir arquivo" at bounding box center [265, 307] width 44 height 20
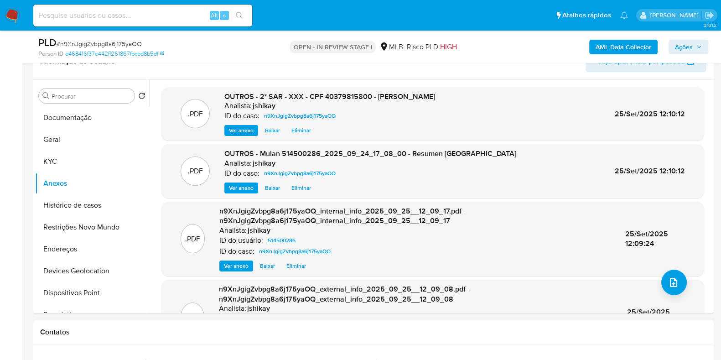
click at [693, 40] on button "Ações" at bounding box center [688, 47] width 40 height 15
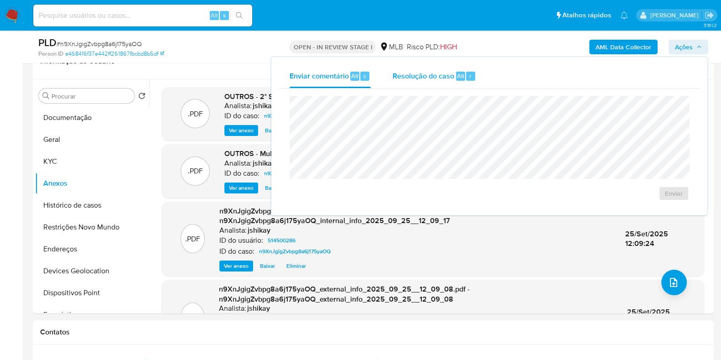
click at [454, 71] on div "Resolução do caso Alt r" at bounding box center [433, 76] width 83 height 24
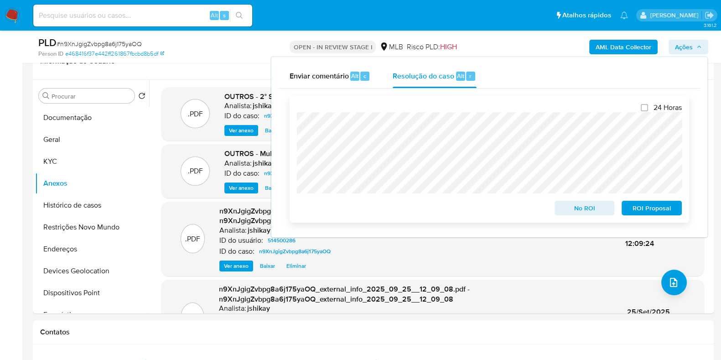
click at [667, 206] on span "ROI Proposal" at bounding box center [651, 207] width 47 height 13
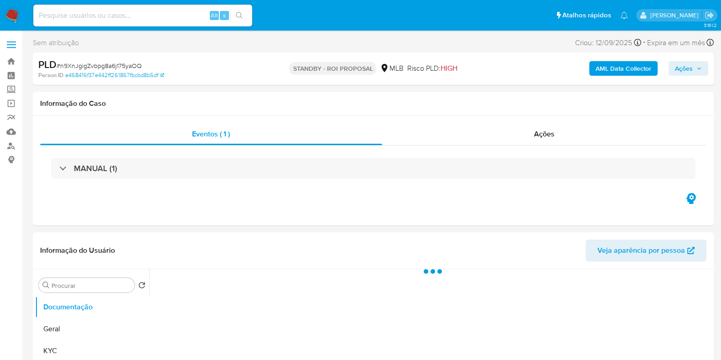
select select "10"
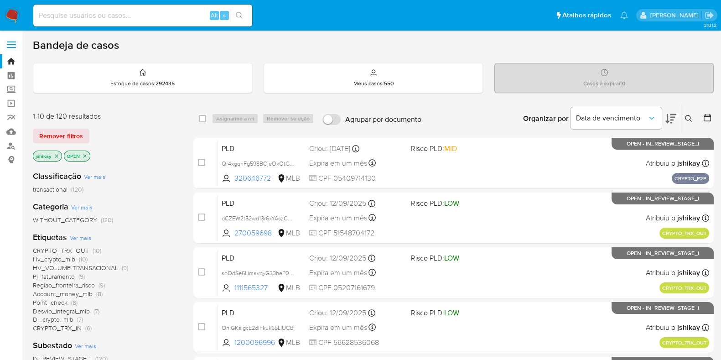
click at [98, 16] on input at bounding box center [142, 16] width 219 height 12
paste input "142989809"
type input "142989809"
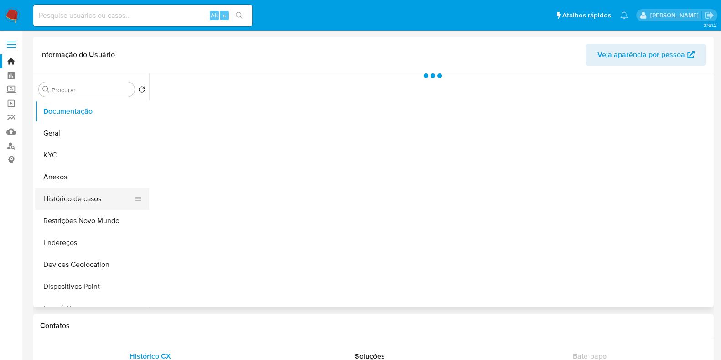
click at [90, 201] on button "Histórico de casos" at bounding box center [88, 199] width 107 height 22
select select "10"
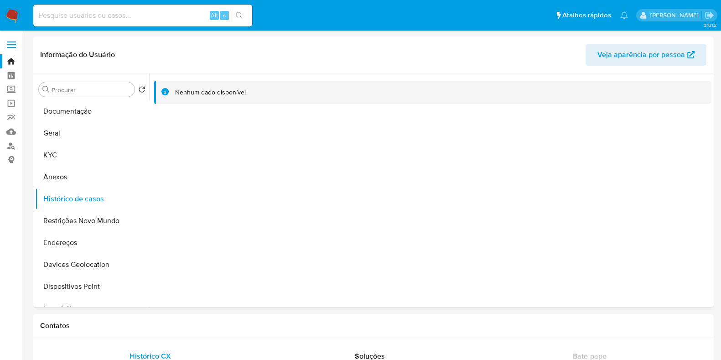
click at [15, 12] on img at bounding box center [12, 15] width 15 height 15
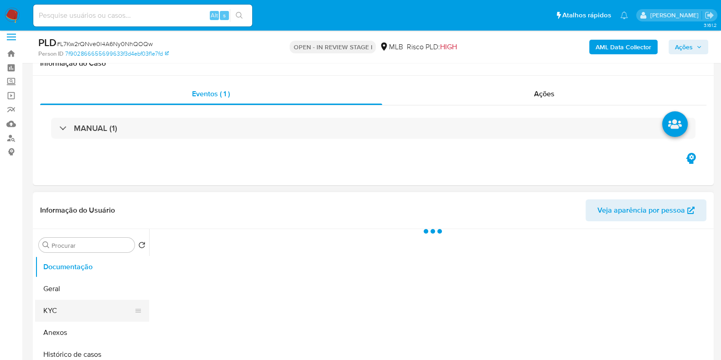
scroll to position [114, 0]
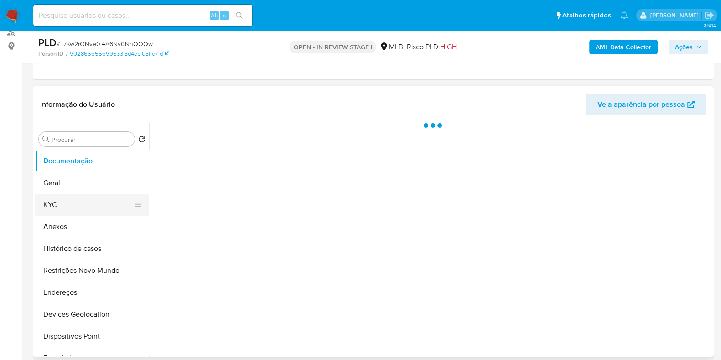
select select "10"
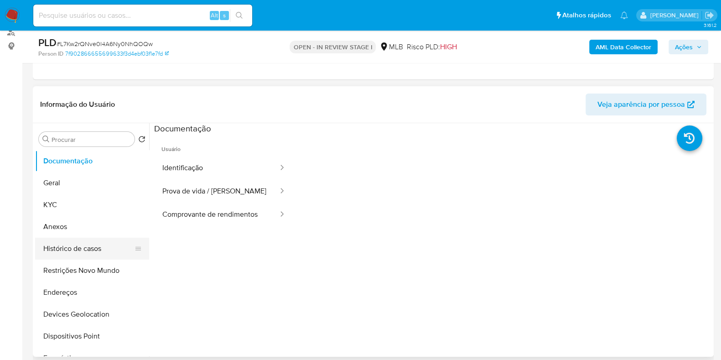
click at [84, 246] on button "Histórico de casos" at bounding box center [88, 248] width 107 height 22
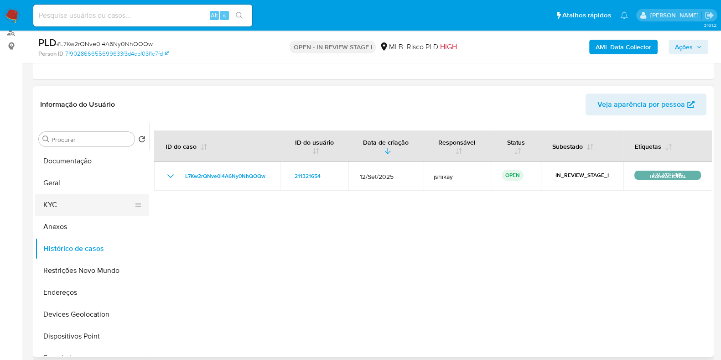
click at [62, 204] on button "KYC" at bounding box center [88, 205] width 107 height 22
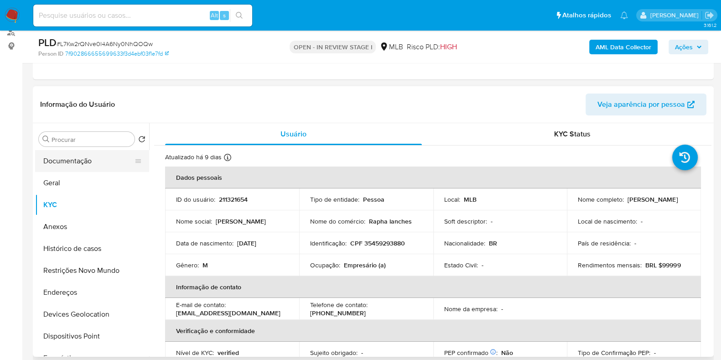
click at [102, 156] on button "Documentação" at bounding box center [88, 161] width 107 height 22
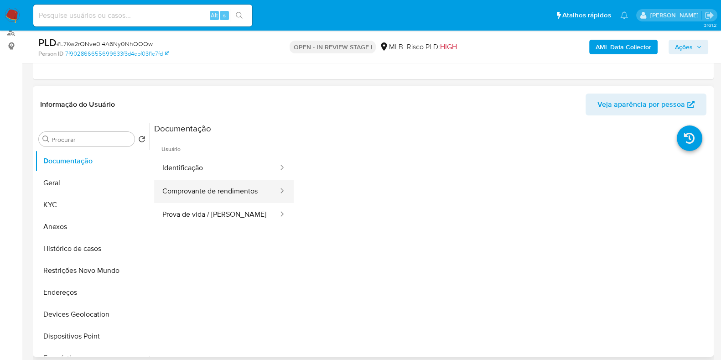
click at [242, 201] on button "Comprovante de rendimentos" at bounding box center [216, 191] width 125 height 23
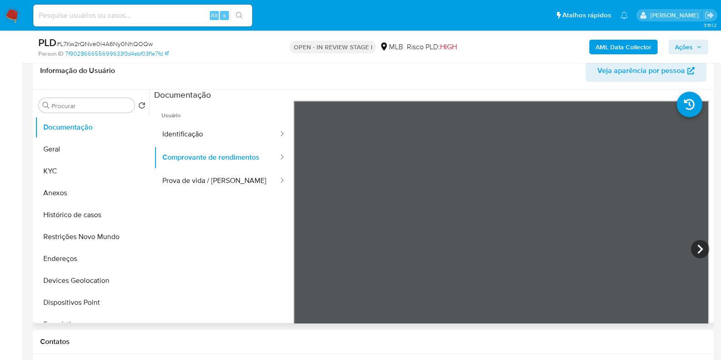
scroll to position [171, 0]
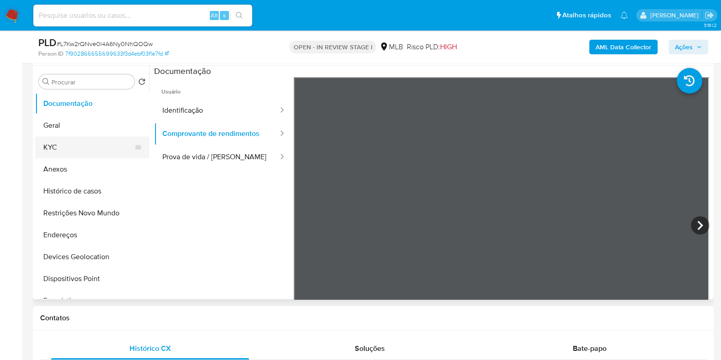
click at [51, 147] on button "KYC" at bounding box center [88, 147] width 107 height 22
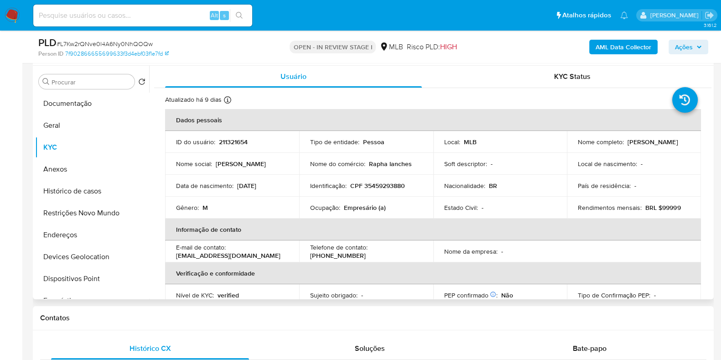
click at [367, 206] on p "Empresário (a)" at bounding box center [365, 207] width 42 height 8
copy p "Empresário"
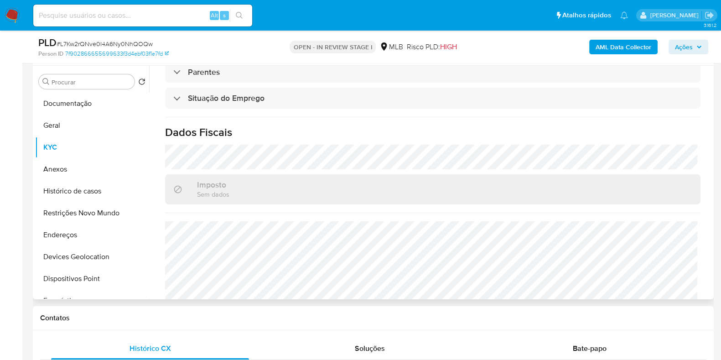
scroll to position [396, 0]
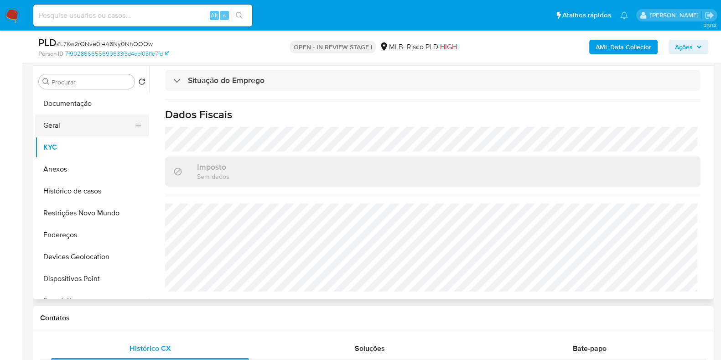
click at [52, 126] on button "Geral" at bounding box center [88, 125] width 107 height 22
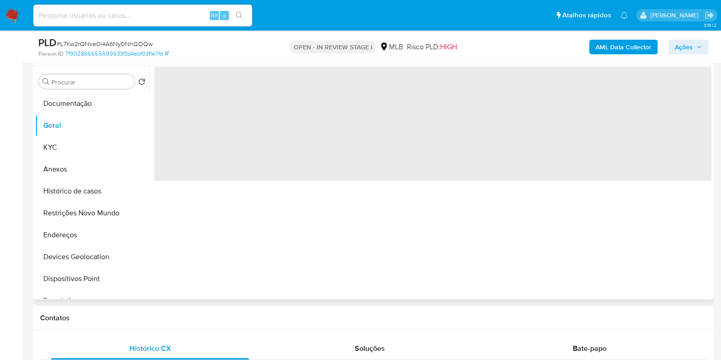
scroll to position [0, 0]
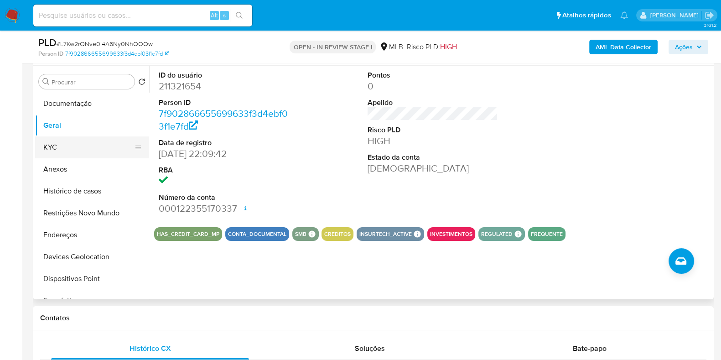
drag, startPoint x: 47, startPoint y: 142, endPoint x: 53, endPoint y: 142, distance: 5.9
click at [47, 142] on button "KYC" at bounding box center [88, 147] width 107 height 22
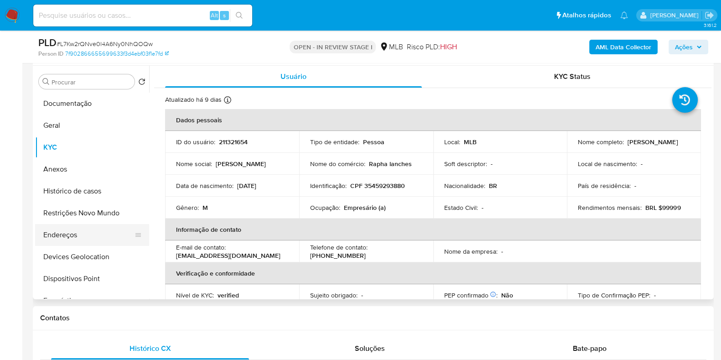
click at [60, 236] on button "Endereços" at bounding box center [88, 235] width 107 height 22
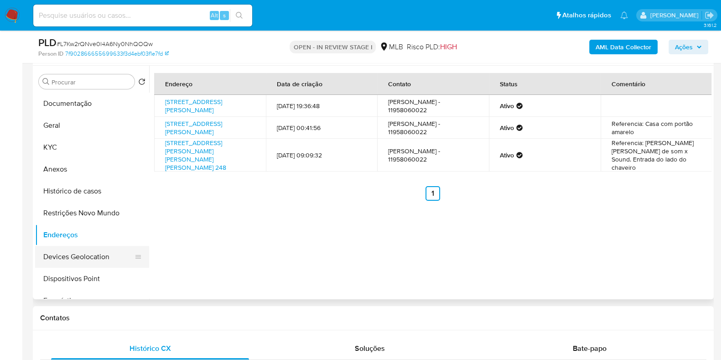
click at [85, 253] on button "Devices Geolocation" at bounding box center [88, 257] width 107 height 22
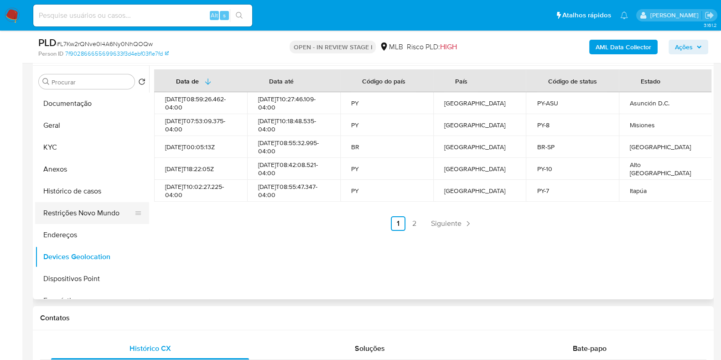
click at [68, 213] on button "Restrições Novo Mundo" at bounding box center [88, 213] width 107 height 22
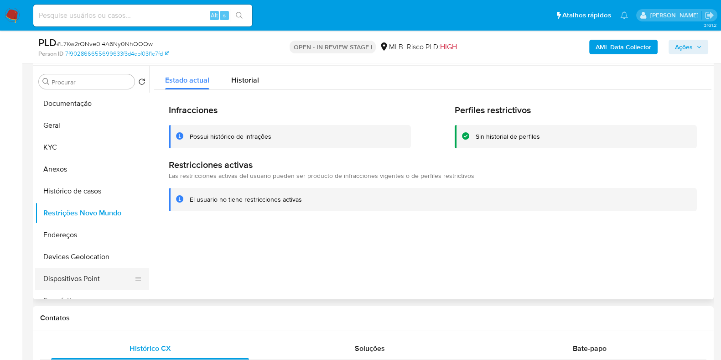
click at [109, 281] on button "Dispositivos Point" at bounding box center [88, 279] width 107 height 22
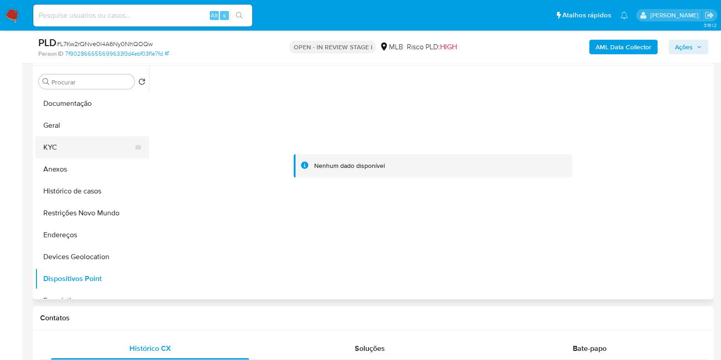
click at [74, 138] on button "KYC" at bounding box center [88, 147] width 107 height 22
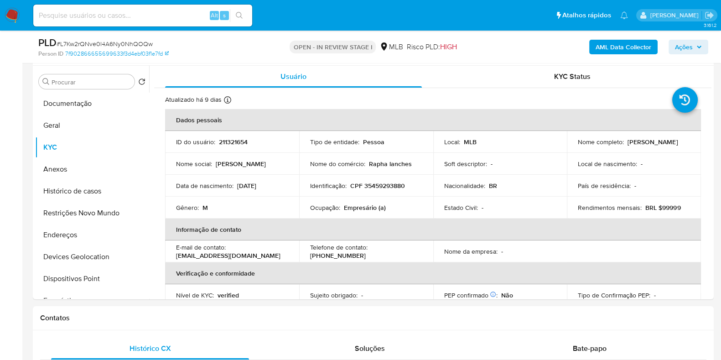
click at [612, 50] on b "AML Data Collector" at bounding box center [623, 47] width 56 height 15
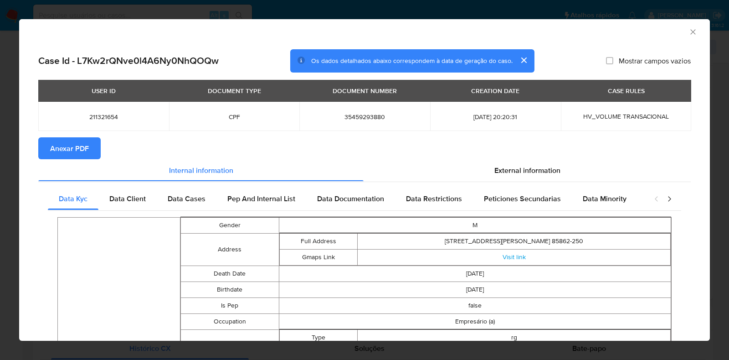
click at [513, 170] on span "External information" at bounding box center [528, 170] width 66 height 10
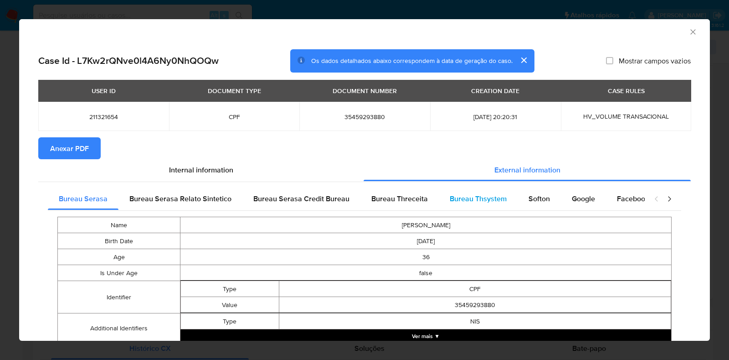
drag, startPoint x: 483, startPoint y: 196, endPoint x: 508, endPoint y: 196, distance: 25.1
click at [483, 196] on span "Bureau Thsystem" at bounding box center [478, 198] width 57 height 10
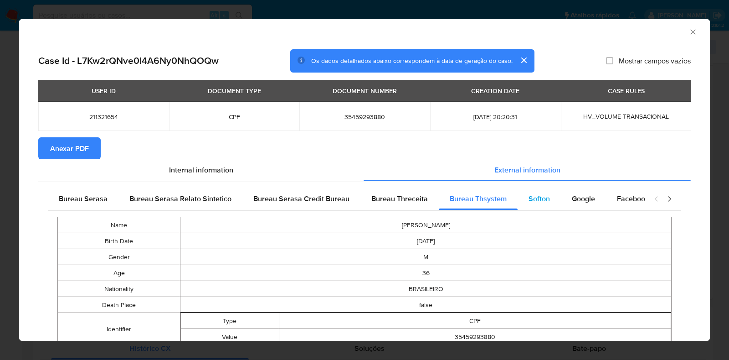
click at [521, 196] on div "Softon" at bounding box center [539, 199] width 43 height 22
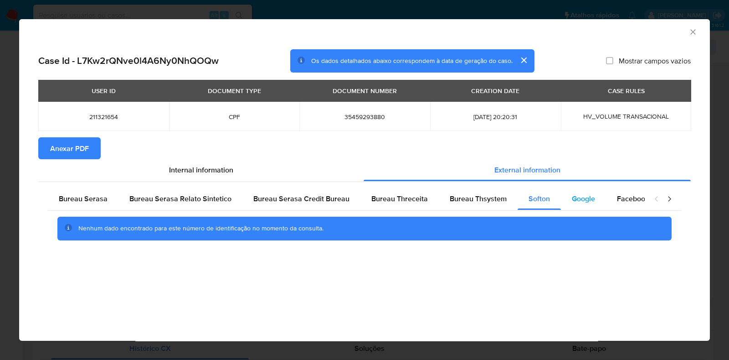
click at [565, 195] on div "Google" at bounding box center [583, 199] width 45 height 22
click at [64, 153] on span "Anexar PDF" at bounding box center [69, 148] width 39 height 20
click at [695, 28] on icon "Fechar a janela" at bounding box center [693, 31] width 9 height 9
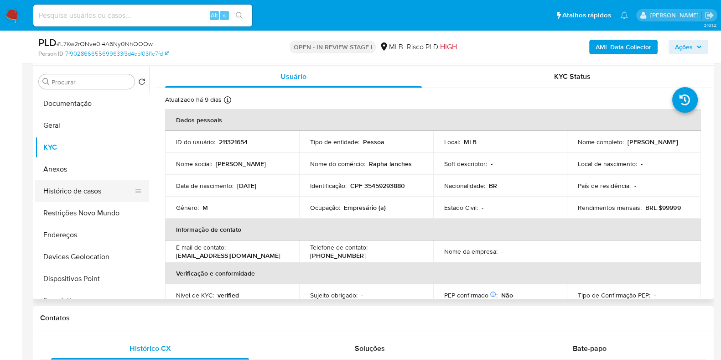
click at [73, 186] on button "Histórico de casos" at bounding box center [88, 191] width 107 height 22
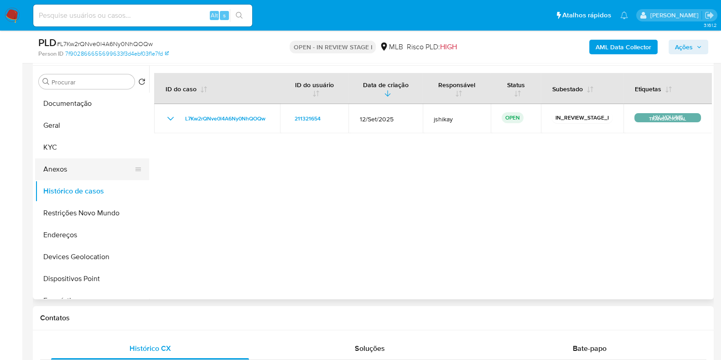
click at [70, 167] on button "Anexos" at bounding box center [88, 169] width 107 height 22
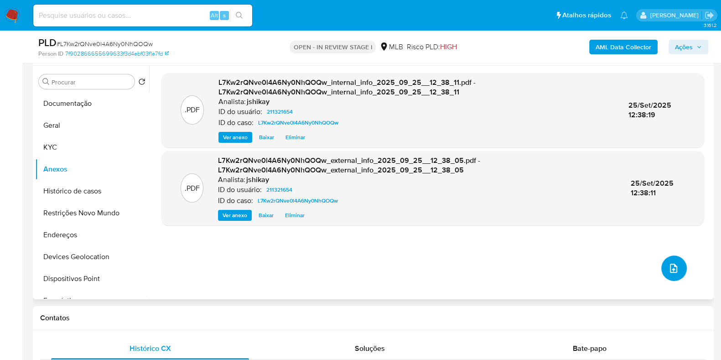
click at [669, 268] on icon "upload-file" at bounding box center [673, 268] width 11 height 11
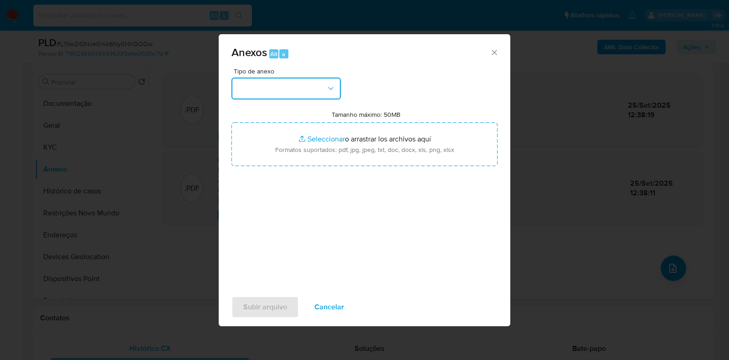
click at [242, 88] on button "button" at bounding box center [286, 88] width 109 height 22
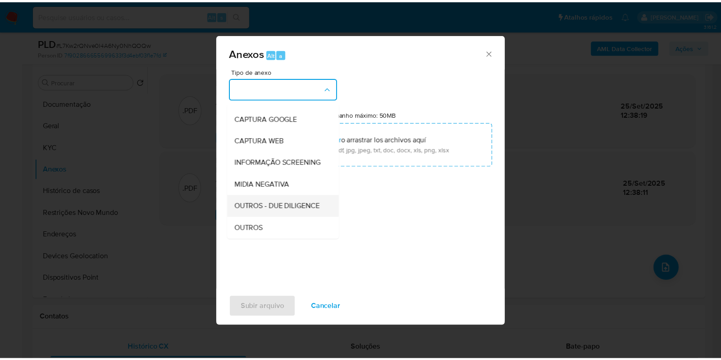
scroll to position [57, 0]
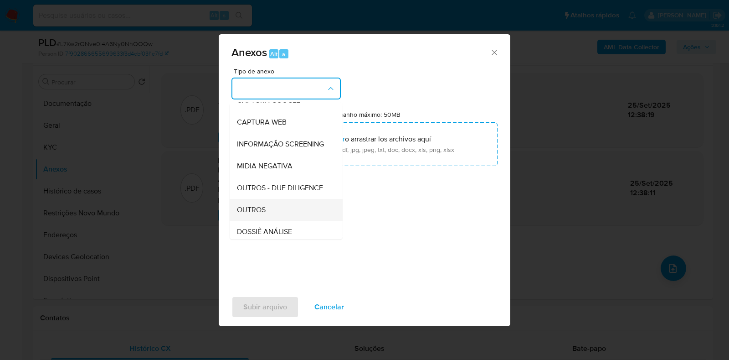
click at [264, 214] on span "OUTROS" at bounding box center [251, 209] width 29 height 9
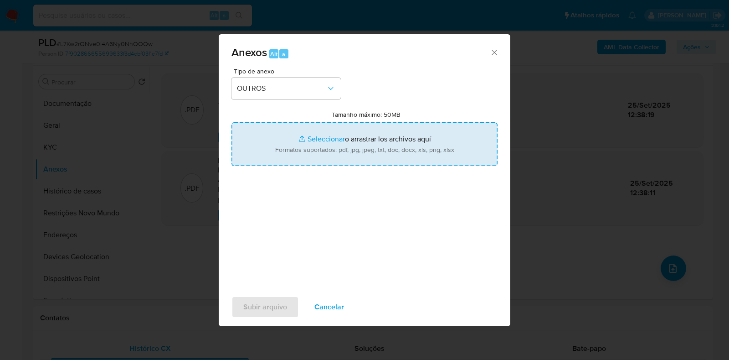
click at [313, 132] on input "Tamanho máximo: 50MB Seleccionar archivos" at bounding box center [365, 144] width 266 height 44
type input "C:\fakepath\SAR - XXXX - CPF 35459293880 - RAPHAEL MARQUES GONCALVES.pdf"
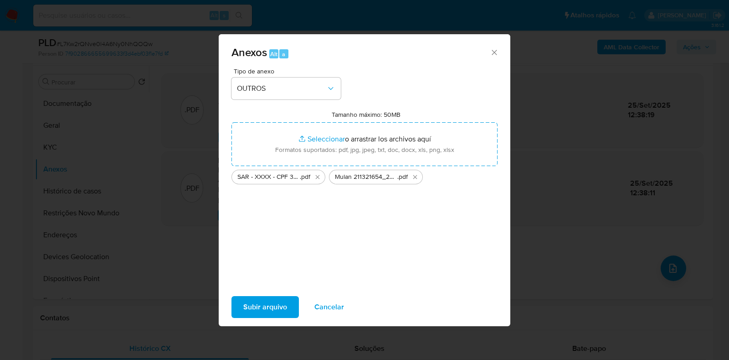
click at [271, 303] on span "Subir arquivo" at bounding box center [265, 307] width 44 height 20
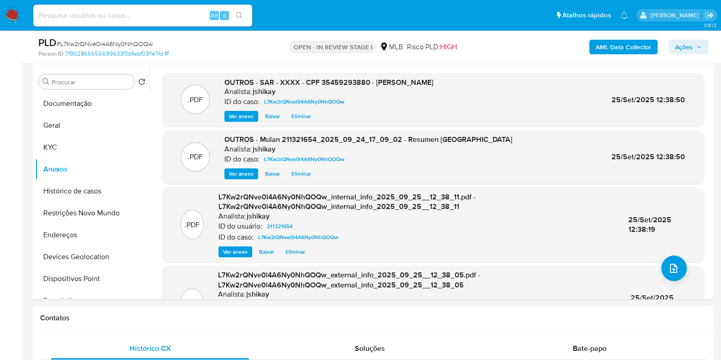
drag, startPoint x: 684, startPoint y: 53, endPoint x: 666, endPoint y: 55, distance: 17.4
click at [684, 53] on span "Ações" at bounding box center [684, 47] width 18 height 15
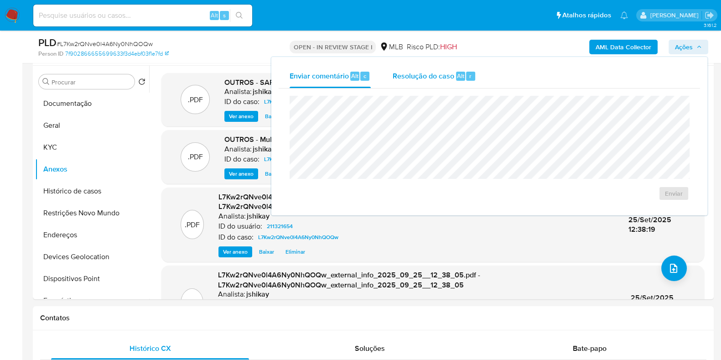
click at [458, 83] on div "Resolução do caso Alt r" at bounding box center [433, 76] width 83 height 24
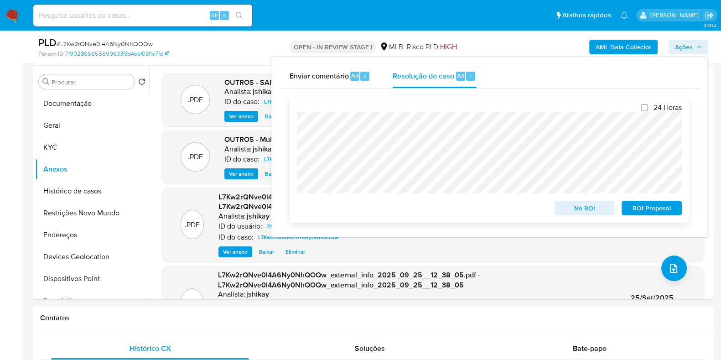
click at [651, 205] on span "ROI Proposal" at bounding box center [651, 207] width 47 height 13
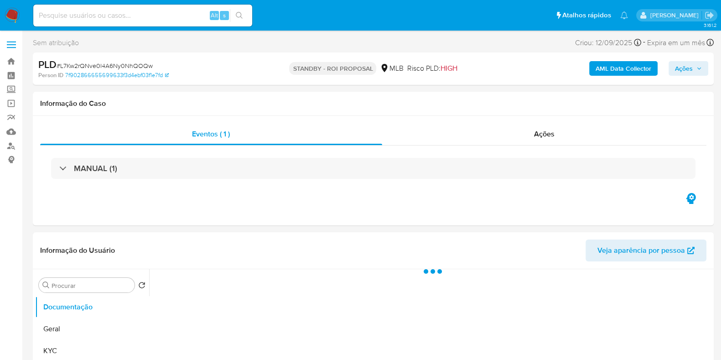
select select "10"
